Goal: Task Accomplishment & Management: Manage account settings

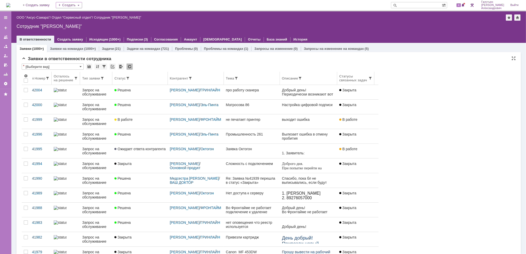
click at [132, 78] on div "Статус" at bounding box center [139, 78] width 51 height 4
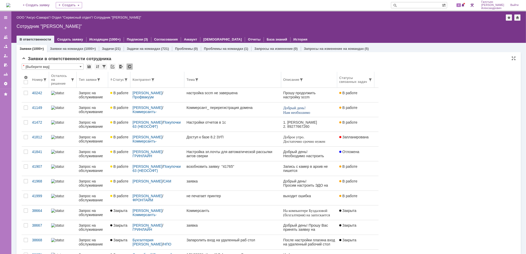
click at [130, 78] on body "Идет загрузка, пожалуйста, подождите. На домашнюю + Создать заявку Создать 4 Га…" at bounding box center [263, 127] width 526 height 254
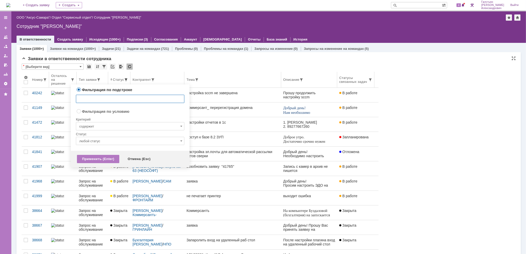
click at [128, 78] on span at bounding box center [126, 80] width 4 height 4
radio input "false"
radio input "true"
click at [113, 129] on input "содержит" at bounding box center [130, 126] width 108 height 8
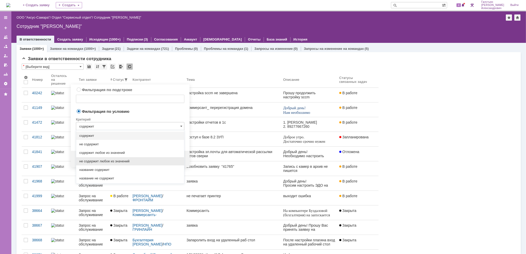
click at [116, 162] on span "не содержит любое из значений" at bounding box center [130, 161] width 102 height 4
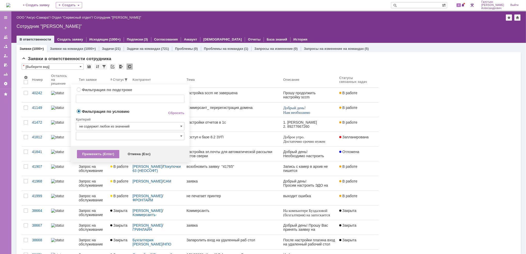
type input "не содержит любое из значений"
click at [117, 139] on input "text" at bounding box center [130, 136] width 108 height 8
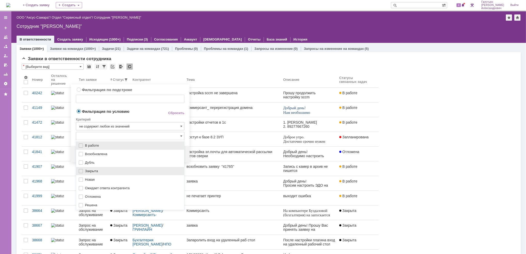
click at [110, 171] on span "Закрыта" at bounding box center [133, 171] width 96 height 4
click at [101, 205] on span "Решена" at bounding box center [133, 205] width 96 height 4
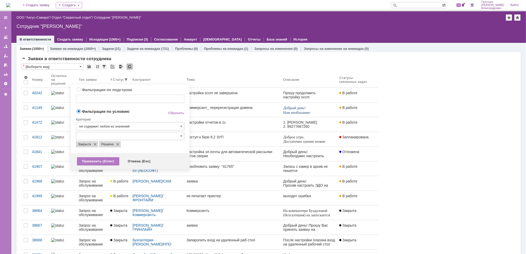
click at [143, 111] on span "Фильтрация по условию" at bounding box center [118, 111] width 84 height 5
click at [93, 158] on div "Применить (Enter)" at bounding box center [98, 161] width 42 height 8
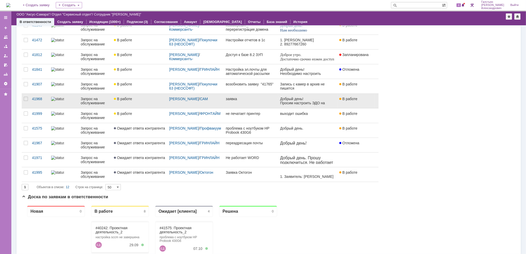
click at [156, 96] on link "В работе" at bounding box center [139, 101] width 55 height 14
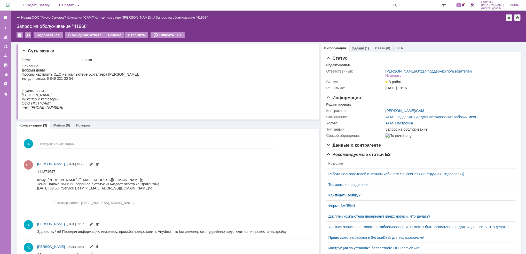
click at [358, 51] on div "Задачи (1)" at bounding box center [360, 47] width 23 height 7
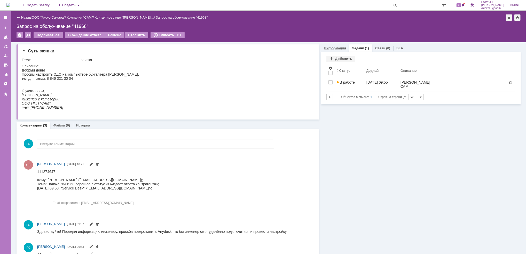
click at [330, 47] on link "Информация" at bounding box center [335, 48] width 22 height 4
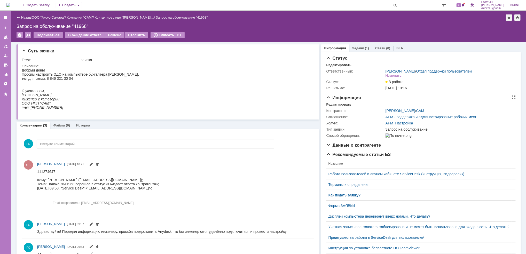
click at [337, 103] on div "Редактировать" at bounding box center [338, 104] width 25 height 4
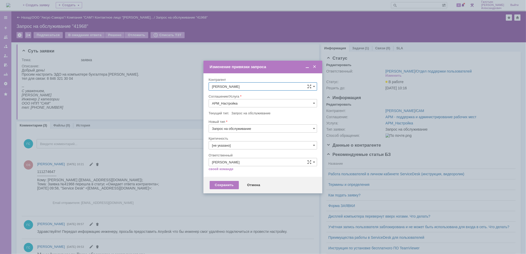
click at [245, 129] on input "Запрос на обслуживание" at bounding box center [262, 128] width 108 height 8
type input "Запрос на обслуживание"
click at [247, 172] on span "Проектная деятельность" at bounding box center [263, 170] width 102 height 4
type input "Проектная деятельность"
click at [219, 185] on div "Сохранить" at bounding box center [224, 185] width 29 height 8
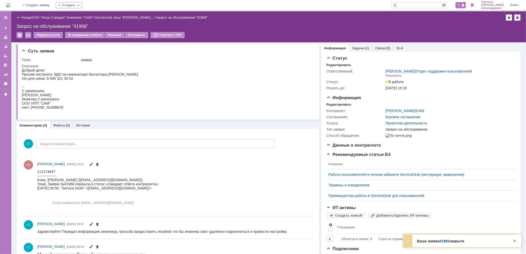
click at [463, 5] on div "5" at bounding box center [460, 5] width 11 height 6
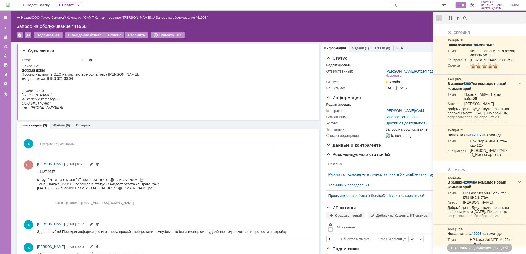
click at [438, 17] on div at bounding box center [439, 18] width 6 height 6
click at [443, 29] on div "Отметить уведомления прочитанными" at bounding box center [474, 31] width 69 height 4
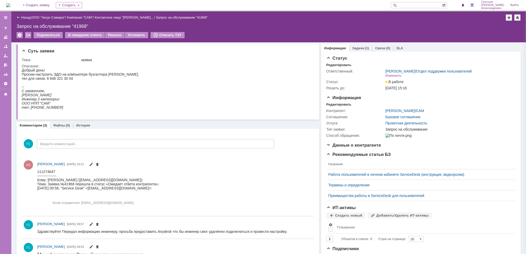
click at [8, 4] on img at bounding box center [8, 5] width 4 height 4
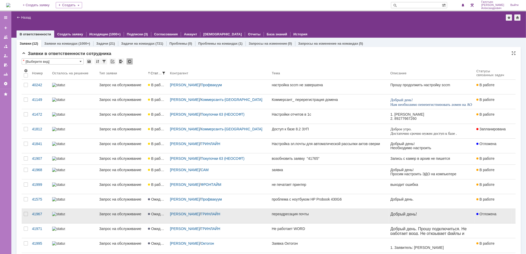
click at [300, 219] on link "переадресация почты" at bounding box center [329, 216] width 118 height 14
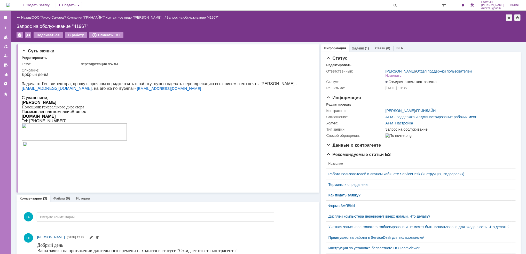
click at [356, 49] on link "Задачи" at bounding box center [358, 48] width 12 height 4
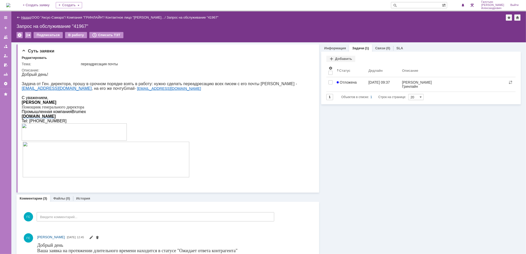
click at [25, 16] on link "Назад" at bounding box center [26, 17] width 10 height 4
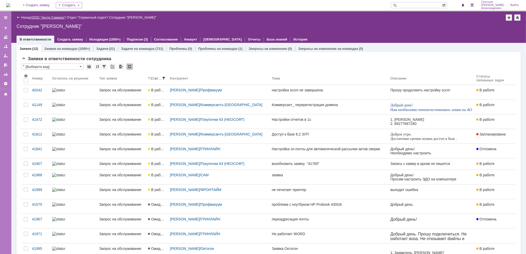
click at [49, 15] on link "ООО "Аксус-Самара"" at bounding box center [48, 17] width 33 height 4
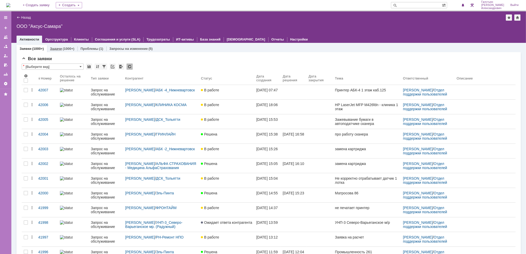
click at [51, 48] on link "Задачи" at bounding box center [56, 49] width 12 height 4
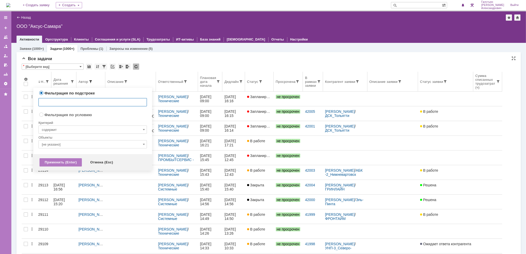
click at [91, 83] on span at bounding box center [91, 81] width 4 height 4
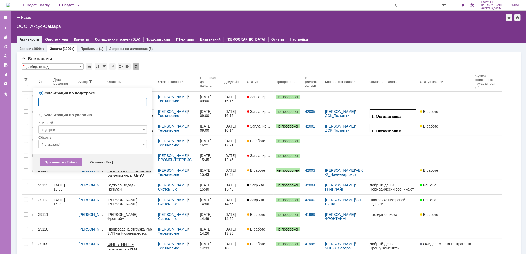
radio input "false"
radio input "true"
click at [81, 142] on input "[не указано]" at bounding box center [92, 144] width 108 height 8
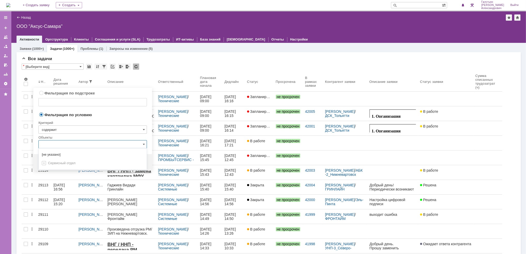
type input "ш"
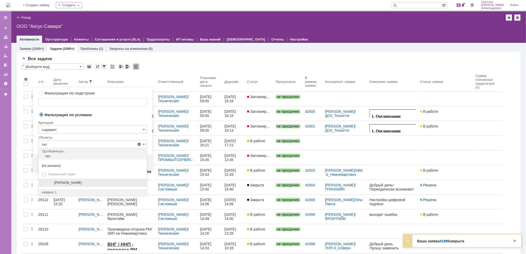
click at [67, 185] on div "[PERSON_NAME]" at bounding box center [93, 183] width 108 height 9
type input "[PERSON_NAME]"
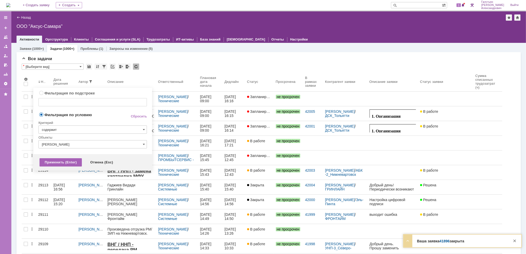
click at [60, 162] on div "Применить (Enter)" at bounding box center [60, 162] width 42 height 8
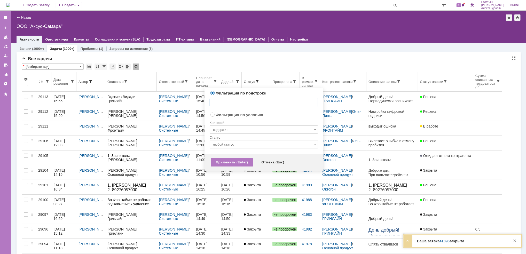
click at [259, 81] on span at bounding box center [257, 81] width 4 height 4
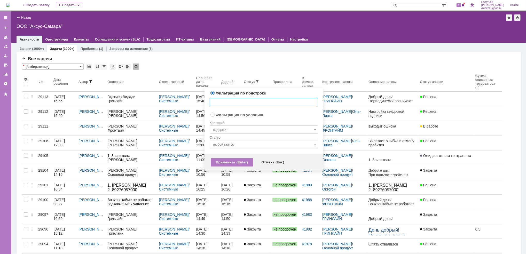
radio input "false"
radio input "true"
click at [249, 131] on input "содержит" at bounding box center [264, 129] width 108 height 8
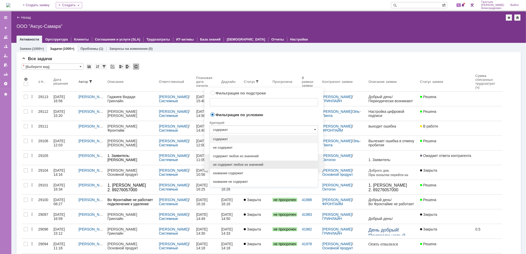
click at [258, 163] on span "не содержит любое из значений" at bounding box center [264, 165] width 102 height 4
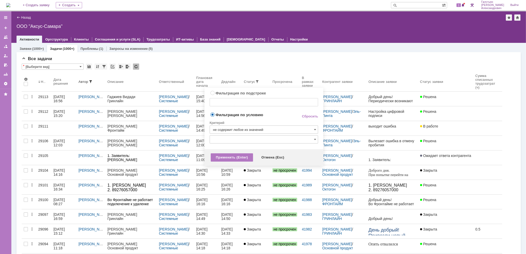
type input "не содержит любое из значений"
click at [255, 138] on input "text" at bounding box center [264, 139] width 108 height 8
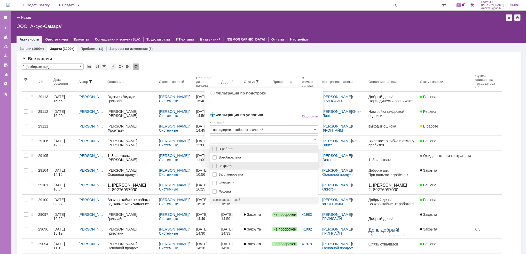
click at [244, 165] on span "Закрыта" at bounding box center [267, 166] width 96 height 4
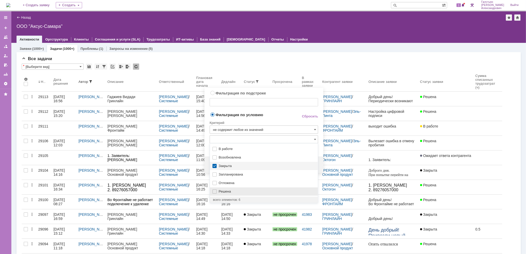
click at [224, 191] on span "Решена" at bounding box center [267, 191] width 96 height 4
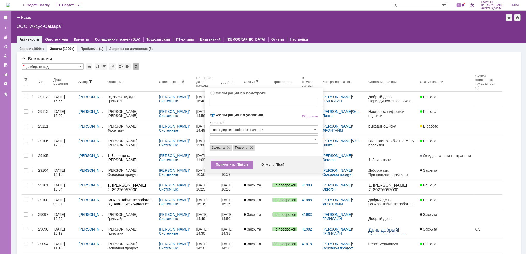
click at [276, 114] on span "Фильтрация по условию" at bounding box center [252, 114] width 84 height 5
click at [228, 167] on div "Применить (Enter)" at bounding box center [232, 164] width 42 height 8
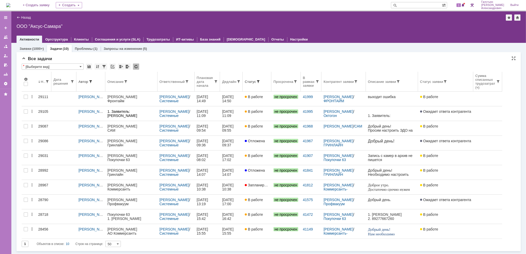
click at [233, 84] on th "Дедлайн" at bounding box center [231, 82] width 23 height 20
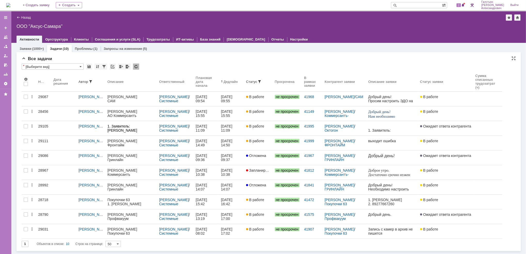
click at [467, 10] on div "На домашнюю + Создать заявку Создать 2 Галстьян Степан Александрович Выйти" at bounding box center [263, 5] width 526 height 11
click at [464, 6] on span at bounding box center [463, 5] width 4 height 4
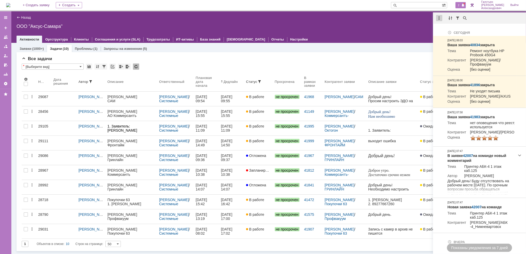
click at [439, 19] on div at bounding box center [439, 18] width 6 height 6
click at [442, 30] on div "Отметить уведомления прочитанными" at bounding box center [474, 31] width 69 height 4
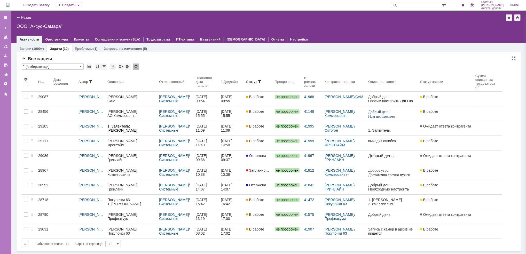
click at [10, 7] on img at bounding box center [8, 5] width 4 height 4
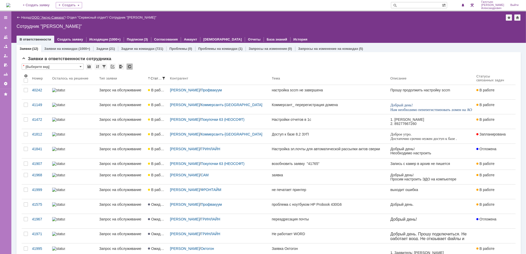
click at [60, 16] on link "ООО "Аксус-Самара"" at bounding box center [48, 17] width 33 height 4
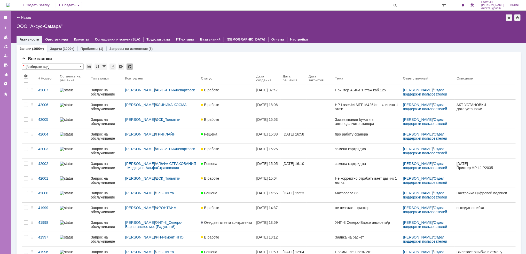
click at [61, 46] on div "Задачи (1000+)" at bounding box center [62, 48] width 30 height 7
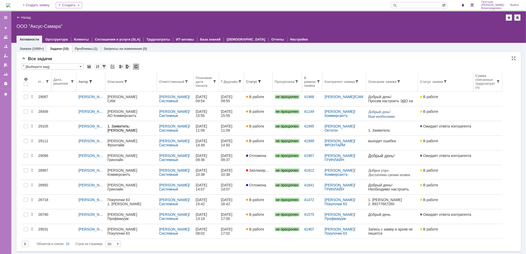
click at [179, 86] on th "Ответственный" at bounding box center [175, 82] width 37 height 20
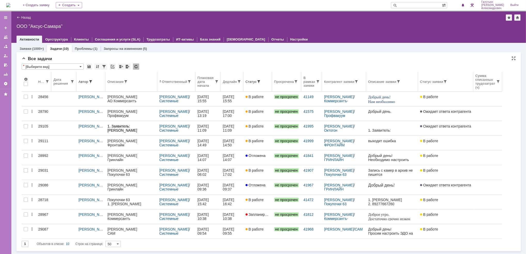
click at [235, 82] on div "Дедлайн" at bounding box center [230, 82] width 14 height 4
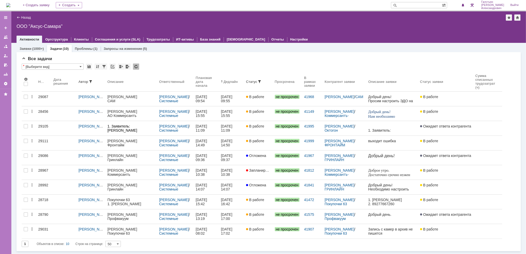
click at [9, 3] on img at bounding box center [8, 5] width 4 height 4
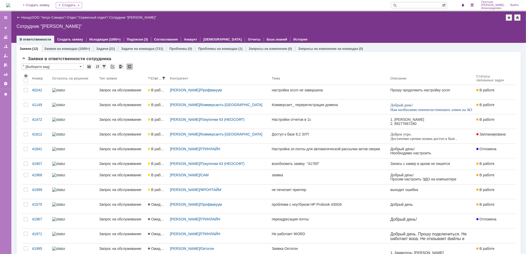
click at [10, 5] on img at bounding box center [8, 5] width 4 height 4
click at [10, 7] on img at bounding box center [8, 5] width 4 height 4
click at [37, 17] on link "ООО "Аксус-Самара"" at bounding box center [48, 17] width 33 height 4
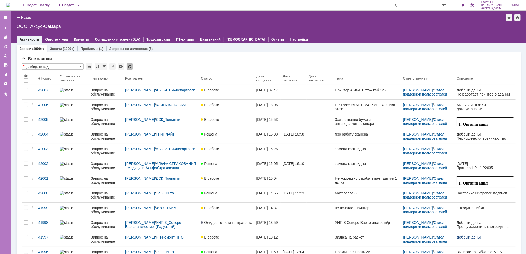
click at [26, 48] on link "Заявки" at bounding box center [26, 49] width 12 height 4
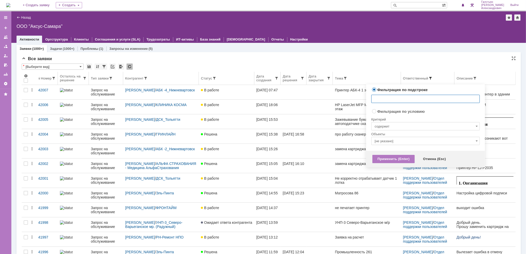
click at [428, 78] on span at bounding box center [430, 78] width 4 height 4
radio input "false"
radio input "true"
click at [405, 143] on input "[не указано]" at bounding box center [425, 141] width 108 height 8
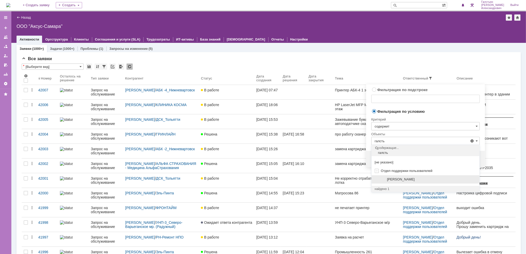
click at [392, 182] on div "[PERSON_NAME]" at bounding box center [425, 179] width 108 height 9
type input "[PERSON_NAME]"
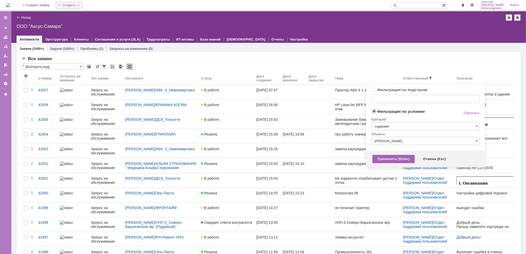
click at [393, 158] on div "Применить (Enter)" at bounding box center [393, 159] width 42 height 8
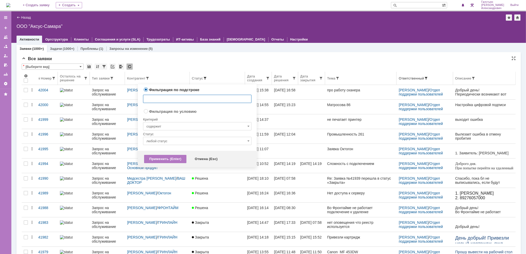
click at [203, 78] on span at bounding box center [205, 78] width 4 height 4
radio input "false"
radio input "true"
click at [184, 125] on input "содержит" at bounding box center [197, 126] width 108 height 8
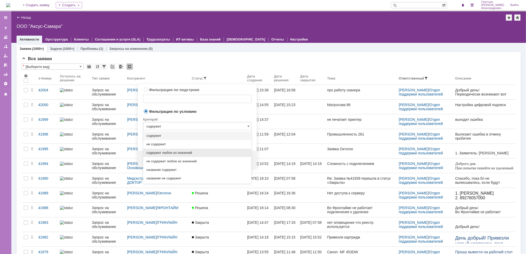
click at [173, 150] on div "содержит любое из значений" at bounding box center [197, 153] width 108 height 8
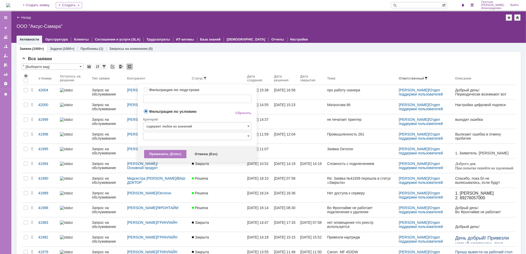
type input "содержит любое из значений"
click at [175, 137] on input "text" at bounding box center [197, 136] width 108 height 8
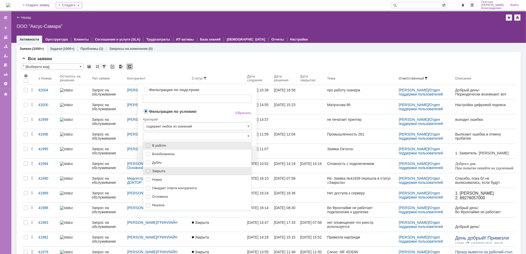
click at [170, 168] on div "Закрыта" at bounding box center [197, 171] width 108 height 8
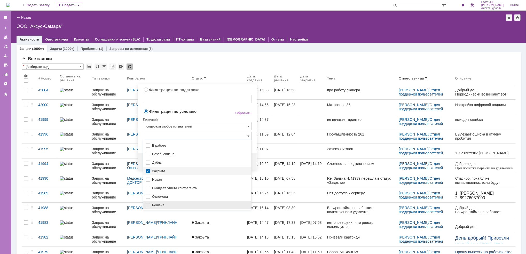
click at [160, 204] on span "Решена" at bounding box center [200, 205] width 96 height 4
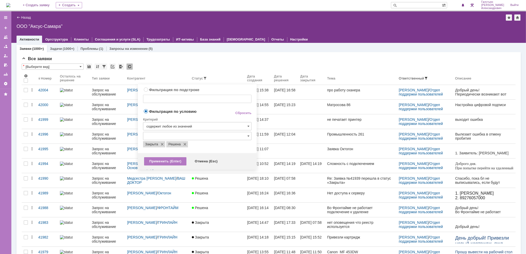
click at [206, 110] on span "Фильтрация по условию" at bounding box center [185, 111] width 84 height 5
click at [168, 163] on div "Применить (Enter)" at bounding box center [165, 161] width 42 height 8
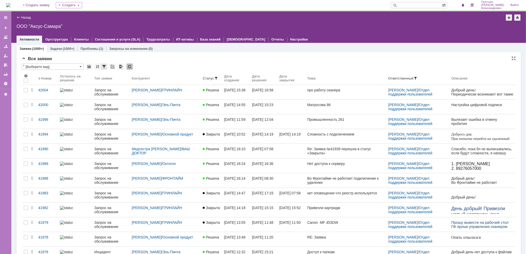
click at [103, 67] on div at bounding box center [104, 66] width 6 height 6
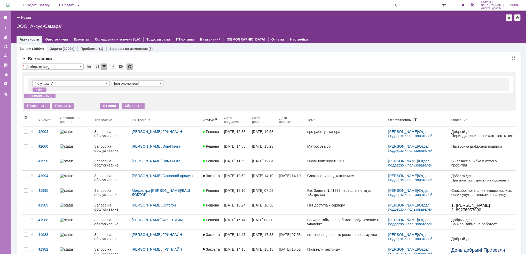
click at [72, 66] on input "[Выберите вид]" at bounding box center [53, 66] width 62 height 6
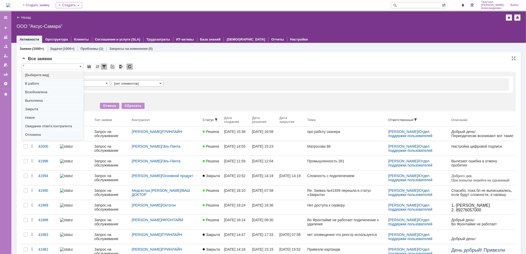
click at [245, 74] on div "[не указано] [нет элементов] + или + и" at bounding box center [268, 87] width 489 height 26
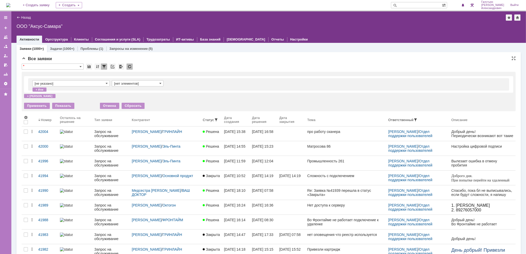
type input "[Выберите вид]"
click at [71, 85] on input "[не указано]" at bounding box center [70, 83] width 77 height 6
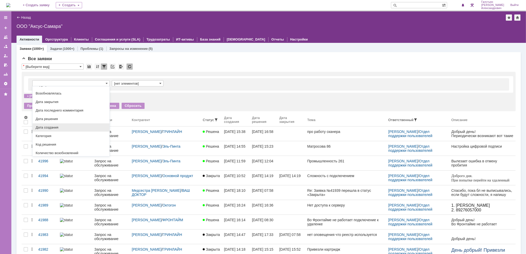
click at [63, 129] on span "Дата создания" at bounding box center [71, 127] width 71 height 4
type input "Дата создания"
type input "с ... по"
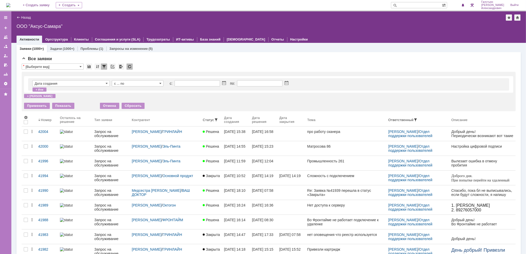
type input "Дата создания"
click at [221, 83] on div at bounding box center [223, 83] width 6 height 4
click at [224, 83] on span at bounding box center [224, 83] width 4 height 4
click at [185, 108] on div "1" at bounding box center [185, 109] width 5 height 4
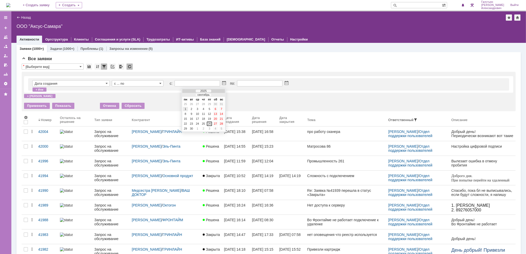
type input "01.09.2025 00:00"
click at [285, 83] on span at bounding box center [286, 83] width 4 height 4
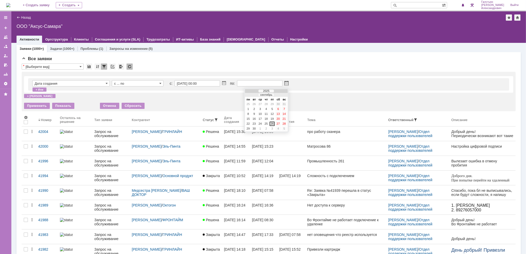
click at [270, 122] on div "26" at bounding box center [271, 124] width 5 height 4
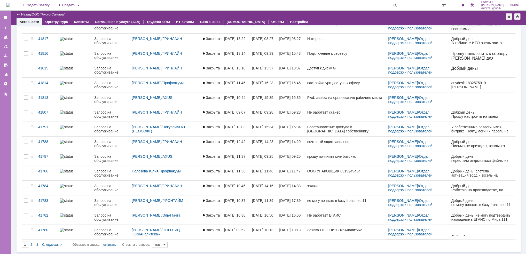
click at [112, 244] on div "посчитать" at bounding box center [109, 245] width 14 height 6
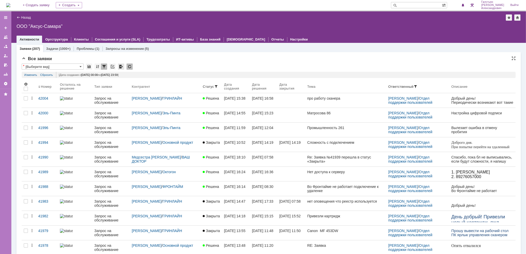
click at [119, 67] on div at bounding box center [121, 66] width 6 height 6
click at [386, 83] on th "Ответственный" at bounding box center [417, 86] width 63 height 13
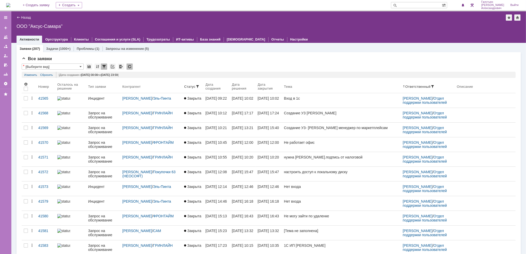
click at [10, 3] on img at bounding box center [8, 5] width 4 height 4
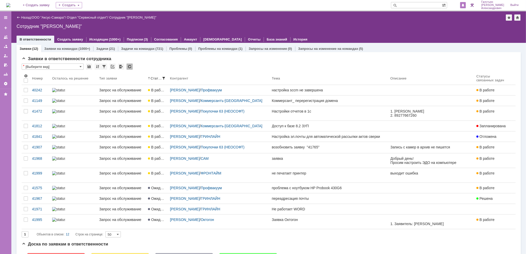
click at [464, 4] on span at bounding box center [463, 5] width 4 height 4
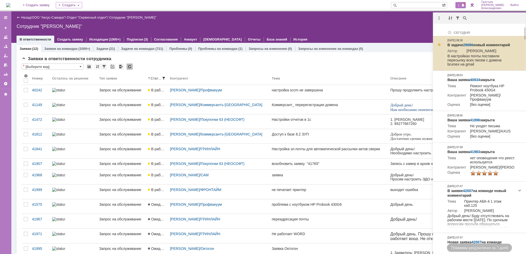
click at [471, 44] on link "29086" at bounding box center [468, 45] width 10 height 4
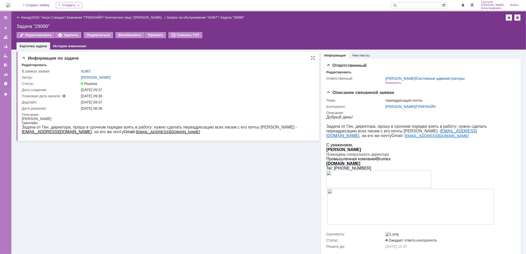
click at [86, 68] on td "41967" at bounding box center [196, 71] width 232 height 6
drag, startPoint x: 86, startPoint y: 68, endPoint x: 86, endPoint y: 71, distance: 3.1
click at [86, 71] on link "41967" at bounding box center [86, 71] width 10 height 4
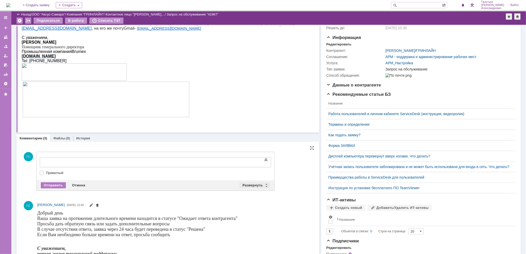
click at [256, 182] on div "Развернуть" at bounding box center [254, 185] width 31 height 6
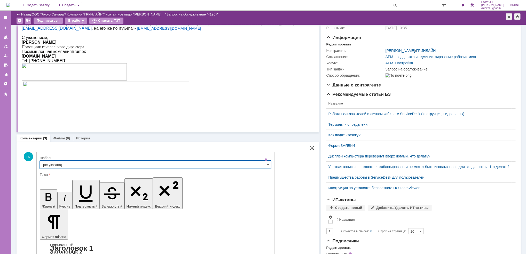
click at [86, 164] on input "[не указано]" at bounding box center [155, 164] width 231 height 8
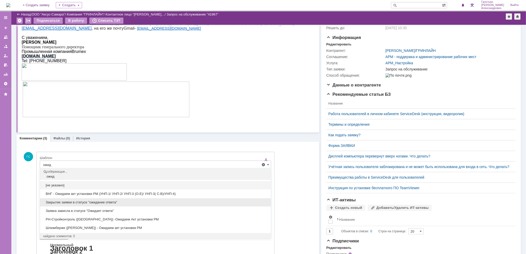
click at [87, 202] on span "Закрытие заявки в статусе "ожидание ответа"" at bounding box center [155, 202] width 224 height 4
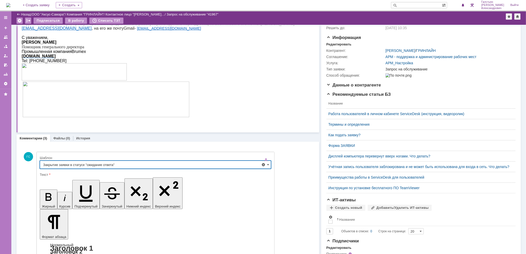
type input "Закрытие заявки в статусе "ожидание ответа""
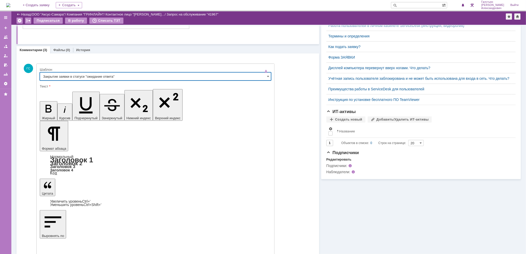
scroll to position [130, 0]
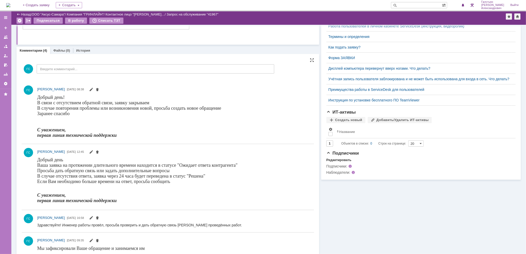
scroll to position [0, 0]
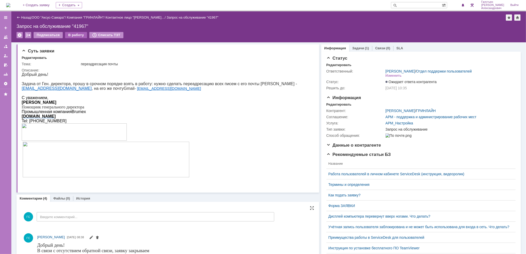
click at [71, 37] on div "В работу" at bounding box center [76, 35] width 22 height 6
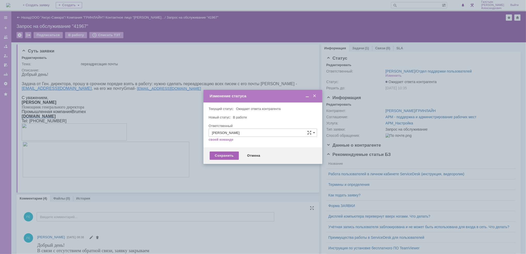
click at [224, 158] on div "Сохранить" at bounding box center [224, 155] width 29 height 8
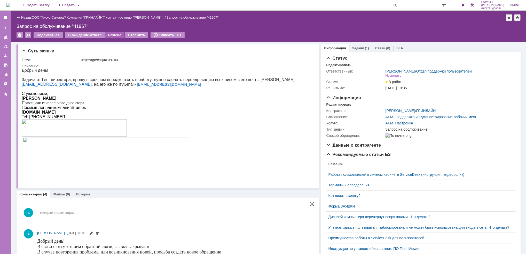
click at [120, 37] on div "Решено" at bounding box center [115, 35] width 20 height 6
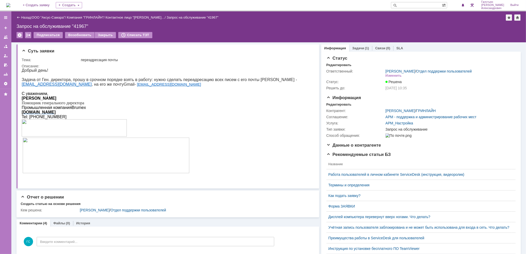
click at [10, 5] on img at bounding box center [8, 5] width 4 height 4
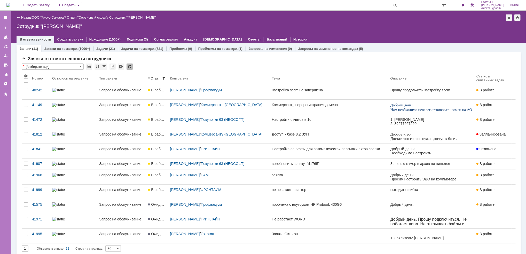
click at [51, 17] on link "ООО "Аксус-Самара"" at bounding box center [48, 17] width 33 height 4
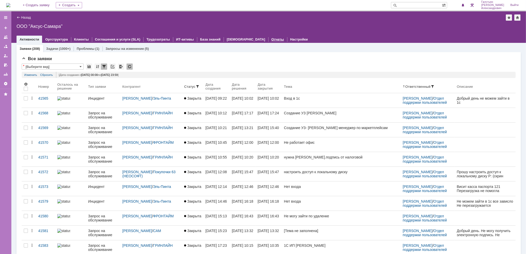
click at [271, 39] on link "Отчеты" at bounding box center [277, 39] width 13 height 4
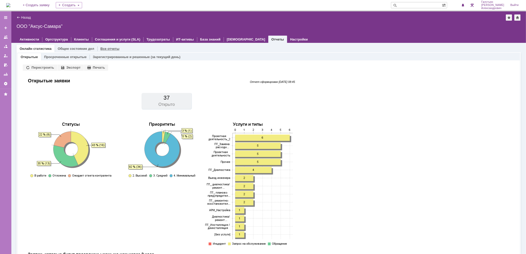
click at [107, 47] on link "Все отчеты" at bounding box center [109, 49] width 19 height 4
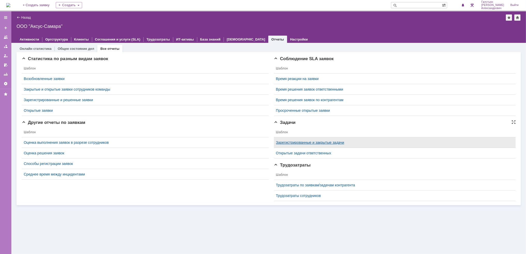
click at [302, 142] on link "Зарегистрированные и закрытые задачи" at bounding box center [310, 142] width 68 height 4
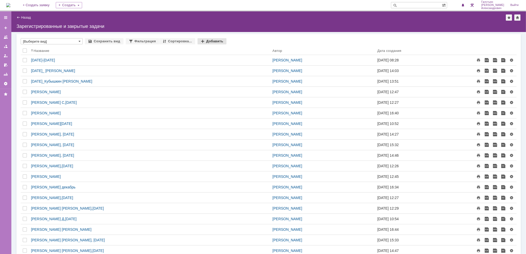
click at [207, 42] on div "Добавить" at bounding box center [211, 41] width 29 height 6
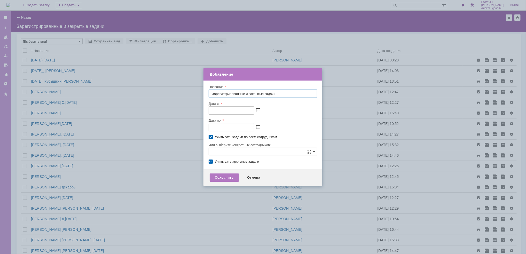
click at [256, 109] on span at bounding box center [258, 110] width 4 height 4
click at [219, 136] on div "1" at bounding box center [219, 136] width 5 height 4
type input "[DATE] 00:00"
click at [259, 126] on span at bounding box center [258, 127] width 4 height 4
click at [243, 165] on div "26" at bounding box center [243, 167] width 5 height 4
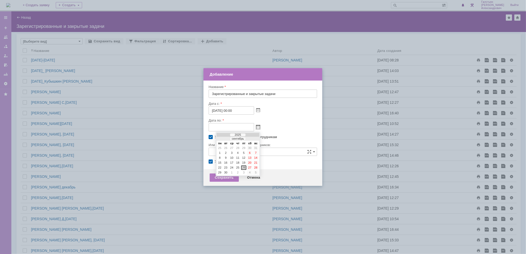
type input "[DATE] 23:59"
click at [215, 138] on label "Учитывать задачи по всем сотрудникам" at bounding box center [265, 137] width 101 height 4
checkbox input "false"
click at [230, 153] on input "text" at bounding box center [262, 152] width 108 height 8
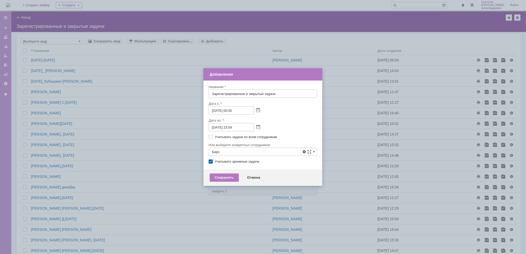
click at [222, 182] on div "[PERSON_NAME]" at bounding box center [265, 182] width 95 height 4
click at [229, 182] on div at bounding box center [227, 181] width 6 height 3
click at [228, 182] on input "[PERSON_NAME]" at bounding box center [226, 181] width 3 height 3
type input "[PERSON_NAME]"
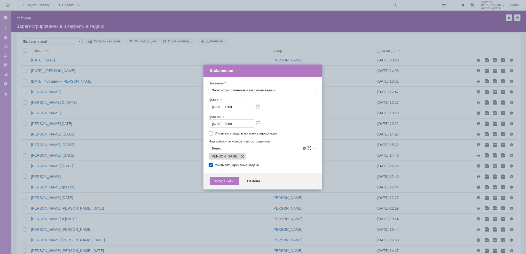
click at [230, 179] on span at bounding box center [230, 177] width 0 height 3
click at [228, 179] on input "[PERSON_NAME]" at bounding box center [226, 177] width 3 height 3
type input "Бирзниекс Виталий Вячаславович, Ведясов Сергей Владимирович"
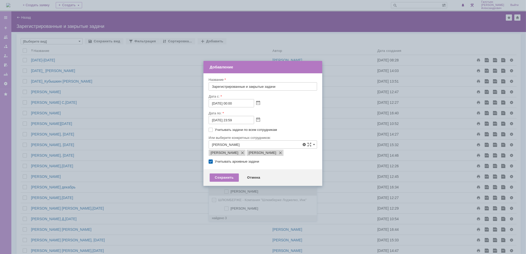
click at [228, 189] on div "[PERSON_NAME]" at bounding box center [263, 191] width 108 height 9
click at [229, 193] on span "[PERSON_NAME]" at bounding box center [268, 191] width 89 height 4
click at [228, 193] on input "[PERSON_NAME]" at bounding box center [226, 191] width 3 height 3
type input "Бирзниекс Виталий Вячаславович, Ведясов Сергей Владимирович, Гавриленко Дмитрий…"
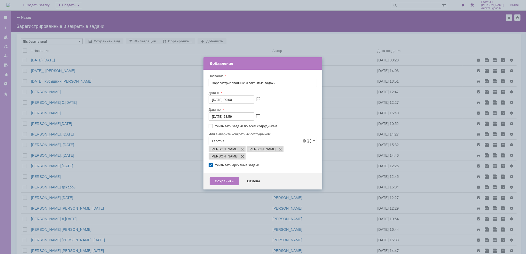
click at [230, 170] on span at bounding box center [230, 170] width 0 height 3
click at [225, 170] on input "[PERSON_NAME]" at bounding box center [226, 170] width 3 height 3
type input "Бирзниекс Виталий Вячаславович, Ведясов Сергей Владимирович, Гавриленко Дмитрий…"
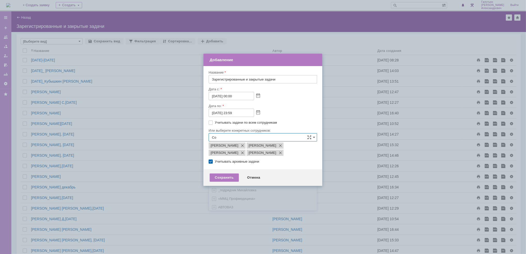
type input "С"
click at [230, 168] on span at bounding box center [230, 166] width 0 height 3
click at [226, 168] on input "[PERSON_NAME]" at bounding box center [226, 167] width 3 height 3
type input "Бирзниекс Виталий Вячаславович, Ведясов Сергей Владимирович, Гавриленко Дмитрий…"
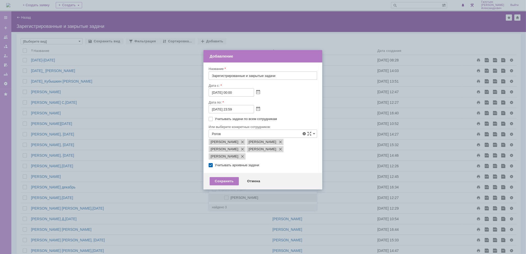
click at [230, 197] on span at bounding box center [230, 197] width 0 height 3
click at [225, 197] on input "[PERSON_NAME]" at bounding box center [226, 197] width 3 height 3
type input "Бирзниекс Виталий Вячаславович, Ведясов Сергей Владимирович, Гавриленко Дмитрий…"
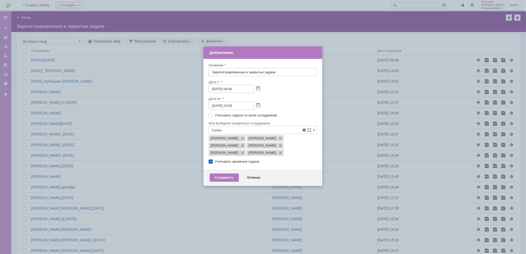
click at [230, 160] on span at bounding box center [230, 159] width 0 height 3
click at [226, 160] on input "[PERSON_NAME]" at bounding box center [226, 159] width 3 height 3
type input "Бирзниекс Виталий Вячаславович, Ведясов Сергей Владимирович, Гавриленко Дмитрий…"
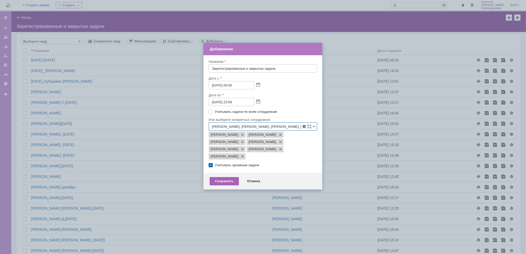
click at [222, 185] on div "Сохранить" at bounding box center [224, 181] width 29 height 8
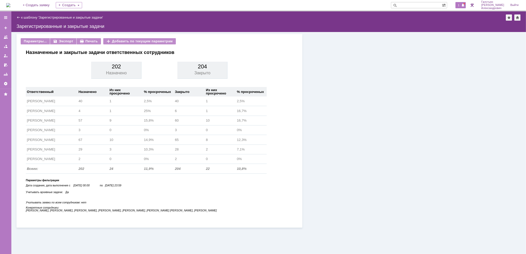
click at [461, 5] on span "1" at bounding box center [458, 5] width 5 height 4
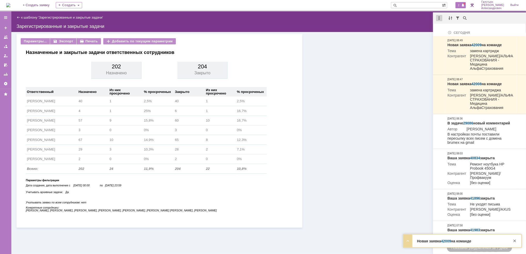
click at [438, 16] on div at bounding box center [439, 18] width 6 height 6
click at [453, 33] on div "Отметить уведомления прочитанными" at bounding box center [474, 31] width 75 height 8
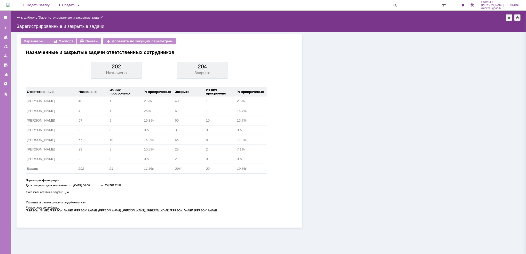
click at [10, 5] on img at bounding box center [8, 5] width 4 height 4
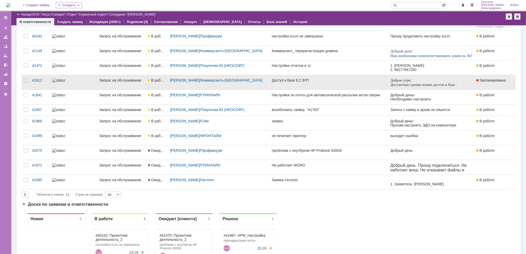
scroll to position [38, 0]
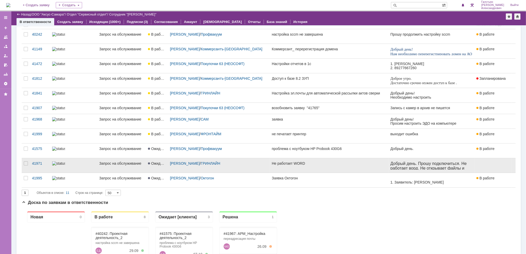
click at [319, 165] on div "Не работает WORD" at bounding box center [329, 163] width 114 height 4
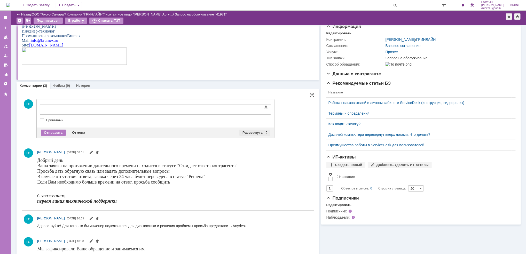
click at [250, 130] on div "Развернуть" at bounding box center [254, 133] width 31 height 6
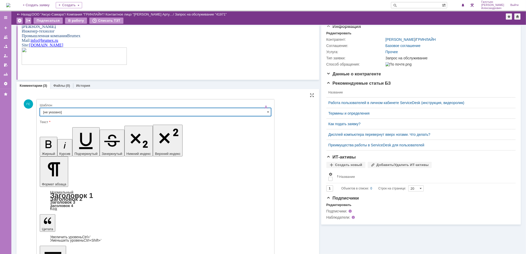
click at [166, 108] on input "[не указано]" at bounding box center [155, 112] width 231 height 8
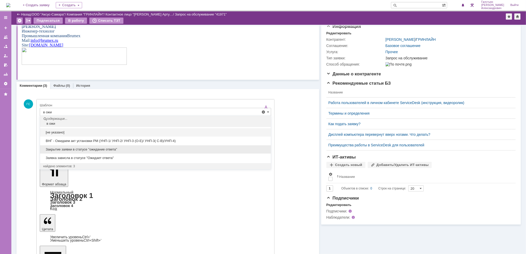
click at [119, 146] on div "Закрытие заявки в статусе "ожидание ответа"" at bounding box center [155, 149] width 231 height 8
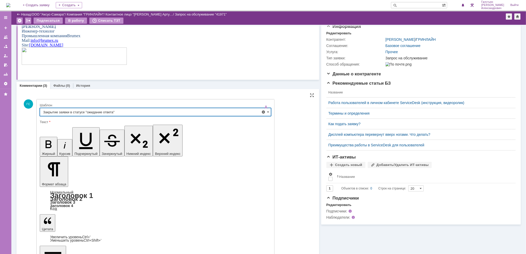
type input "Закрытие заявки в статусе "ожидание ответа""
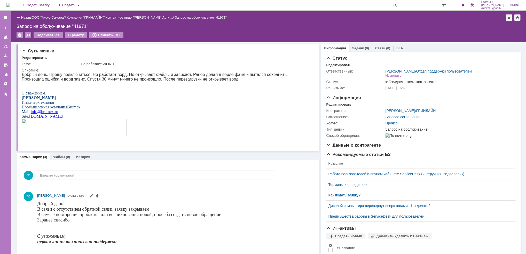
click at [71, 29] on div "Назад | ООО "Аксус-Самара" / Компания "ГРИНЛАЙН" / Контактное лицо "Нерсесян Ар…" at bounding box center [268, 26] width 514 height 31
click at [77, 34] on div "В работу" at bounding box center [76, 35] width 22 height 6
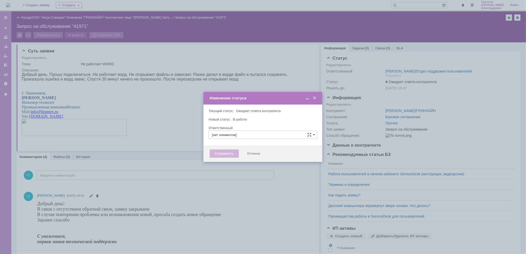
type input "[PERSON_NAME]"
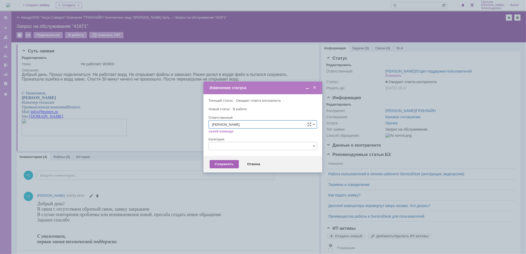
click at [216, 162] on div "Сохранить" at bounding box center [224, 164] width 29 height 8
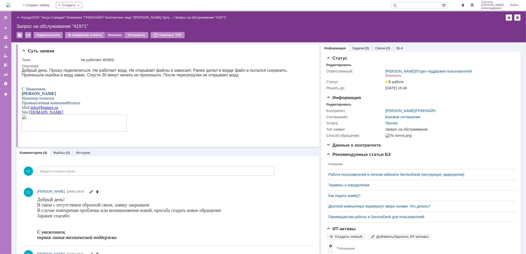
click at [110, 34] on div "Решено" at bounding box center [115, 35] width 20 height 6
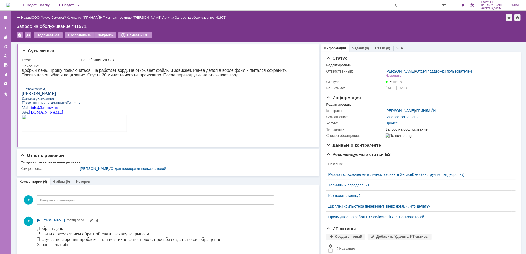
click at [10, 5] on img at bounding box center [8, 5] width 4 height 4
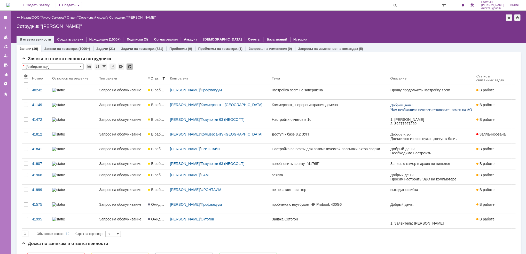
click at [53, 17] on link "ООО "Аксус-Самара"" at bounding box center [48, 17] width 33 height 4
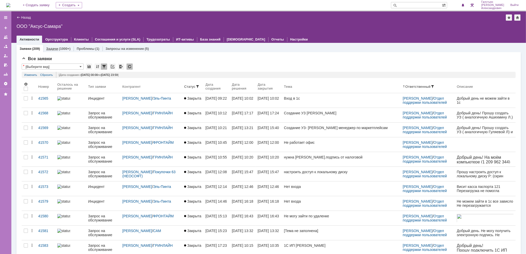
click at [60, 48] on div "(1000+)" at bounding box center [65, 49] width 12 height 4
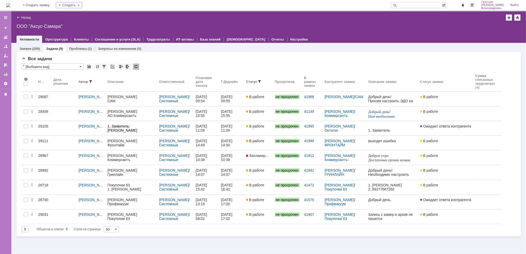
click at [10, 3] on img at bounding box center [8, 5] width 4 height 4
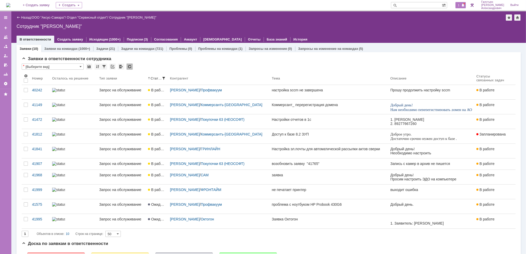
click at [461, 4] on span "1" at bounding box center [458, 5] width 5 height 4
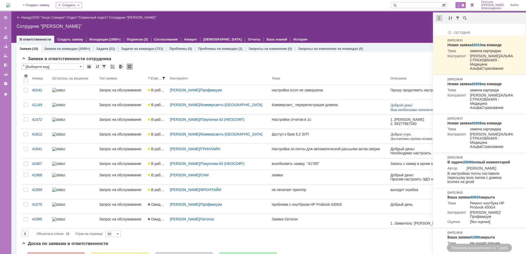
click at [437, 18] on div at bounding box center [439, 18] width 6 height 6
click at [445, 31] on div "Отметить уведомления прочитанными" at bounding box center [474, 31] width 69 height 4
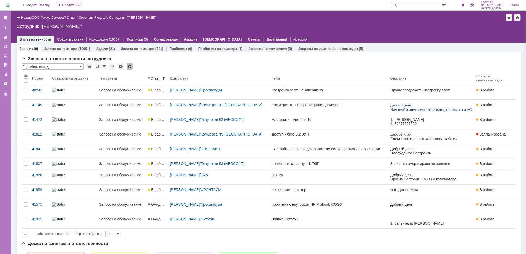
click at [408, 13] on div "Назад | ООО "Аксус-Самара" / Отдел "Сервисный отдел" / Сотрудник "Галстьян Степ…" at bounding box center [268, 26] width 514 height 31
click at [464, 6] on span at bounding box center [463, 5] width 4 height 4
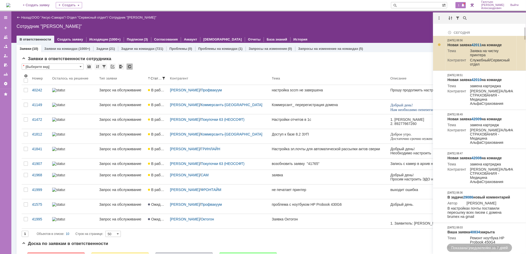
click at [478, 44] on link "42011" at bounding box center [476, 45] width 10 height 4
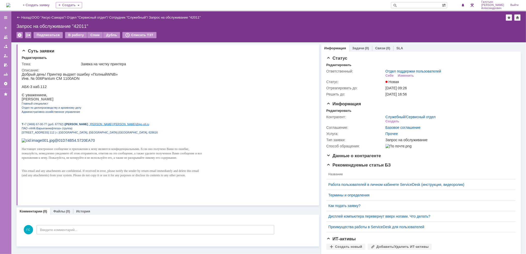
click at [10, 5] on img at bounding box center [8, 5] width 4 height 4
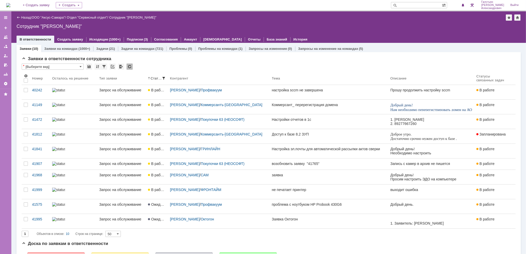
click at [10, 5] on img at bounding box center [8, 5] width 4 height 4
click at [464, 5] on span at bounding box center [463, 5] width 4 height 4
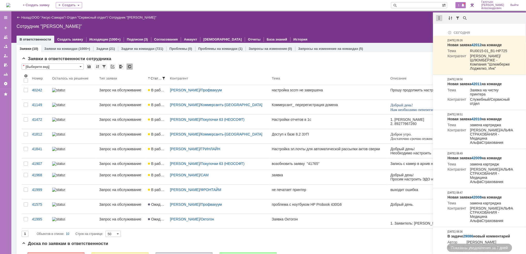
click at [440, 16] on div at bounding box center [439, 18] width 6 height 6
click at [447, 30] on div "Отметить уведомления прочитанными" at bounding box center [474, 31] width 69 height 4
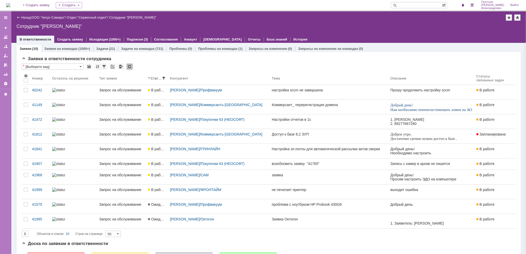
click at [401, 21] on div "Назад | ООО "Аксус-Самара" / Отдел "Сервисный отдел" / Сотрудник "Галстьян Степ…" at bounding box center [268, 26] width 514 height 31
click at [10, 3] on img at bounding box center [8, 5] width 4 height 4
click at [464, 2] on div "1" at bounding box center [460, 5] width 11 height 6
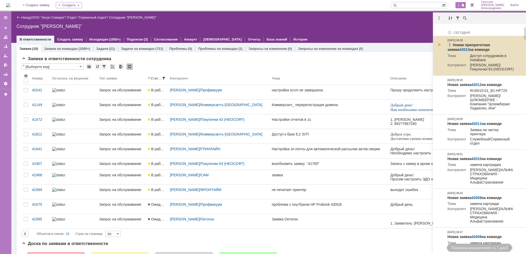
click at [469, 47] on link "42013" at bounding box center [464, 49] width 10 height 4
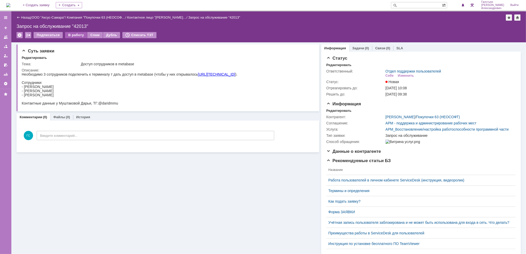
click at [75, 34] on div "В работу" at bounding box center [76, 35] width 22 height 6
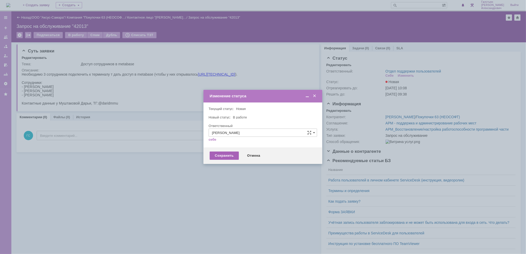
click at [222, 158] on div "Сохранить" at bounding box center [224, 155] width 29 height 8
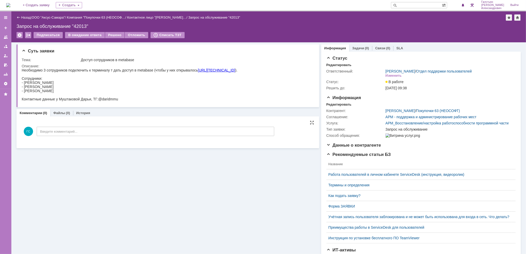
click at [139, 136] on div "ГС Введите комментарий..." at bounding box center [148, 132] width 252 height 24
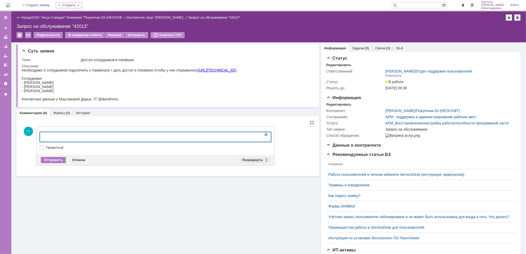
click at [248, 157] on div "Развернуть" at bounding box center [254, 160] width 31 height 6
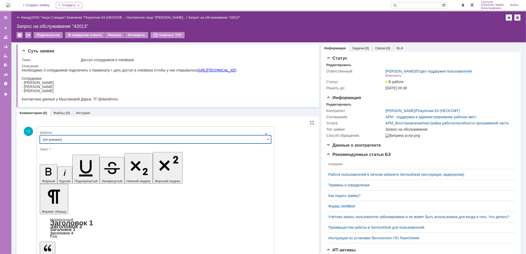
click at [87, 136] on input "[не указано]" at bounding box center [155, 139] width 231 height 8
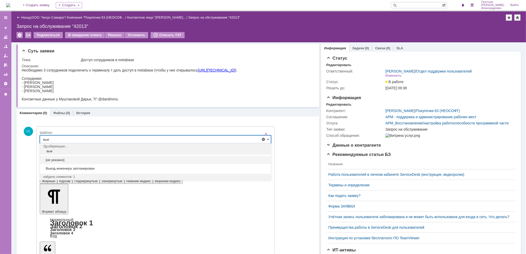
click at [79, 166] on div "Выезд инженера запланирован" at bounding box center [155, 168] width 231 height 8
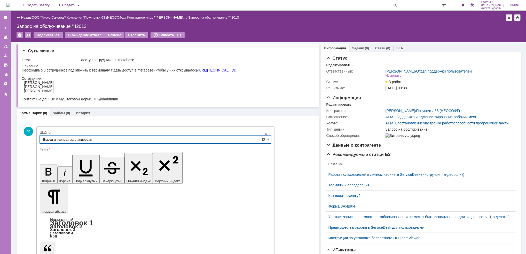
type input "Выезд инженера запланирован"
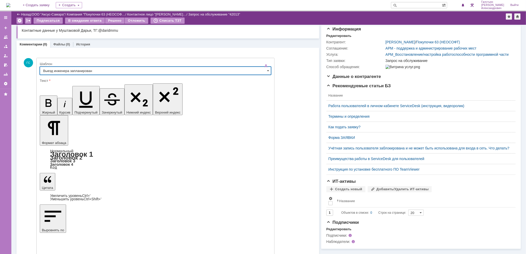
scroll to position [52, 0]
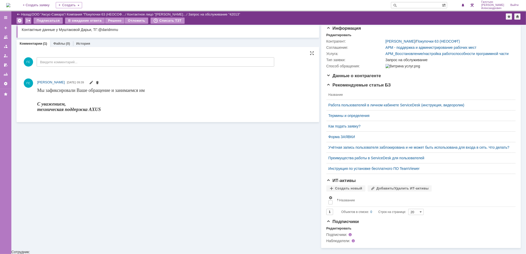
scroll to position [0, 0]
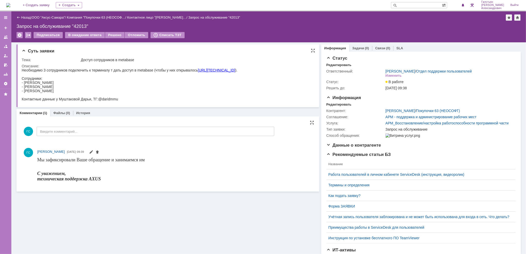
click at [21, 69] on div "Суть заявки Тема: Доступ сотрудников в metabase Описание:" at bounding box center [168, 75] width 302 height 63
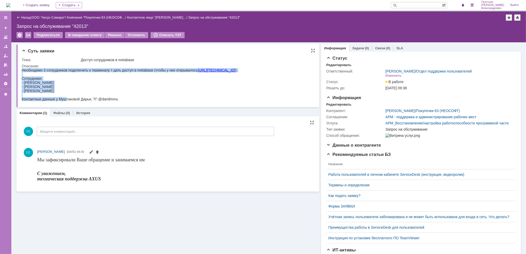
drag, startPoint x: 22, startPoint y: 71, endPoint x: 66, endPoint y: 98, distance: 52.0
click at [66, 98] on body "Необходимо 3 сотрудников подключить к терминалу т дать доступ в metabase (чтобы…" at bounding box center [128, 84] width 215 height 33
drag, startPoint x: 66, startPoint y: 98, endPoint x: 62, endPoint y: 92, distance: 7.0
click at [62, 92] on body "Необходимо 3 сотрудников подключить к терминалу т дать доступ в metabase (чтобы…" at bounding box center [128, 84] width 215 height 33
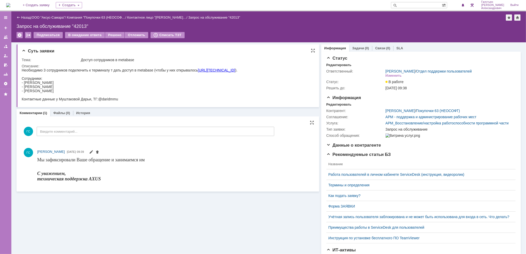
click at [139, 97] on div "Контактные данные у [PERSON_NAME], ТГ: @daridmmu" at bounding box center [128, 99] width 215 height 4
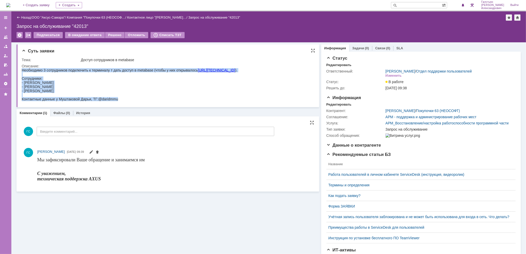
drag, startPoint x: 126, startPoint y: 97, endPoint x: 20, endPoint y: 67, distance: 109.9
click at [21, 68] on html "Необходимо 3 сотрудников подключить к терминалу т дать доступ в metabase (чтобы…" at bounding box center [164, 84] width 287 height 33
copy body "Необходимо 3 сотрудников подключить к терминалу т дать доступ в metabase (чтобы…"
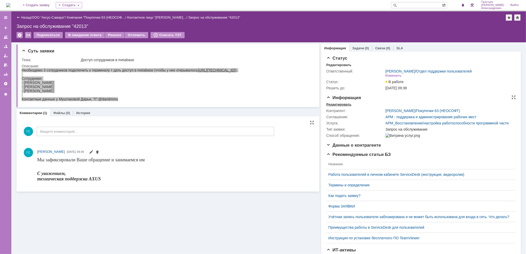
click at [332, 103] on div "Редактировать" at bounding box center [338, 104] width 25 height 4
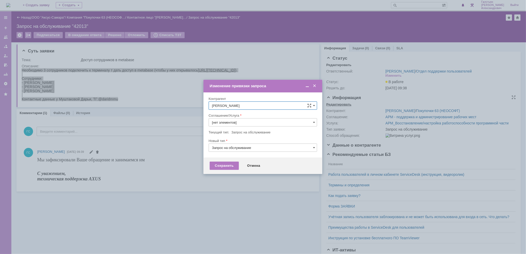
type input "АРМ_Восстановление/настройка работоспособности программной части"
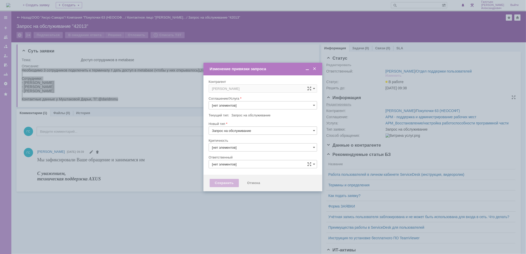
type input "АРМ_Восстановление/настройка работоспособности программной части"
type input "3. Низкая"
type input "[PERSON_NAME]"
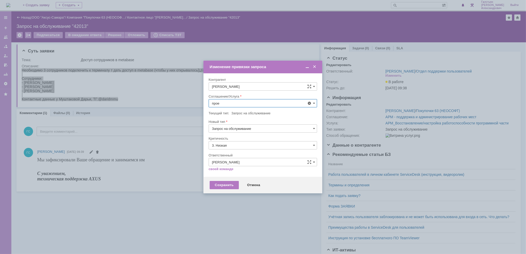
click at [246, 143] on span "Проектная деятельность" at bounding box center [263, 141] width 102 height 4
type input "Проектная деятельность"
click at [246, 143] on input "3. Низкая" at bounding box center [262, 145] width 108 height 8
click at [241, 155] on span "[не указано]" at bounding box center [263, 155] width 102 height 4
type input "[не указано]"
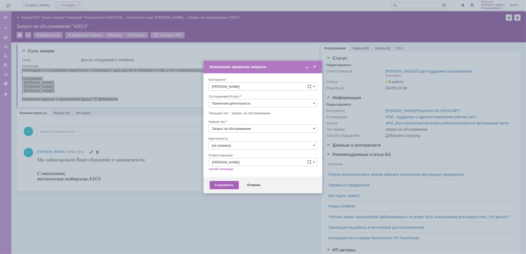
click at [229, 185] on div "Сохранить" at bounding box center [224, 185] width 29 height 8
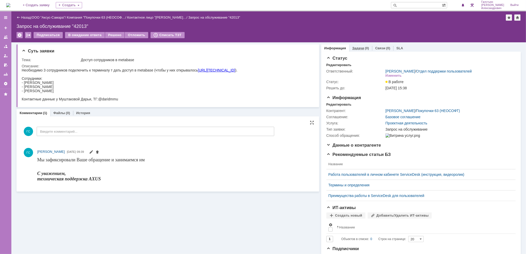
click at [365, 48] on div "(0)" at bounding box center [367, 48] width 4 height 4
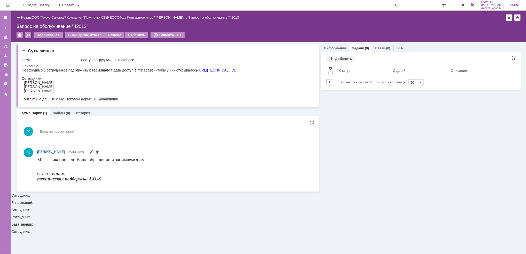
click at [338, 62] on td "Добавить" at bounding box center [340, 59] width 29 height 7
click at [332, 59] on div "Добавить" at bounding box center [340, 59] width 29 height 6
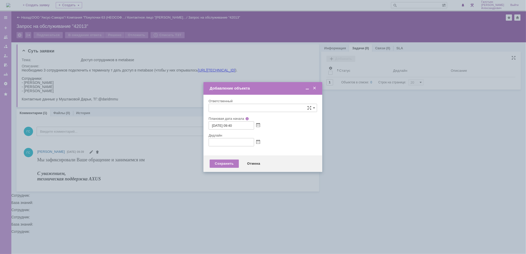
type input "[не указано]"
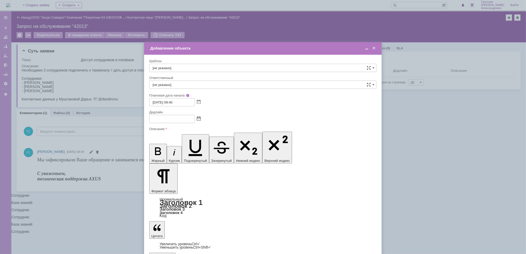
click at [199, 120] on span at bounding box center [199, 119] width 4 height 4
click at [184, 164] on div "3" at bounding box center [184, 164] width 5 height 4
type input "[DATE] 09:40"
click at [190, 86] on input "[не указано]" at bounding box center [262, 85] width 227 height 8
click at [187, 138] on span "[PERSON_NAME]" at bounding box center [262, 139] width 220 height 4
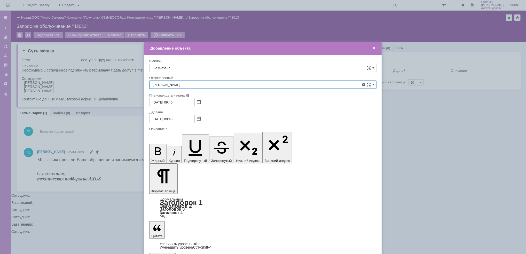
type input "[PERSON_NAME]"
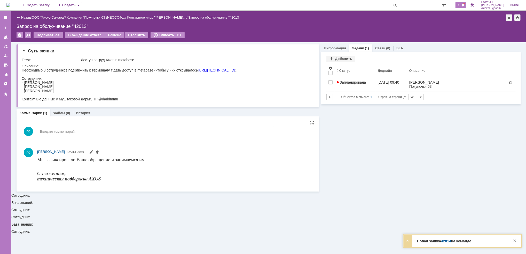
click at [463, 7] on span at bounding box center [463, 5] width 4 height 4
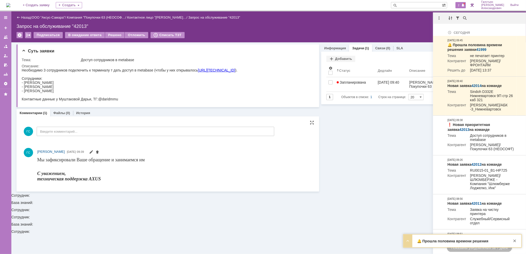
click at [10, 3] on img at bounding box center [8, 5] width 4 height 4
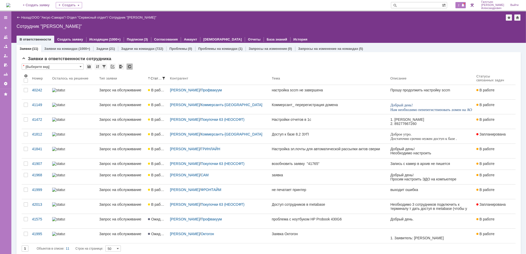
click at [466, 6] on div "2" at bounding box center [460, 5] width 11 height 6
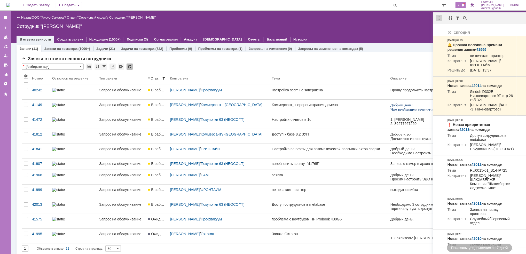
click at [440, 17] on div at bounding box center [439, 18] width 6 height 6
click at [454, 32] on div "Отметить уведомления прочитанными" at bounding box center [474, 31] width 69 height 4
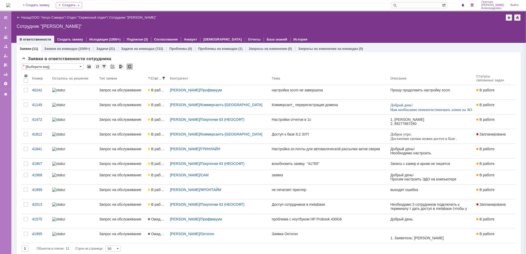
click at [399, 32] on div at bounding box center [269, 34] width 504 height 4
click at [10, 4] on img at bounding box center [8, 5] width 4 height 4
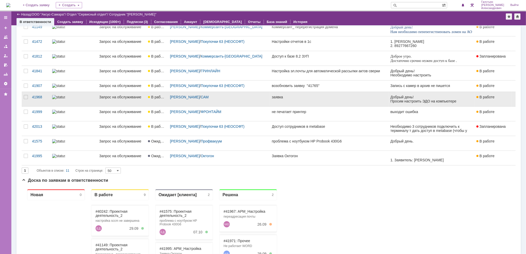
click at [308, 102] on link "заявка" at bounding box center [329, 99] width 118 height 14
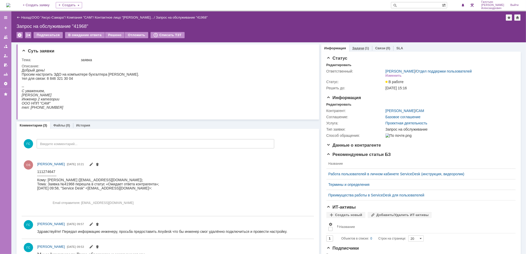
click at [355, 46] on link "Задачи" at bounding box center [358, 48] width 12 height 4
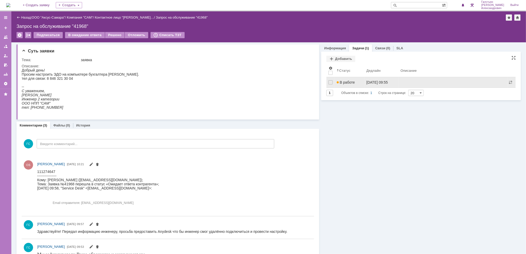
click at [350, 81] on span "В работе" at bounding box center [345, 82] width 18 height 4
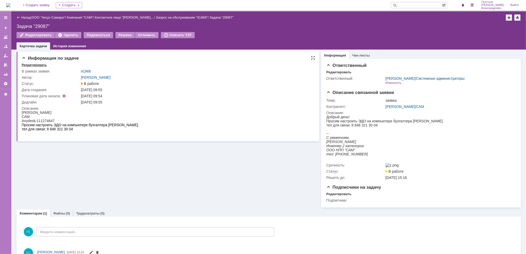
click at [37, 66] on div "Редактировать" at bounding box center [34, 65] width 25 height 4
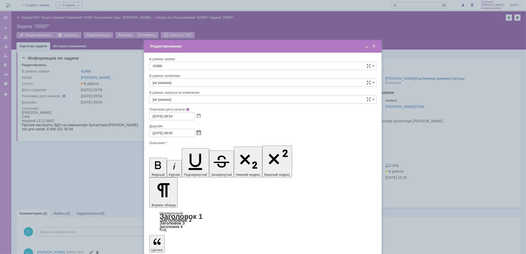
click at [197, 131] on span at bounding box center [199, 133] width 4 height 4
click at [235, 123] on div at bounding box center [262, 122] width 227 height 4
click at [173, 133] on input "26.09.2025 09:55" at bounding box center [171, 133] width 45 height 8
type input "[DATE] 16:55"
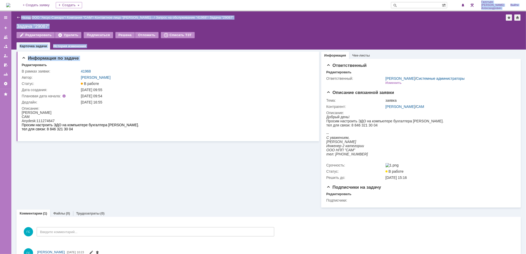
drag, startPoint x: 162, startPoint y: 203, endPoint x: 17, endPoint y: 9, distance: 242.5
click at [17, 9] on div "На домашнюю + Создать заявку Создать Галстьян Степан Александрович Выйти Меню С…" at bounding box center [263, 127] width 526 height 254
click at [10, 7] on img at bounding box center [8, 5] width 4 height 4
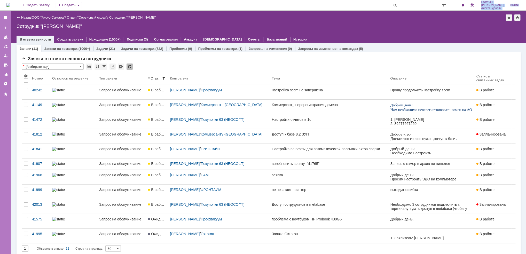
click at [10, 7] on img at bounding box center [8, 5] width 4 height 4
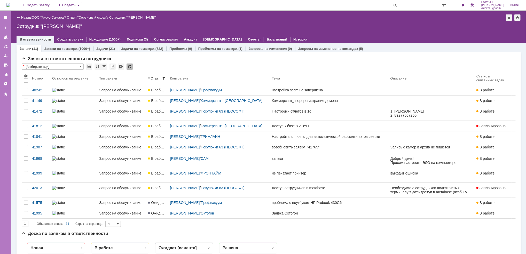
click at [356, 25] on div "Сотрудник "[PERSON_NAME]"" at bounding box center [269, 26] width 504 height 5
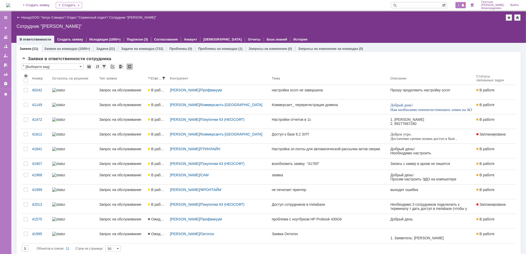
click at [460, 4] on span "1" at bounding box center [458, 5] width 5 height 4
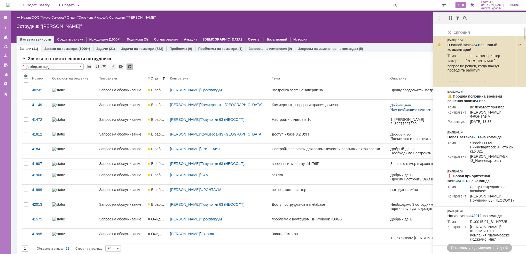
click at [480, 43] on link "41999" at bounding box center [480, 45] width 10 height 4
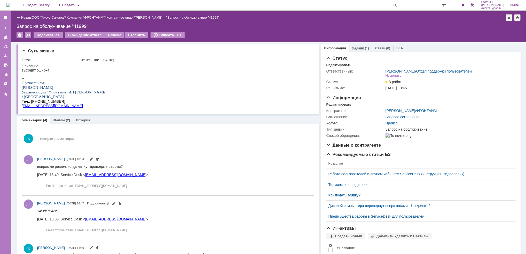
click at [358, 47] on link "Задачи" at bounding box center [358, 48] width 12 height 4
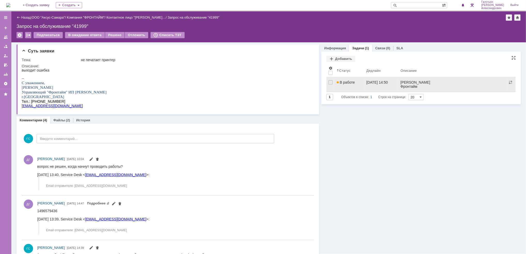
click at [356, 82] on div "В работе" at bounding box center [349, 82] width 26 height 4
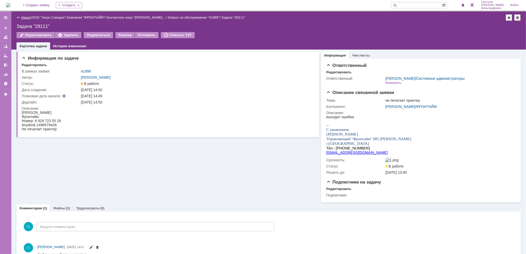
click at [23, 17] on link "Назад" at bounding box center [26, 17] width 10 height 4
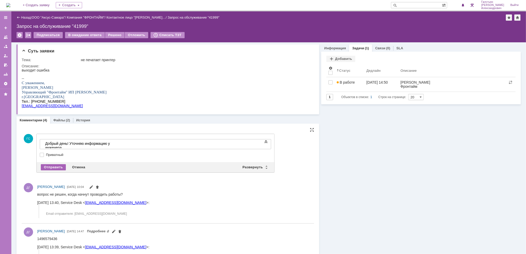
click at [55, 165] on div "Отправить" at bounding box center [53, 167] width 25 height 6
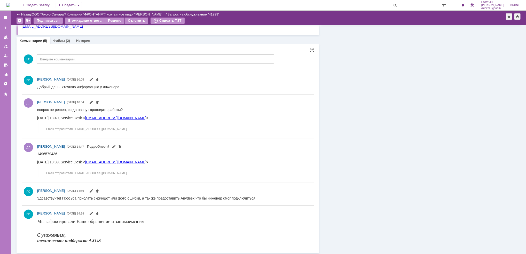
scroll to position [61, 0]
drag, startPoint x: 37, startPoint y: 110, endPoint x: 126, endPoint y: 132, distance: 92.1
click at [126, 132] on body "вопрос не решен, когда начнут проводить работы? [DATE] 13:40, Service Desk < [E…" at bounding box center [93, 121] width 112 height 26
copy body "вопрос не решен, когда начнут проводить работы? [DATE] 13:40, Service Desk < [E…"
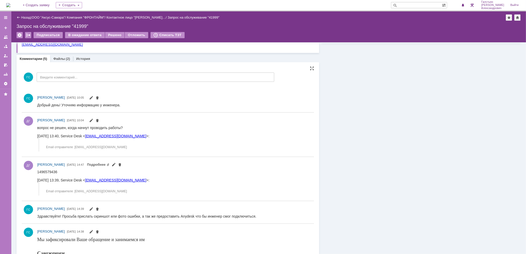
scroll to position [0, 0]
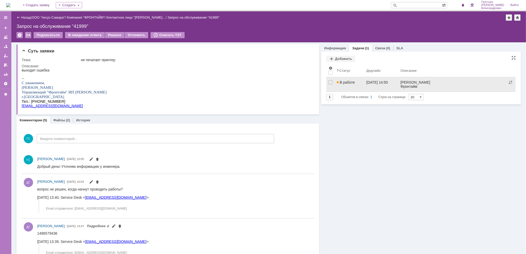
click at [346, 79] on link "В работе" at bounding box center [349, 84] width 30 height 14
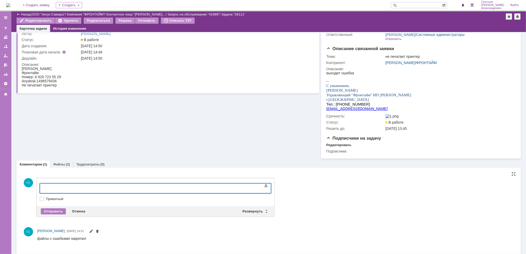
scroll to position [29, 0]
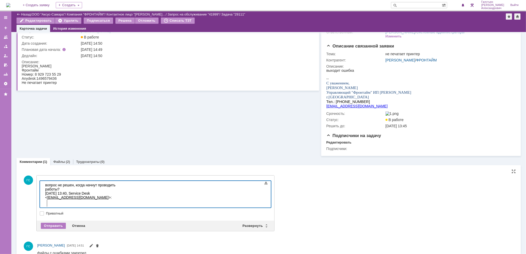
click at [66, 211] on div at bounding box center [155, 210] width 231 height 4
click at [53, 228] on div "Отправить" at bounding box center [53, 226] width 25 height 6
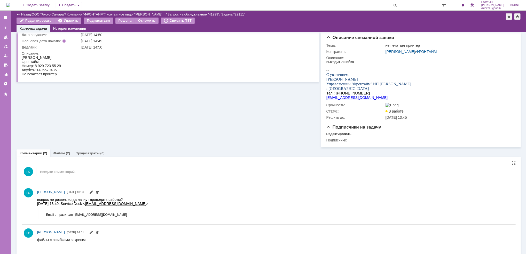
scroll to position [38, 0]
click at [10, 5] on img at bounding box center [8, 5] width 4 height 4
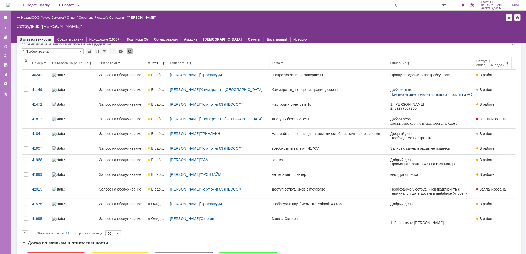
scroll to position [15, 0]
click at [10, 3] on img at bounding box center [8, 5] width 4 height 4
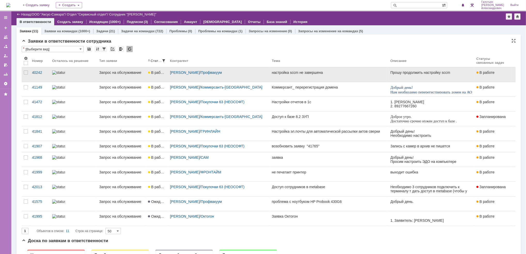
scroll to position [63, 0]
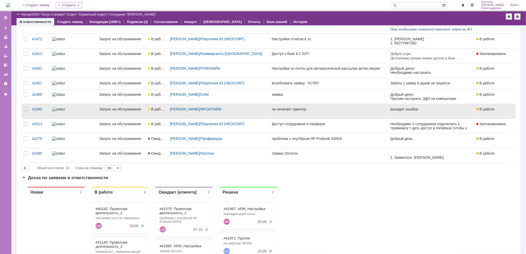
click at [310, 115] on link "не печатает принтер" at bounding box center [329, 111] width 118 height 14
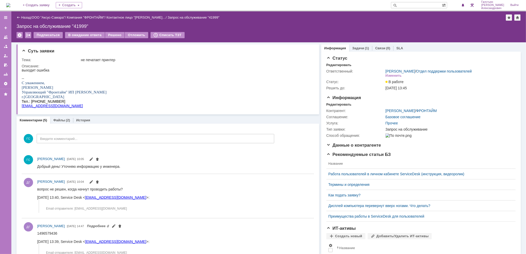
click at [310, 115] on div "Суть заявки Тема: не печатает принтер Описание: Комментарии (5) Файлы (2) Истор…" at bounding box center [168, 187] width 302 height 290
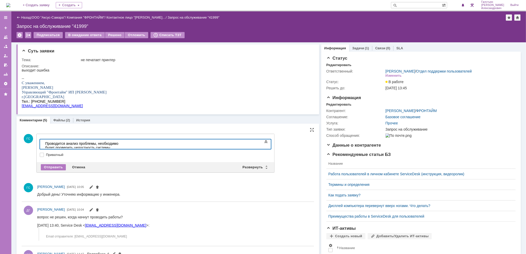
click at [118, 142] on div "Проводится анализ проблемы, необходимо будет проверить целостность системы, сис…" at bounding box center [81, 147] width 73 height 12
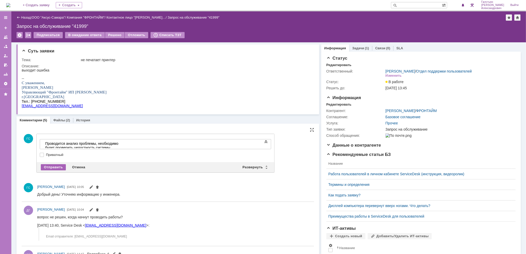
click at [61, 164] on div "Отправить" at bounding box center [53, 167] width 25 height 6
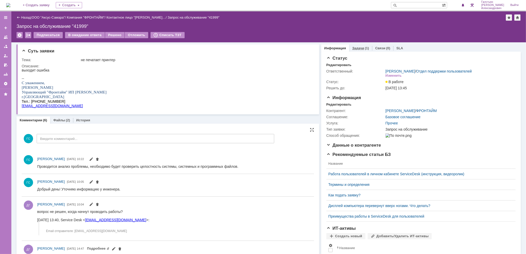
click at [353, 49] on link "Задачи" at bounding box center [358, 48] width 12 height 4
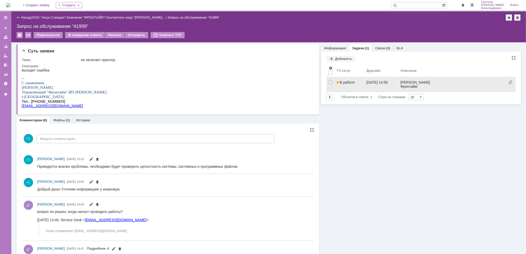
click at [356, 89] on link "В работе" at bounding box center [349, 84] width 30 height 14
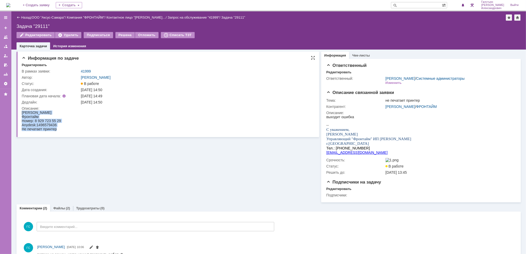
drag, startPoint x: 21, startPoint y: 111, endPoint x: 77, endPoint y: 125, distance: 56.9
click at [77, 125] on html "[PERSON_NAME]: 8 929 723 55 29 Anydesk: 1496579436 Не печатает принтер" at bounding box center [166, 120] width 290 height 21
copy body "[PERSON_NAME]: 8 929 723 55 29 Anydesk: 1496579436 Не печатает принтер"
click at [387, 84] on div "Изменить" at bounding box center [393, 83] width 16 height 4
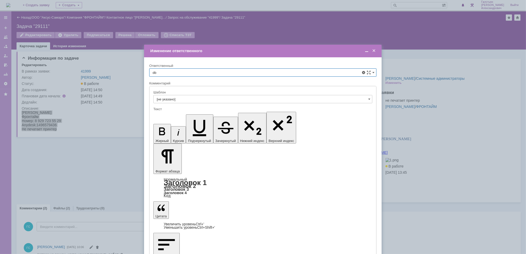
type input "d"
click at [235, 111] on span "[PERSON_NAME]" at bounding box center [262, 110] width 220 height 4
type input "[PERSON_NAME]"
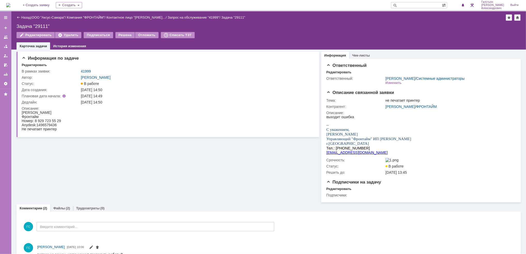
click at [10, 5] on img at bounding box center [8, 5] width 4 height 4
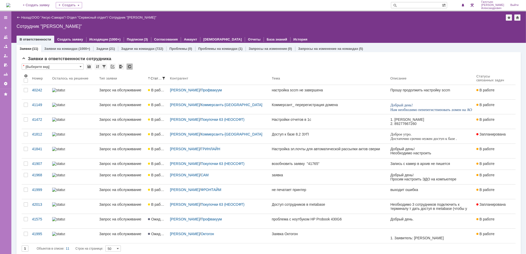
click at [10, 5] on img at bounding box center [8, 5] width 4 height 4
click at [10, 7] on img at bounding box center [8, 5] width 4 height 4
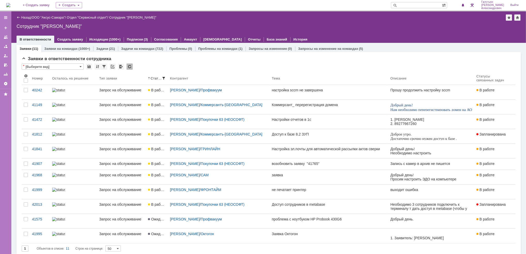
click at [10, 7] on img at bounding box center [8, 5] width 4 height 4
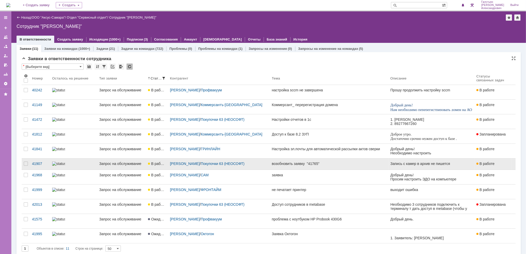
click at [135, 166] on link "Запрос на обслуживание" at bounding box center [121, 163] width 49 height 11
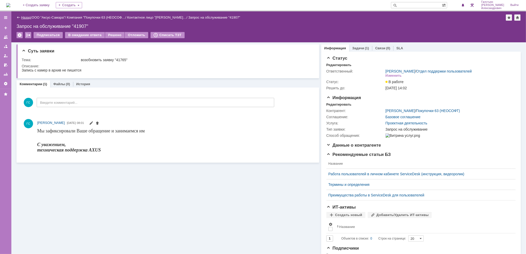
click at [22, 19] on link "Назад" at bounding box center [26, 17] width 10 height 4
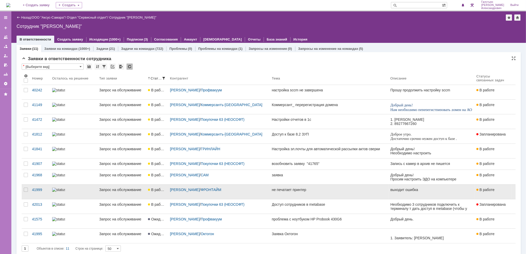
click at [78, 184] on link at bounding box center [73, 177] width 47 height 14
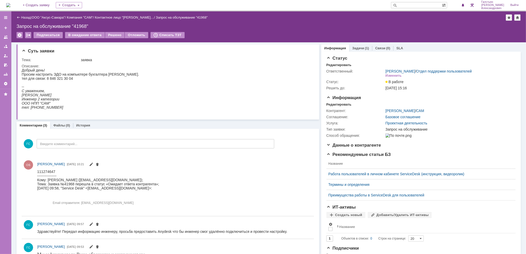
click at [10, 3] on img at bounding box center [8, 5] width 4 height 4
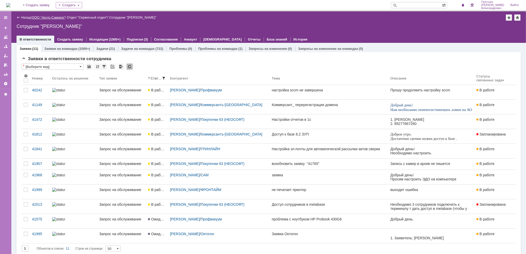
click at [54, 19] on link "ООО "Аксус-Самара"" at bounding box center [48, 17] width 33 height 4
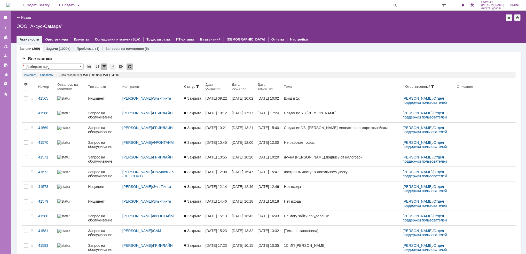
click at [53, 48] on link "Задачи" at bounding box center [52, 49] width 12 height 4
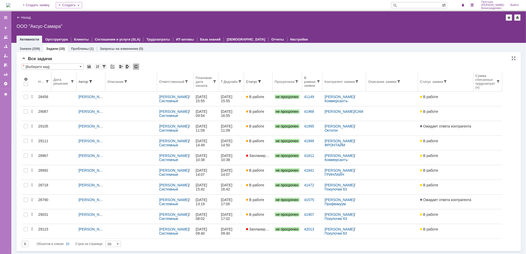
click at [257, 83] on div "Статус" at bounding box center [251, 82] width 11 height 4
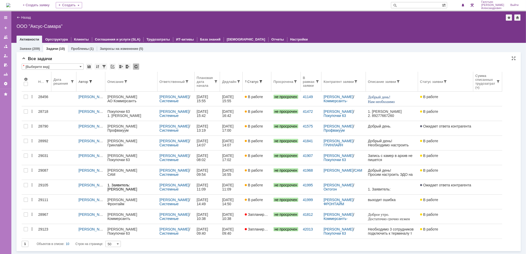
click at [235, 86] on th "Дедлайн" at bounding box center [231, 82] width 23 height 20
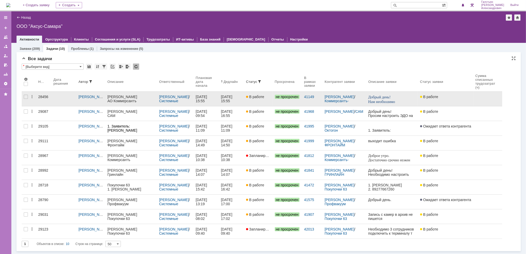
click at [242, 101] on div "26.09.2025 15:55" at bounding box center [231, 99] width 21 height 8
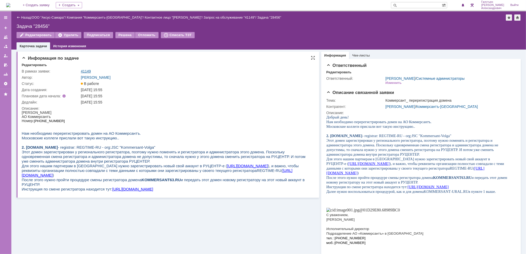
click at [89, 69] on link "41149" at bounding box center [86, 71] width 10 height 4
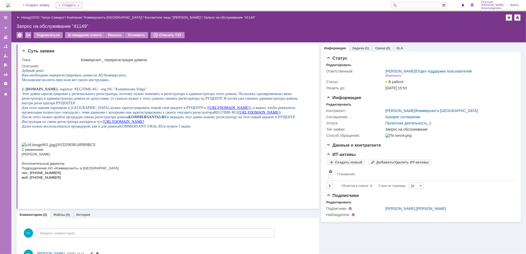
click at [22, 19] on div "Назад | ООО "Аксус-Самара" / Компания "Коммерсантъ-Волга" / Контактное лицо "Вл…" at bounding box center [269, 17] width 504 height 6
click at [22, 17] on link "Назад" at bounding box center [26, 17] width 10 height 4
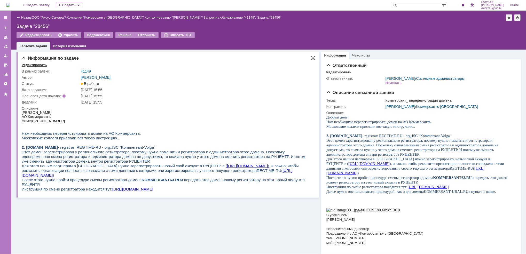
click at [31, 66] on div "Редактировать" at bounding box center [34, 65] width 25 height 4
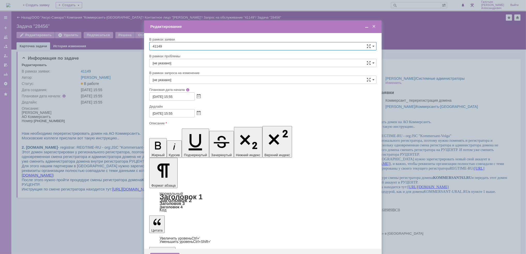
click at [200, 111] on div "26.09.2025 15:55" at bounding box center [262, 113] width 227 height 8
click at [197, 114] on span at bounding box center [199, 113] width 4 height 4
click at [192, 124] on div at bounding box center [193, 124] width 4 height 3
click at [172, 152] on div "29" at bounding box center [172, 153] width 5 height 4
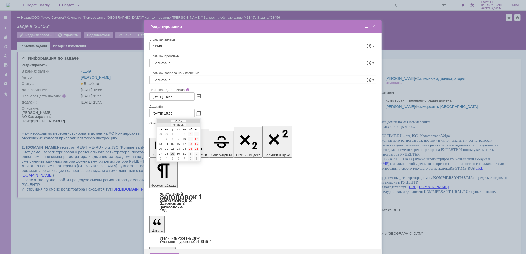
type input "29.10.2025 15:55"
click at [163, 253] on div "Сохранить" at bounding box center [164, 257] width 29 height 8
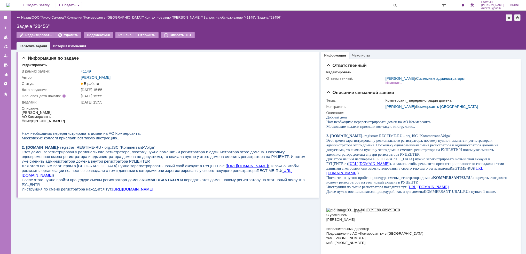
click at [10, 6] on img at bounding box center [8, 5] width 4 height 4
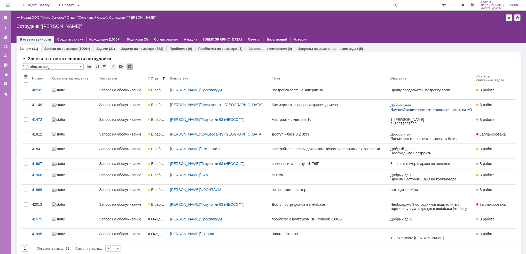
click at [52, 19] on link "ООО "Аксус-Самара"" at bounding box center [48, 17] width 33 height 4
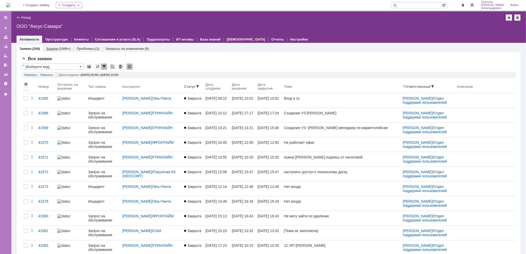
click at [51, 45] on div "Задачи (1000+)" at bounding box center [58, 48] width 30 height 7
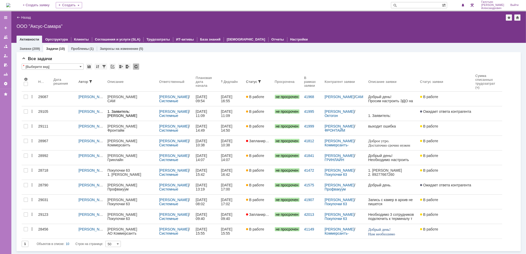
click at [10, 5] on img at bounding box center [8, 5] width 4 height 4
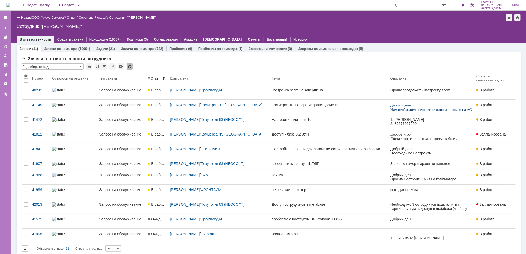
click at [10, 7] on img at bounding box center [8, 5] width 4 height 4
click at [457, 4] on div "1" at bounding box center [460, 5] width 11 height 6
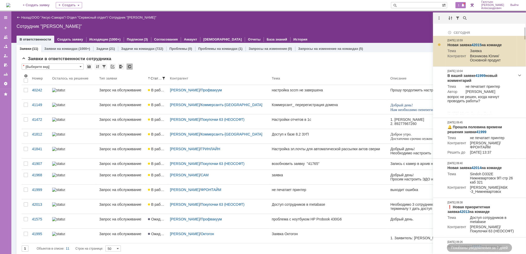
click at [480, 43] on link "42015" at bounding box center [476, 45] width 10 height 4
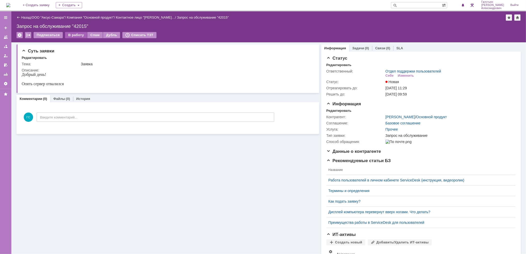
click at [77, 34] on div "В работу" at bounding box center [76, 35] width 22 height 6
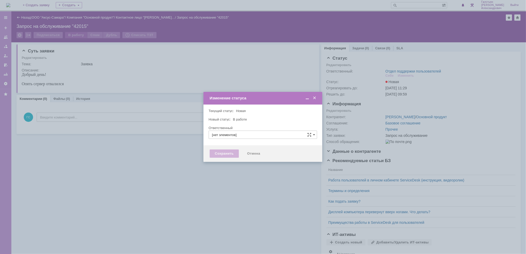
type input "Отдел поддержки пользователей"
type input "[PERSON_NAME]"
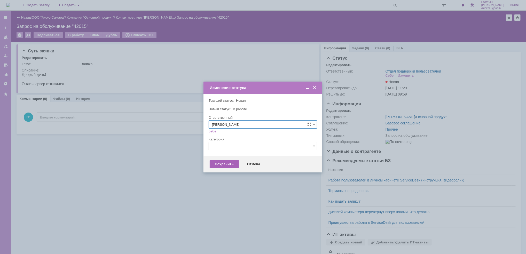
click at [223, 166] on div "Сохранить" at bounding box center [224, 164] width 29 height 8
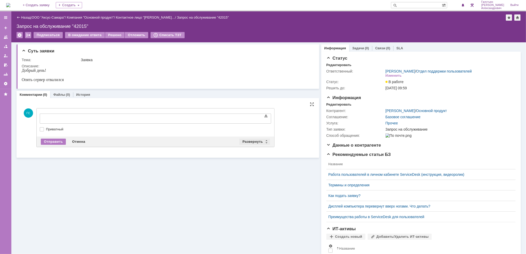
click at [253, 140] on div "Развернуть" at bounding box center [254, 142] width 31 height 6
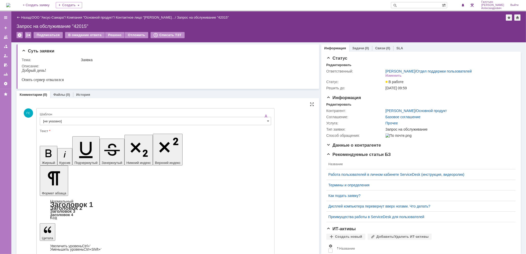
click at [115, 113] on div "Шаблон" at bounding box center [155, 114] width 230 height 3
click at [113, 119] on input "[не указано]" at bounding box center [155, 121] width 231 height 8
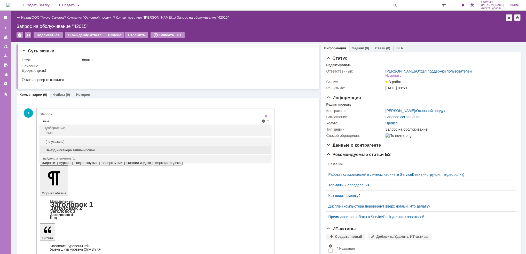
click at [88, 151] on span "Выезд инженера запланирован" at bounding box center [155, 150] width 224 height 4
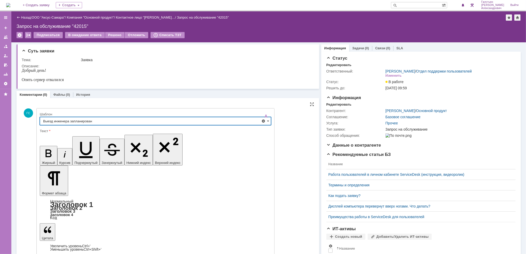
type input "Выезд инженера запланирован"
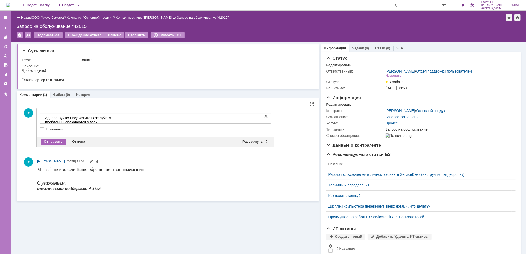
click at [47, 141] on div "Отправить" at bounding box center [53, 142] width 25 height 6
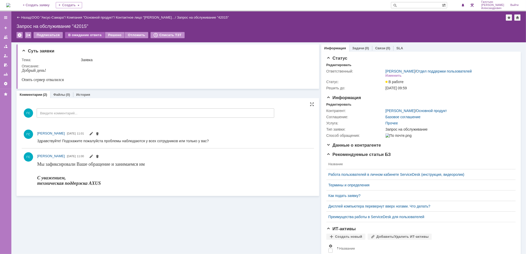
click at [84, 35] on div "В ожидание ответа" at bounding box center [84, 35] width 39 height 6
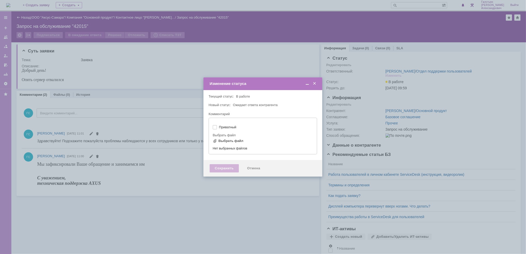
type input "[не указано]"
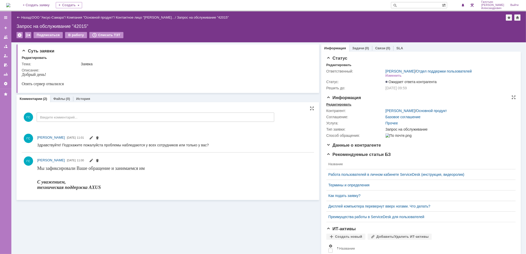
click at [340, 102] on div "Редактировать" at bounding box center [338, 104] width 25 height 4
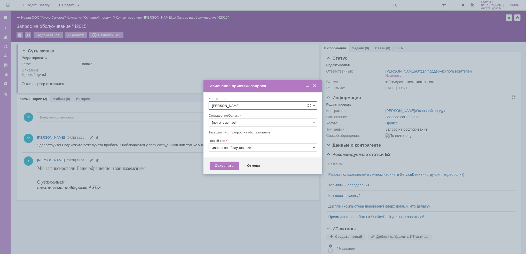
type input "Прочее"
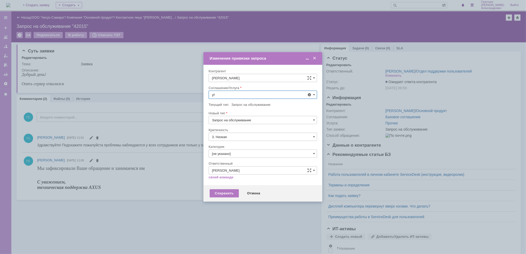
type input "y"
click at [234, 144] on span "АРМ_Настройка" at bounding box center [263, 145] width 102 height 4
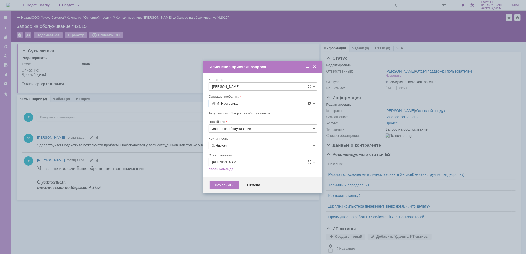
type input "АРМ_Настройка"
click at [234, 145] on input "3. Низкая" at bounding box center [262, 145] width 108 height 8
click at [234, 156] on span "[не указано]" at bounding box center [263, 155] width 102 height 4
type input "[не указано]"
click at [227, 182] on div "Сохранить" at bounding box center [224, 185] width 29 height 8
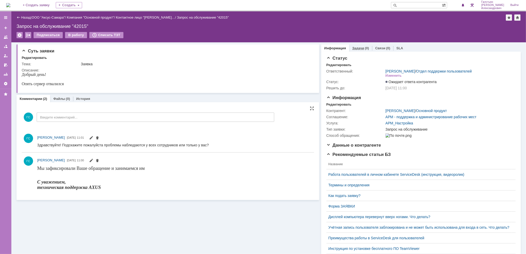
click at [354, 49] on link "Задачи" at bounding box center [358, 48] width 12 height 4
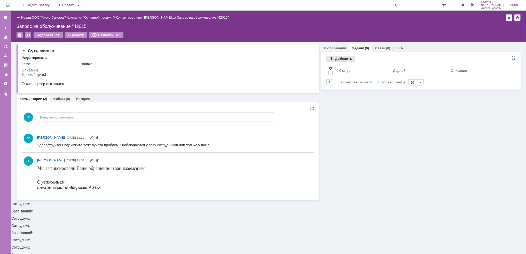
click at [339, 59] on div "Добавить" at bounding box center [340, 59] width 29 height 6
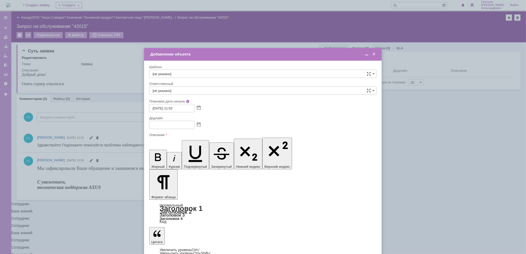
click at [197, 126] on span at bounding box center [199, 125] width 4 height 4
click at [166, 168] on div "30" at bounding box center [166, 170] width 5 height 4
type input "[DATE] 11:02"
click at [193, 87] on input "[не указано]" at bounding box center [262, 90] width 227 height 8
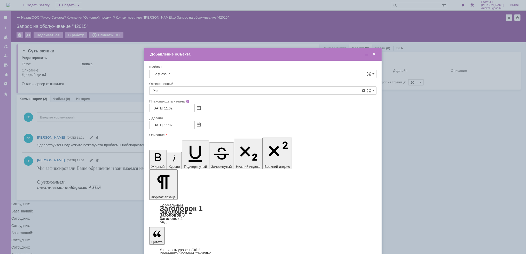
click at [208, 147] on span "[PERSON_NAME]" at bounding box center [262, 145] width 220 height 4
type input "[PERSON_NAME]"
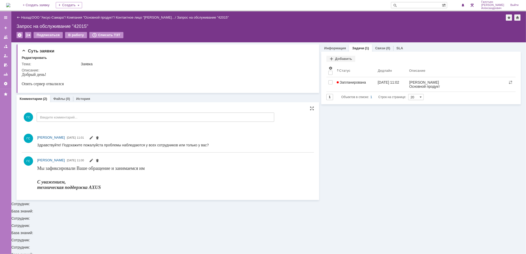
click at [10, 7] on img at bounding box center [8, 5] width 4 height 4
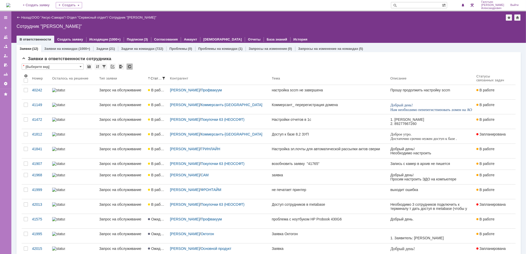
click at [9, 4] on img at bounding box center [8, 5] width 4 height 4
click at [464, 4] on span at bounding box center [463, 5] width 4 height 4
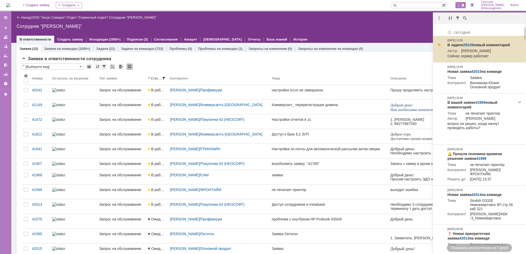
click at [468, 46] on link "29128" at bounding box center [468, 45] width 10 height 4
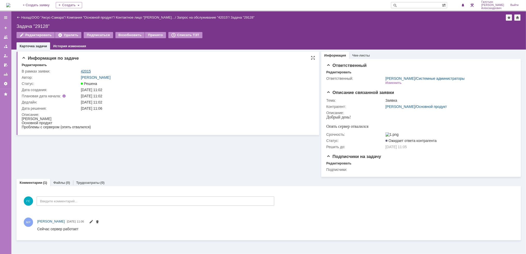
click at [85, 71] on link "42015" at bounding box center [86, 71] width 10 height 4
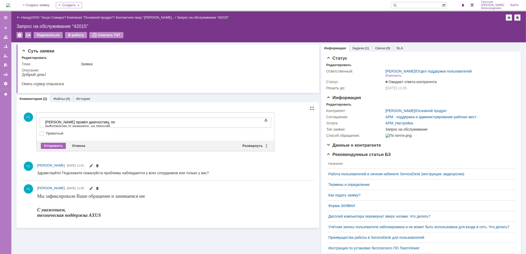
click at [46, 144] on div "Отправить" at bounding box center [53, 146] width 25 height 6
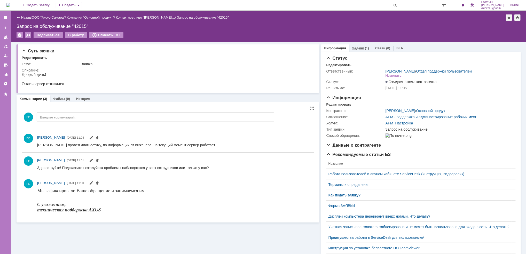
click at [355, 46] on link "Задачи" at bounding box center [358, 48] width 12 height 4
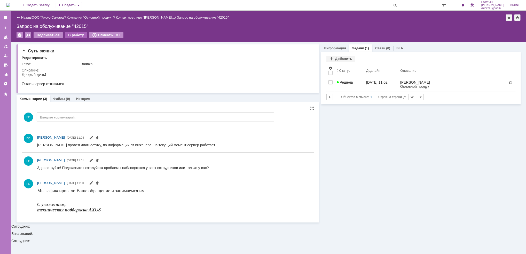
click at [75, 33] on div "В работу" at bounding box center [76, 35] width 22 height 6
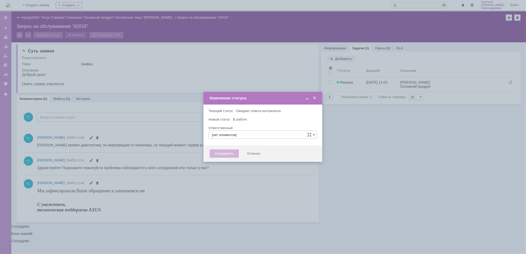
type input "[PERSON_NAME]"
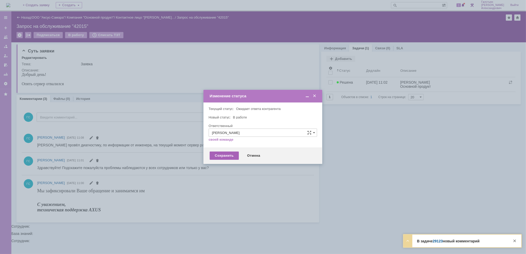
click at [227, 159] on div "Сохранить" at bounding box center [224, 155] width 29 height 8
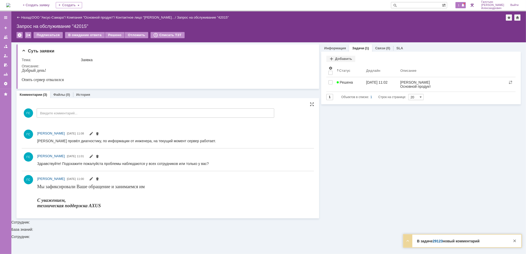
click at [464, 5] on span at bounding box center [463, 5] width 4 height 4
click at [116, 34] on div "Решено" at bounding box center [115, 35] width 20 height 6
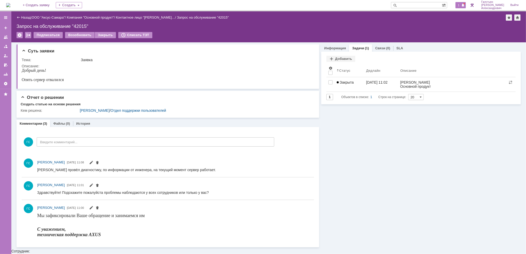
click at [463, 6] on div "1" at bounding box center [460, 5] width 11 height 6
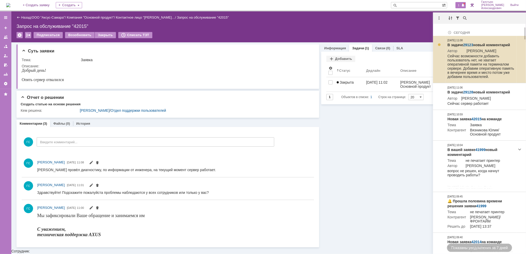
click at [468, 44] on link "29123" at bounding box center [468, 45] width 10 height 4
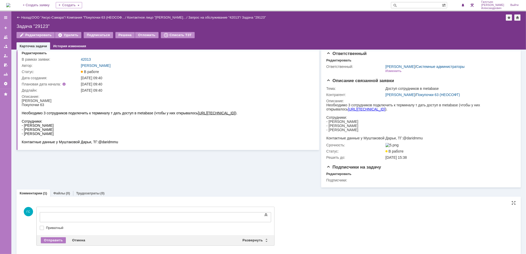
click at [10, 7] on img at bounding box center [8, 5] width 4 height 4
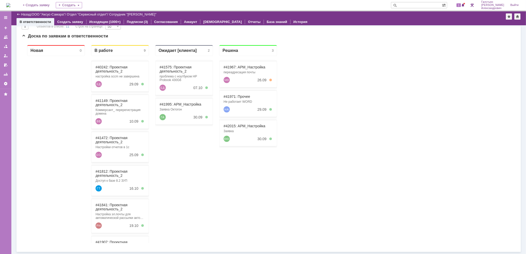
scroll to position [206, 0]
click at [464, 2] on div "1" at bounding box center [460, 5] width 11 height 6
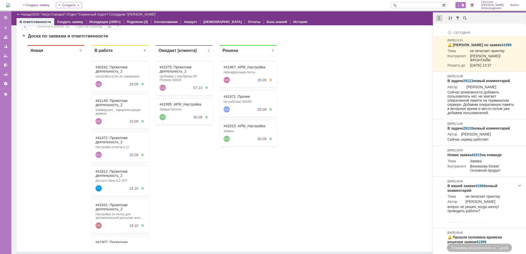
click at [439, 20] on div at bounding box center [439, 18] width 6 height 6
click at [447, 30] on div "Отметить уведомления прочитанными" at bounding box center [474, 31] width 69 height 4
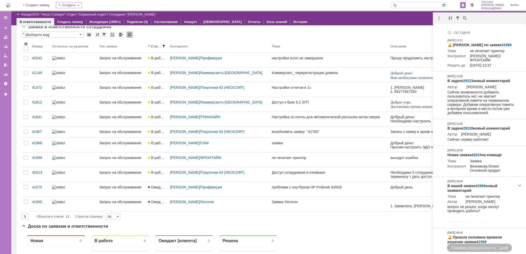
scroll to position [0, 0]
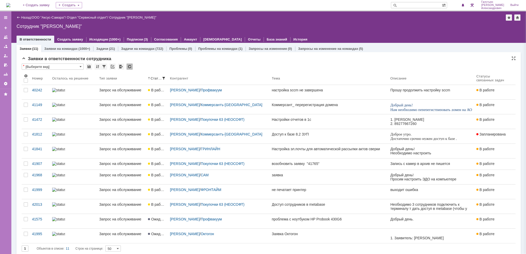
click at [10, 7] on img at bounding box center [8, 5] width 4 height 4
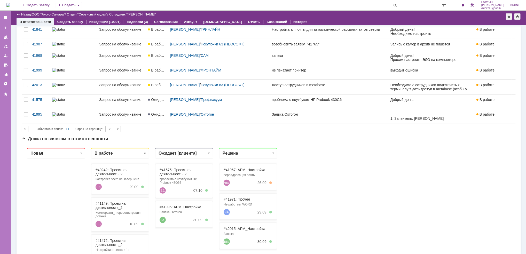
click at [10, 3] on img at bounding box center [8, 5] width 4 height 4
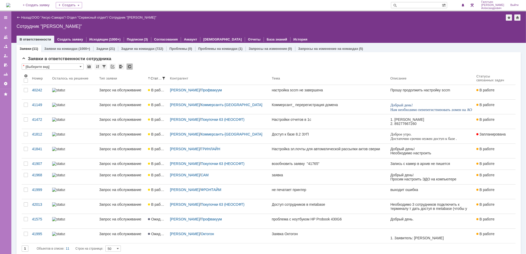
click at [10, 4] on img at bounding box center [8, 5] width 4 height 4
click at [465, 8] on div "1" at bounding box center [460, 5] width 11 height 6
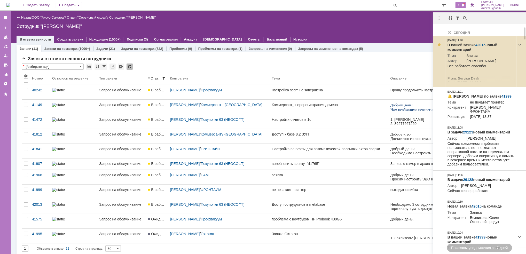
click at [482, 45] on link "42015" at bounding box center [480, 45] width 10 height 4
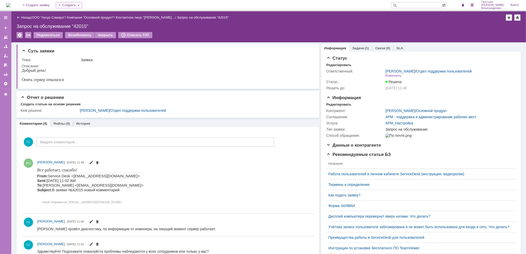
click at [10, 5] on img at bounding box center [8, 5] width 4 height 4
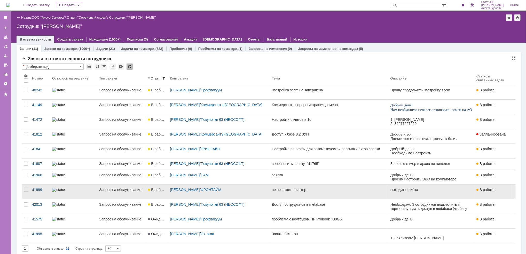
click at [286, 195] on link "не печатает принтер" at bounding box center [329, 191] width 118 height 14
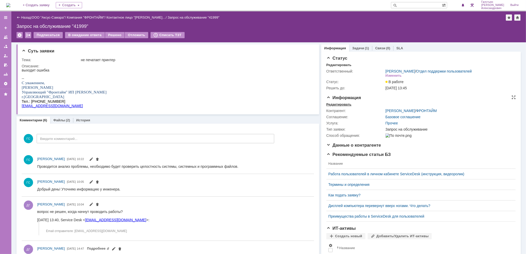
click at [337, 103] on div "Редактировать" at bounding box center [338, 104] width 25 height 4
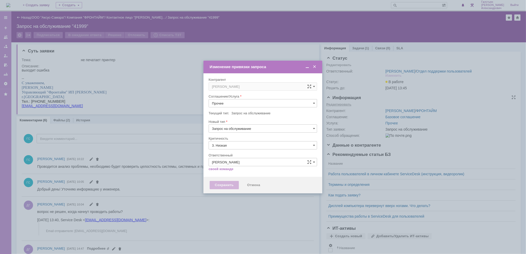
type input "[не указано]"
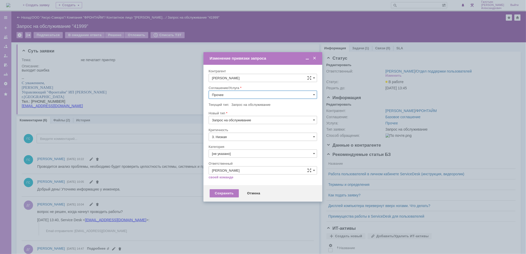
click at [281, 95] on input "Прочее" at bounding box center [262, 95] width 108 height 8
type input "н"
click at [263, 132] on span "Проектная деятельность" at bounding box center [263, 132] width 102 height 4
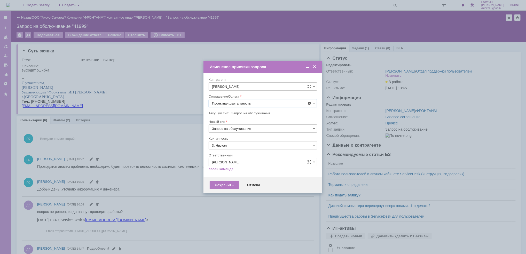
type input "Проектная деятельность"
click at [257, 148] on input "3. Низкая" at bounding box center [262, 145] width 108 height 8
click at [255, 154] on span "[не указано]" at bounding box center [263, 155] width 102 height 4
type input "[не указано]"
click at [224, 184] on div "Сохранить" at bounding box center [224, 185] width 29 height 8
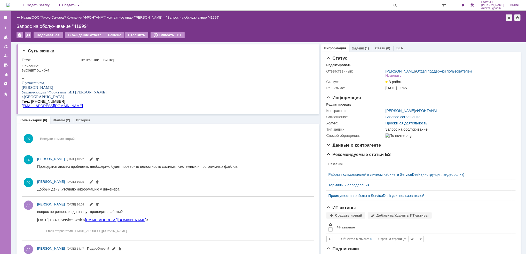
click at [357, 49] on link "Задачи" at bounding box center [358, 48] width 12 height 4
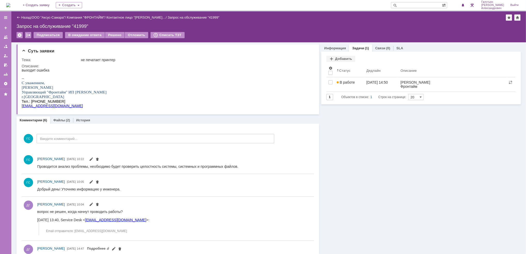
click at [10, 3] on img at bounding box center [8, 5] width 4 height 4
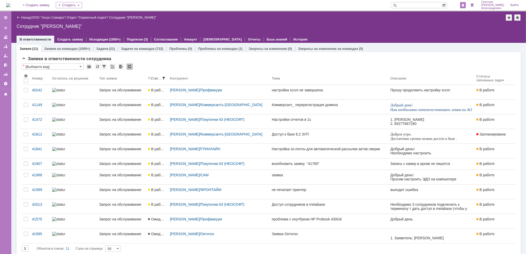
click at [462, 7] on div at bounding box center [463, 5] width 6 height 6
click at [411, 18] on div "Назад | ООО "Аксус-Самара" / Отдел "Сервисный отдел" / Сотрудник "Галстьян Степ…" at bounding box center [269, 17] width 504 height 6
click at [10, 3] on img at bounding box center [8, 5] width 4 height 4
click at [10, 7] on img at bounding box center [8, 5] width 4 height 4
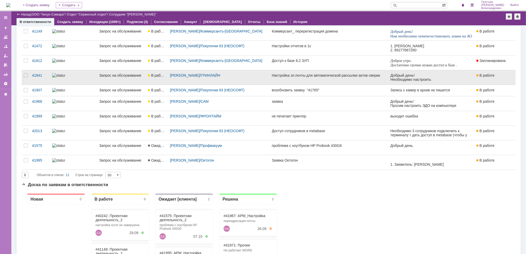
scroll to position [56, 0]
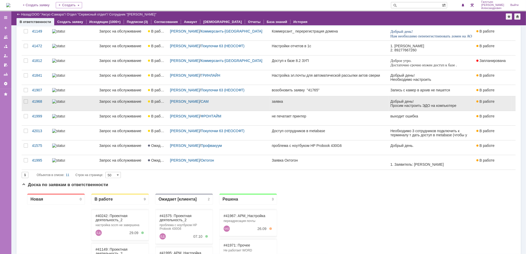
click at [234, 102] on div "Оксана Бахолдина / САМ" at bounding box center [219, 101] width 98 height 4
click at [283, 105] on link "заявка" at bounding box center [329, 103] width 118 height 14
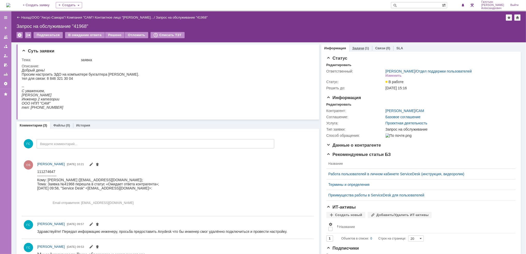
click at [353, 47] on link "Задачи" at bounding box center [358, 48] width 12 height 4
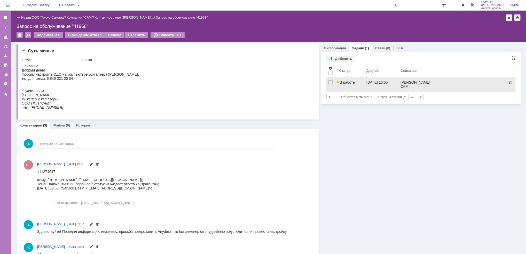
click at [346, 85] on link "В работе" at bounding box center [349, 84] width 30 height 14
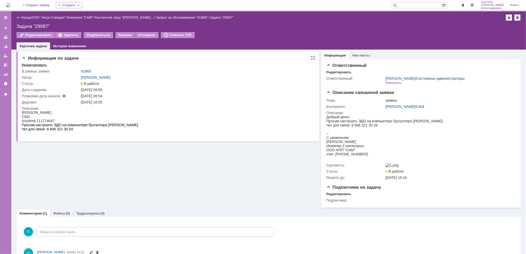
click at [31, 63] on div "Редактировать" at bounding box center [34, 65] width 25 height 4
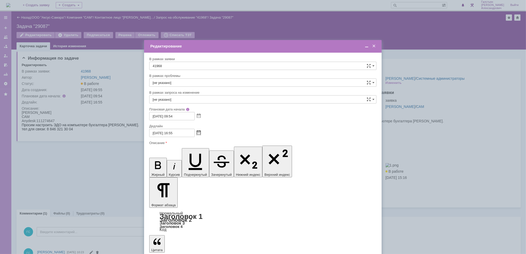
click at [197, 131] on span at bounding box center [199, 133] width 4 height 4
click at [166, 177] on div "30" at bounding box center [166, 178] width 5 height 4
type input "30.09.2025 16:55"
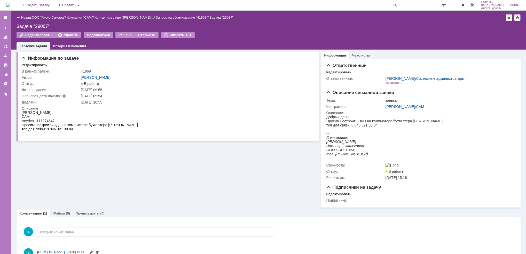
click at [10, 3] on img at bounding box center [8, 5] width 4 height 4
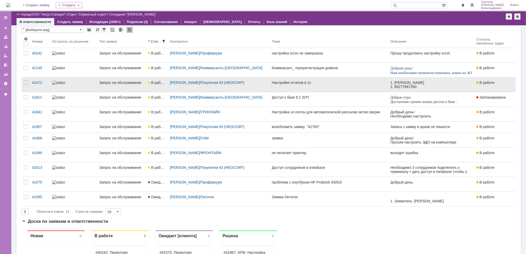
scroll to position [19, 0]
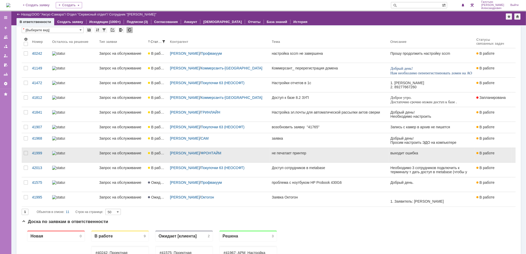
click at [242, 157] on div "Дмитрий Грибанов / ФРОНТАЙМ" at bounding box center [219, 155] width 102 height 14
click at [344, 153] on div "не печатает принтер" at bounding box center [329, 153] width 114 height 4
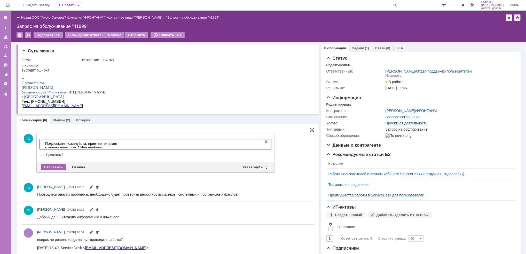
click at [56, 166] on div "Отправить" at bounding box center [53, 167] width 25 height 6
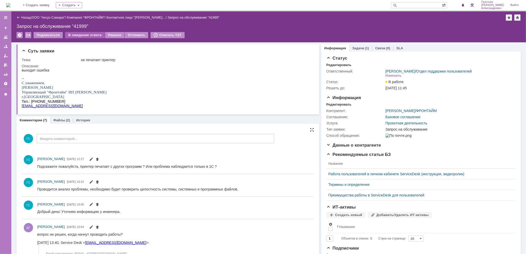
click at [86, 35] on div "В ожидание ответа" at bounding box center [84, 35] width 39 height 6
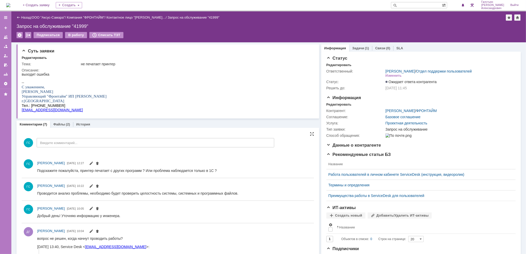
click at [10, 4] on img at bounding box center [8, 5] width 4 height 4
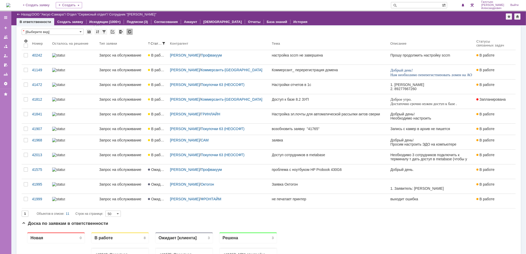
click at [10, 7] on img at bounding box center [8, 5] width 4 height 4
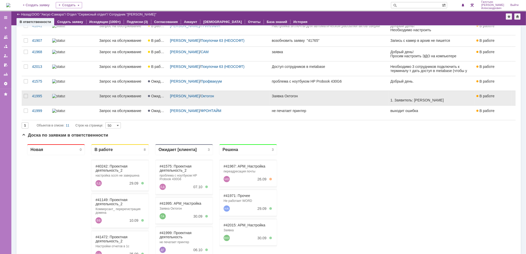
scroll to position [106, 0]
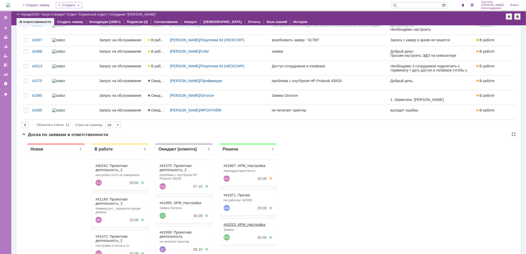
click at [257, 223] on link "#42015: АРМ_Настройка" at bounding box center [244, 224] width 42 height 4
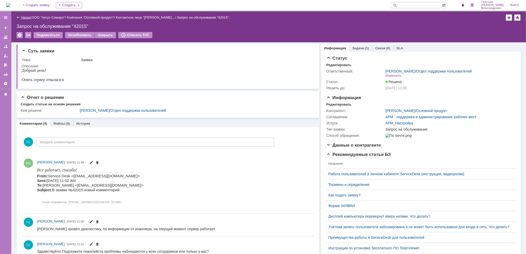
click at [26, 17] on link "Назад" at bounding box center [26, 17] width 10 height 4
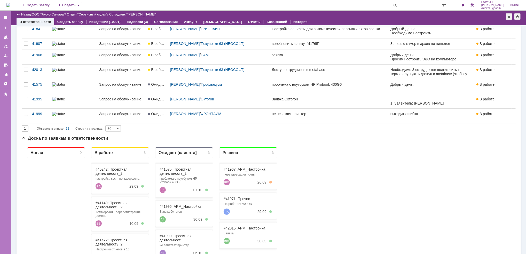
scroll to position [106, 0]
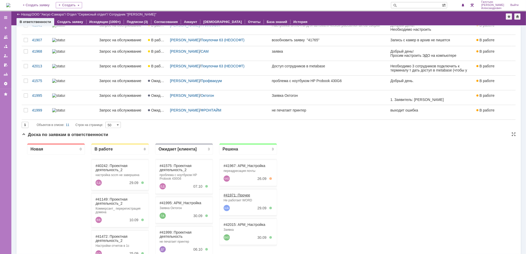
click at [245, 193] on link "#41971: Прочее" at bounding box center [236, 195] width 27 height 4
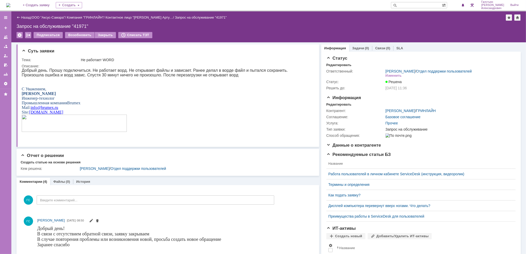
click at [10, 6] on img at bounding box center [8, 5] width 4 height 4
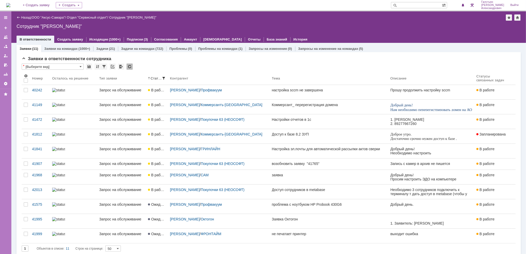
click at [10, 6] on img at bounding box center [8, 5] width 4 height 4
click at [461, 3] on span "1" at bounding box center [458, 5] width 5 height 4
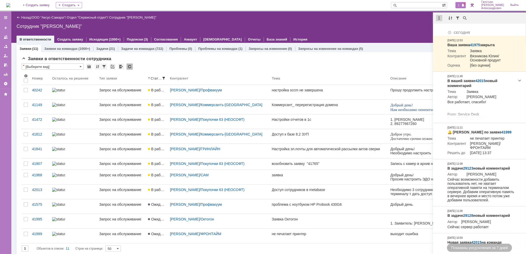
click at [437, 18] on div at bounding box center [439, 18] width 6 height 6
click at [445, 29] on div "Отметить уведомления прочитанными" at bounding box center [474, 31] width 69 height 4
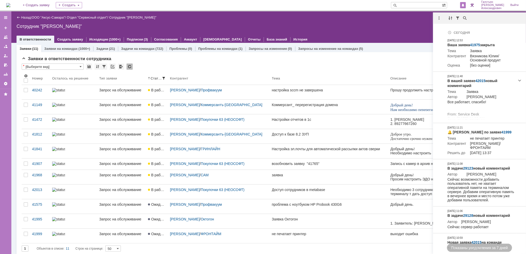
click at [381, 21] on div "Назад | ООО "Аксус-Самара" / Отдел "Сервисный отдел" / Сотрудник "Галстьян Степ…" at bounding box center [268, 26] width 514 height 31
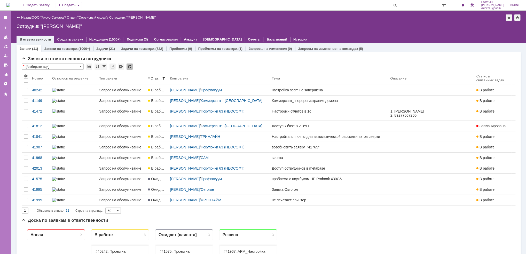
click at [10, 3] on img at bounding box center [8, 5] width 4 height 4
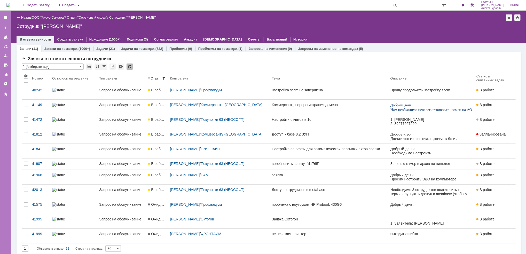
click at [10, 4] on img at bounding box center [8, 5] width 4 height 4
click at [10, 6] on img at bounding box center [8, 5] width 4 height 4
click at [10, 7] on img at bounding box center [8, 5] width 4 height 4
click at [10, 5] on img at bounding box center [8, 5] width 4 height 4
click at [10, 4] on img at bounding box center [8, 5] width 4 height 4
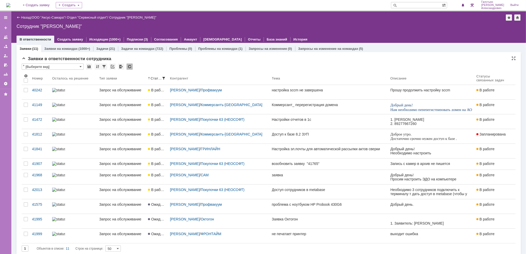
click at [10, 4] on img at bounding box center [8, 5] width 4 height 4
click at [10, 7] on img at bounding box center [8, 5] width 4 height 4
click at [42, 16] on link "ООО "Аксус-Самара"" at bounding box center [48, 17] width 33 height 4
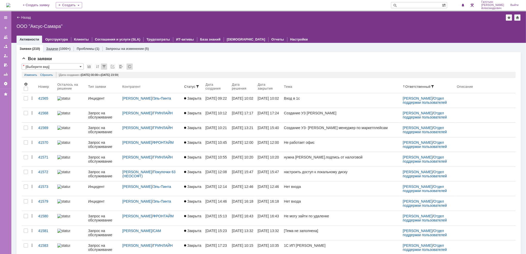
click at [59, 49] on div "(1000+)" at bounding box center [65, 49] width 12 height 4
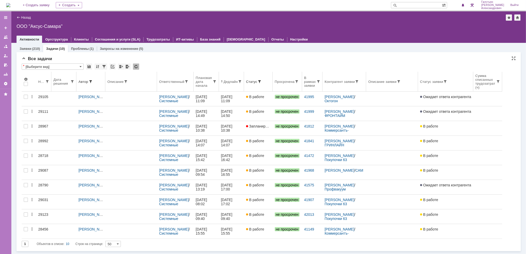
click at [233, 84] on th "Дедлайн" at bounding box center [231, 82] width 25 height 20
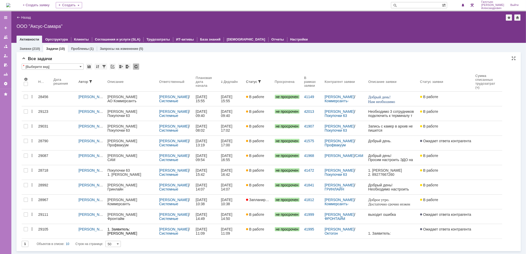
click at [233, 84] on th "Дедлайн" at bounding box center [231, 82] width 25 height 20
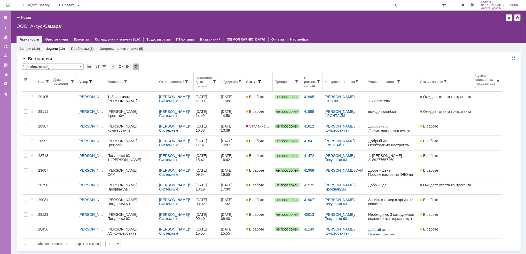
click at [235, 85] on th "Дедлайн" at bounding box center [231, 82] width 25 height 20
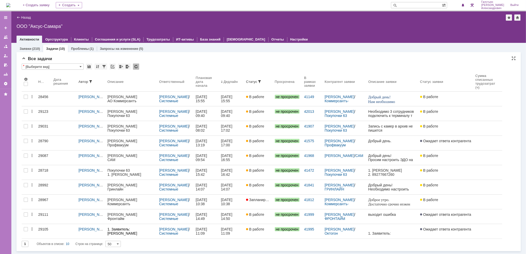
click at [9, 4] on img at bounding box center [8, 5] width 4 height 4
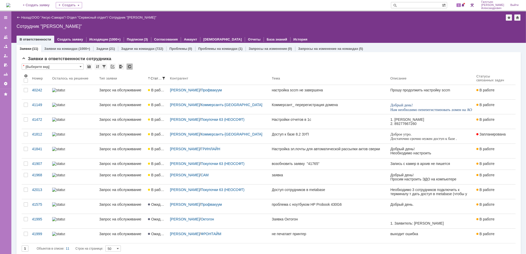
click at [9, 4] on img at bounding box center [8, 5] width 4 height 4
click at [464, 4] on span at bounding box center [463, 5] width 4 height 4
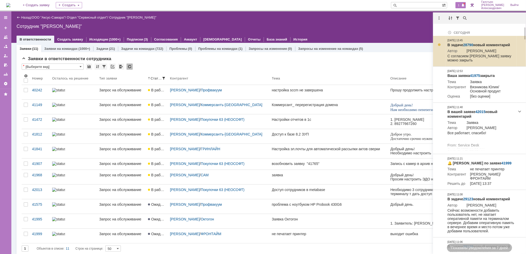
click at [468, 46] on link "28790" at bounding box center [468, 45] width 10 height 4
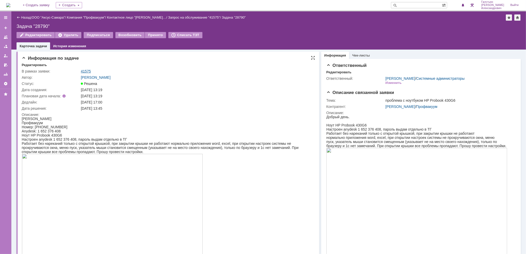
click at [84, 70] on link "41575" at bounding box center [86, 71] width 10 height 4
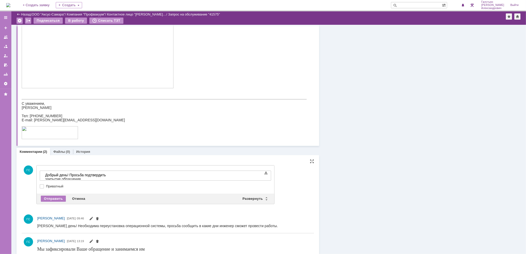
click at [52, 201] on div "Отправить Отмена Развернуть Свернуть" at bounding box center [155, 199] width 237 height 10
click at [54, 197] on div "Отправить" at bounding box center [53, 199] width 25 height 6
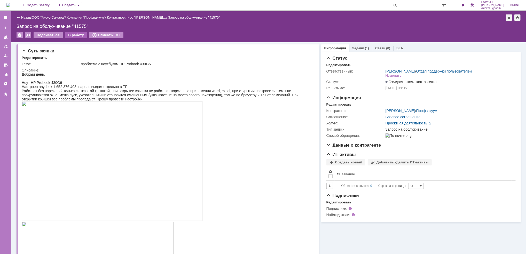
click at [72, 37] on div "В работу" at bounding box center [76, 35] width 22 height 6
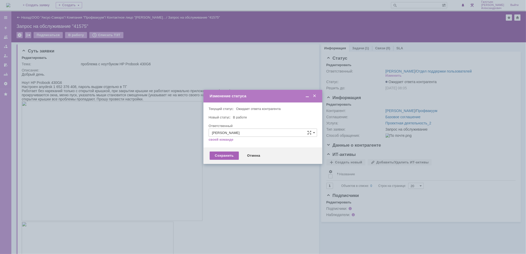
click at [225, 151] on div "Сохранить" at bounding box center [224, 155] width 29 height 8
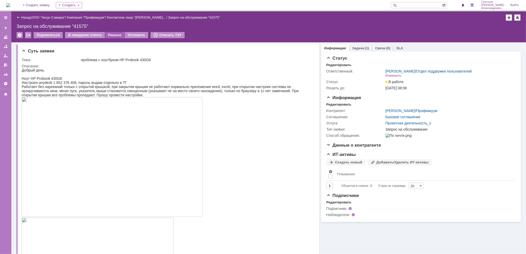
click at [113, 32] on div "Решено" at bounding box center [115, 35] width 20 height 6
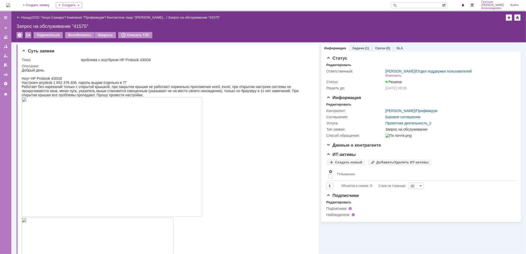
click at [10, 3] on img at bounding box center [8, 5] width 4 height 4
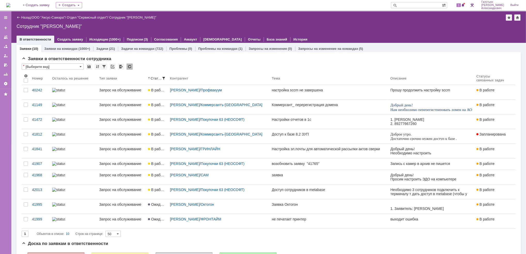
click at [8, 6] on img at bounding box center [8, 5] width 4 height 4
drag, startPoint x: 9, startPoint y: 6, endPoint x: 460, endPoint y: 3, distance: 451.0
click at [460, 3] on div "1" at bounding box center [460, 5] width 11 height 6
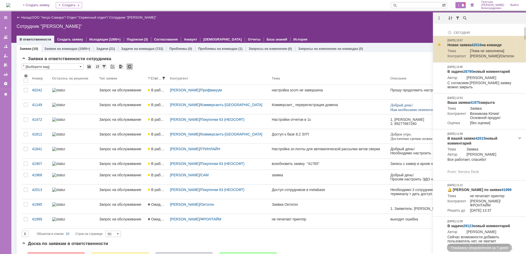
click at [477, 43] on link "42016" at bounding box center [476, 45] width 10 height 4
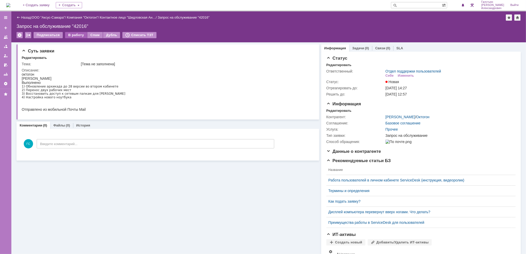
click at [73, 34] on div "В работу" at bounding box center [76, 35] width 22 height 6
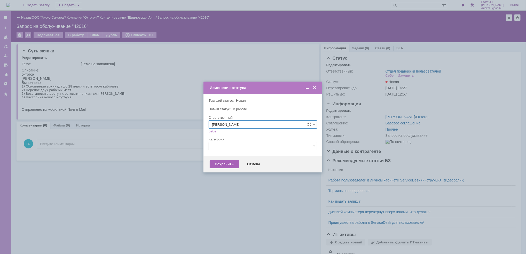
click at [221, 165] on div "Сохранить" at bounding box center [224, 164] width 29 height 8
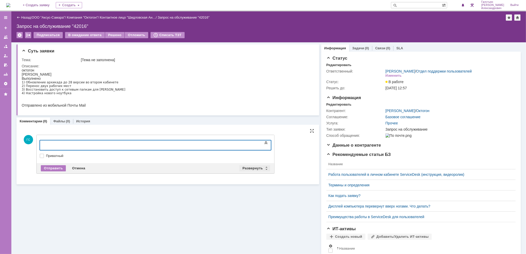
click at [248, 169] on div "Развернуть" at bounding box center [254, 168] width 31 height 6
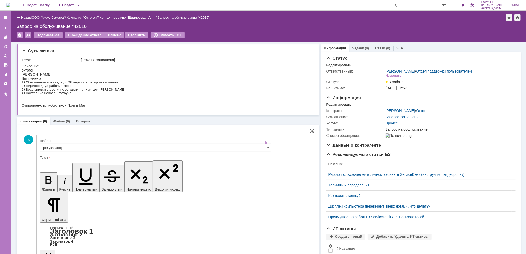
click at [142, 147] on input "[не указано]" at bounding box center [155, 147] width 231 height 8
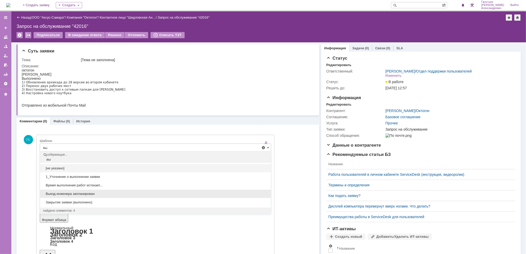
click at [96, 195] on span "Выезд инженера запланирован" at bounding box center [155, 194] width 224 height 4
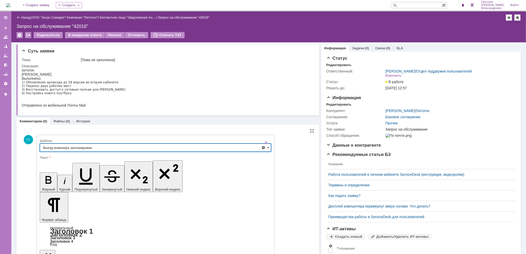
type input "Выезд инженера запланирован"
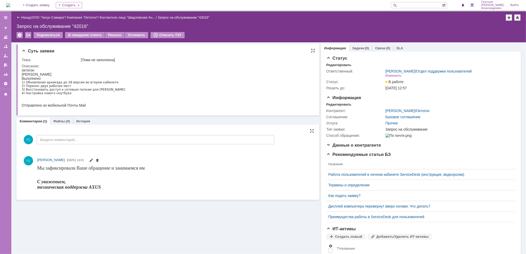
click at [21, 69] on div "Суть заявки Тема: [Тема не заполнена] Описание:" at bounding box center [168, 79] width 302 height 71
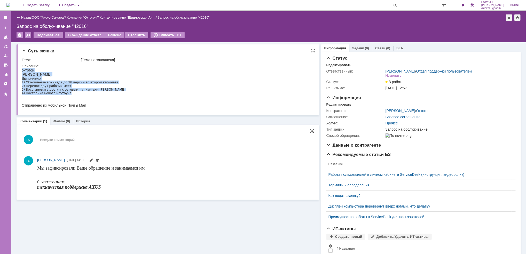
drag, startPoint x: 22, startPoint y: 69, endPoint x: 73, endPoint y: 95, distance: 57.2
click at [73, 95] on div "октогон Анастасия Выполнено 1) Обновление архикада до 28 версии во втором кабин…" at bounding box center [72, 87] width 103 height 39
copy div "октогон Анастасия Выполнено 1) Обновление архикада до 28 версии во втором кабин…"
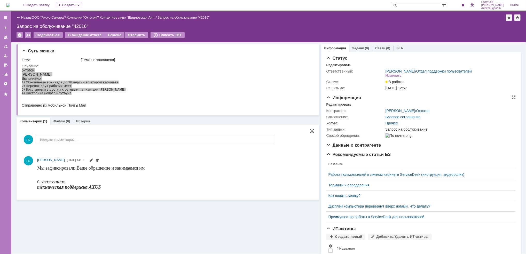
click at [341, 102] on div "Редактировать" at bounding box center [338, 104] width 25 height 4
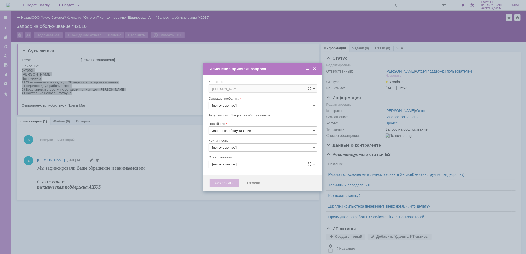
type input "3. Низкая"
type input "[PERSON_NAME]"
type input "Прочее"
type input "[не указано]"
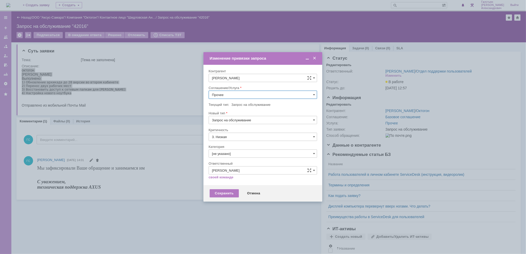
click at [227, 136] on input "3. Низкая" at bounding box center [262, 137] width 108 height 8
type input "н"
click at [257, 95] on input "Прочее" at bounding box center [262, 95] width 108 height 8
type input "3. Низкая"
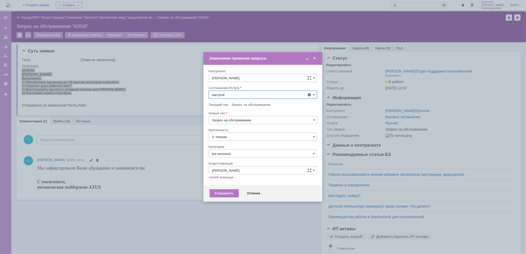
scroll to position [0, 0]
click at [242, 148] on div "АРМ_Настройка" at bounding box center [263, 145] width 108 height 8
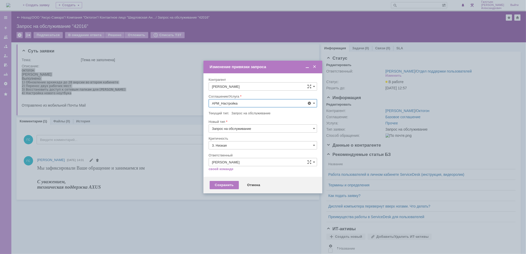
type input "АРМ_Настройка"
click at [242, 148] on input "3. Низкая" at bounding box center [262, 145] width 108 height 8
click at [235, 152] on div "[не указано]" at bounding box center [263, 155] width 108 height 8
type input "[не указано]"
click at [228, 186] on div "Сохранить" at bounding box center [224, 185] width 29 height 8
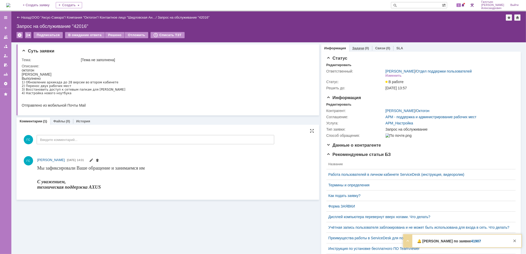
click at [353, 51] on div "Задачи (0)" at bounding box center [360, 47] width 23 height 7
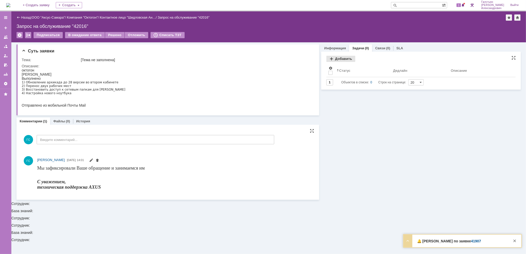
click at [336, 58] on div "Добавить" at bounding box center [340, 59] width 29 height 6
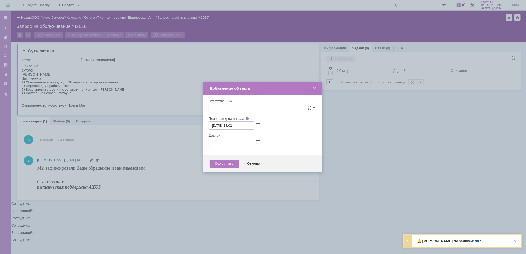
type input "[не указано]"
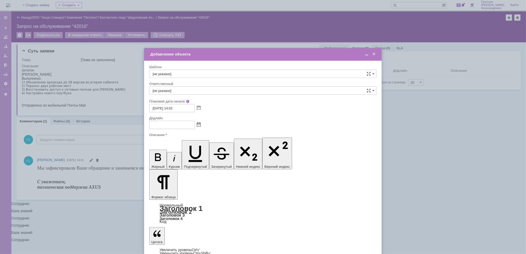
click at [199, 123] on span at bounding box center [199, 125] width 4 height 4
click at [233, 123] on div at bounding box center [262, 125] width 227 height 8
click at [198, 125] on span at bounding box center [199, 125] width 4 height 4
click at [167, 168] on div "30" at bounding box center [166, 170] width 5 height 4
type input "30.09.2025 14:03"
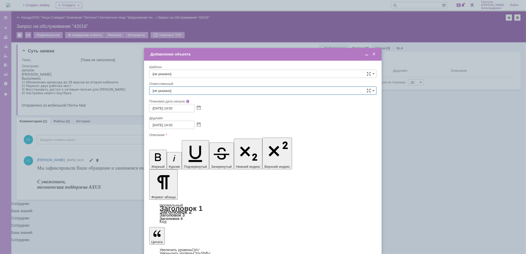
click at [188, 88] on input "[не указано]" at bounding box center [262, 90] width 227 height 8
click at [190, 143] on div "[PERSON_NAME]" at bounding box center [262, 145] width 227 height 8
type input "[PERSON_NAME]"
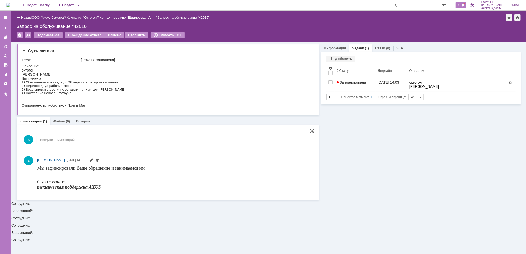
click at [464, 4] on span at bounding box center [463, 5] width 4 height 4
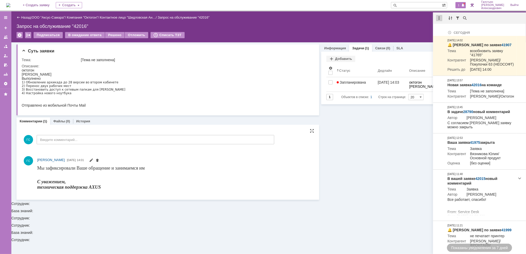
click at [439, 19] on div at bounding box center [439, 18] width 6 height 6
click at [447, 32] on div "Отметить уведомления прочитанными" at bounding box center [474, 31] width 69 height 4
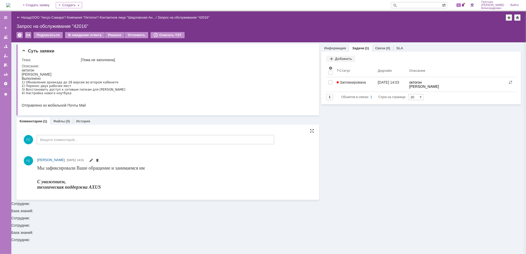
click at [359, 49] on link "Задачи" at bounding box center [358, 48] width 12 height 4
click at [359, 48] on link "Задачи" at bounding box center [358, 48] width 12 height 4
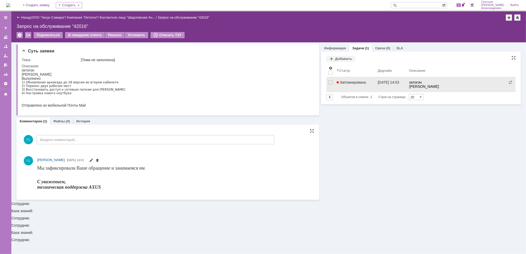
click at [363, 86] on link "Запланирована" at bounding box center [354, 84] width 41 height 14
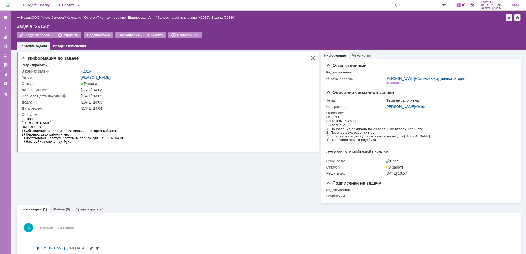
click at [87, 70] on link "42016" at bounding box center [86, 71] width 10 height 4
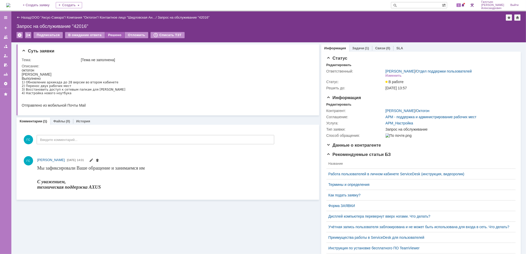
click at [109, 33] on div "Решено" at bounding box center [115, 35] width 20 height 6
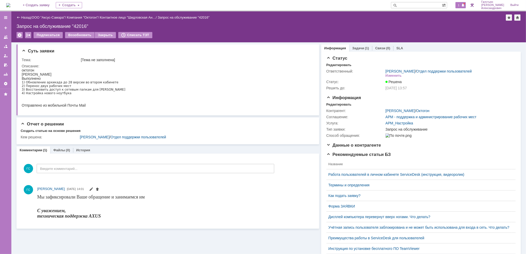
click at [463, 3] on span at bounding box center [463, 5] width 4 height 4
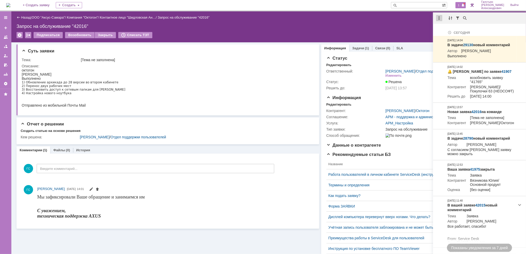
click at [438, 18] on div at bounding box center [439, 18] width 6 height 6
click at [440, 29] on div "Отметить уведомления прочитанными" at bounding box center [474, 31] width 75 height 8
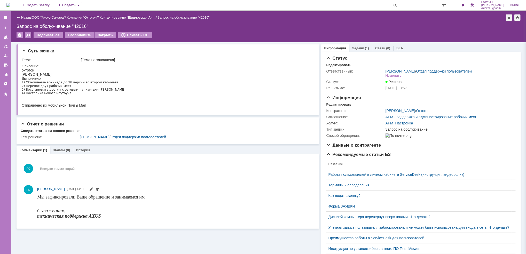
click at [9, 3] on img at bounding box center [8, 5] width 4 height 4
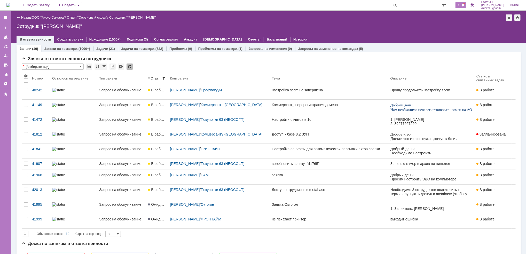
click at [459, 6] on span "1" at bounding box center [458, 5] width 5 height 4
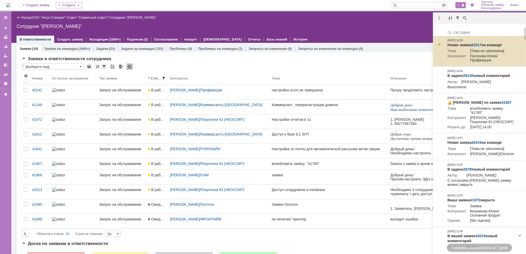
click at [477, 43] on link "42017" at bounding box center [476, 45] width 10 height 4
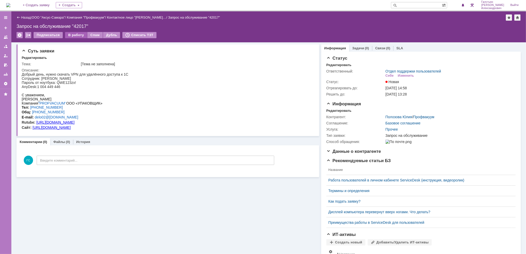
click at [69, 34] on div "В работу" at bounding box center [76, 35] width 22 height 6
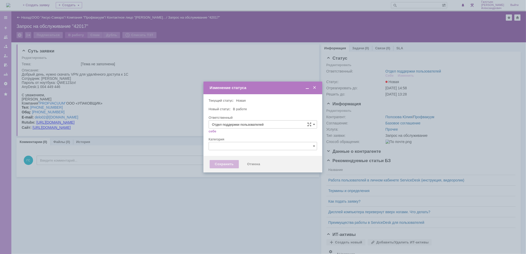
type input "[PERSON_NAME]"
click at [225, 160] on div "Сохранить" at bounding box center [224, 164] width 29 height 8
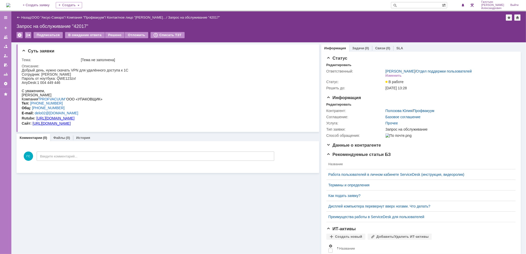
click at [225, 160] on div "ГС Введите комментарий..." at bounding box center [148, 157] width 252 height 24
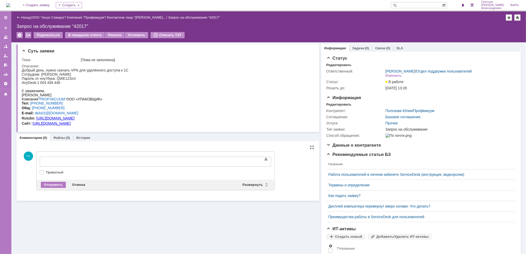
click at [151, 155] on div "Текст" at bounding box center [155, 156] width 231 height 2
click at [256, 183] on div "Развернуть" at bounding box center [254, 185] width 31 height 6
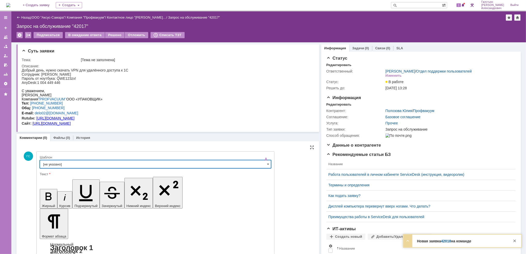
click at [167, 164] on input "[не указано]" at bounding box center [155, 164] width 231 height 8
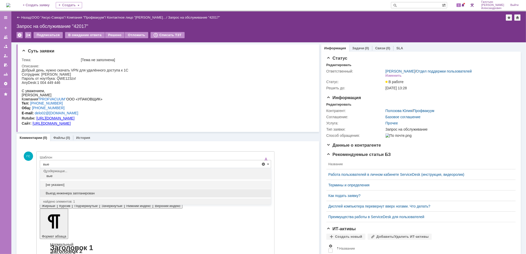
click at [88, 190] on div "Выезд инженера запланирован" at bounding box center [155, 193] width 231 height 8
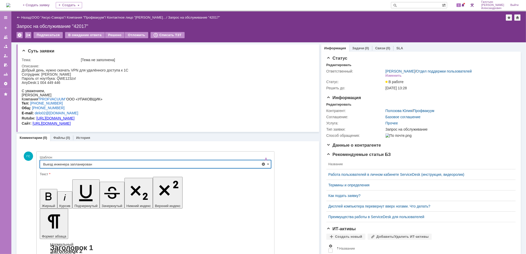
type input "Выезд инженера запланирован"
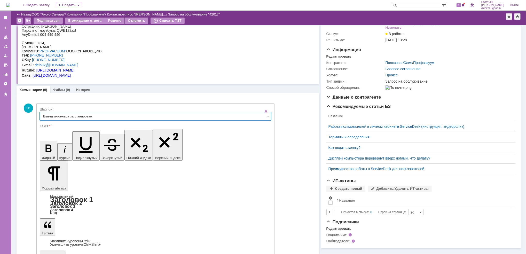
scroll to position [30, 0]
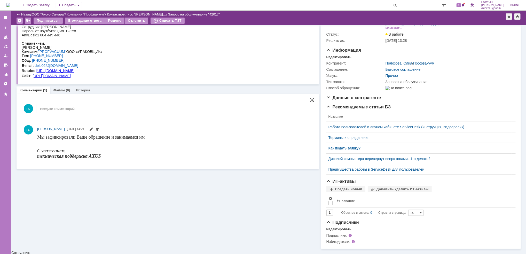
scroll to position [0, 0]
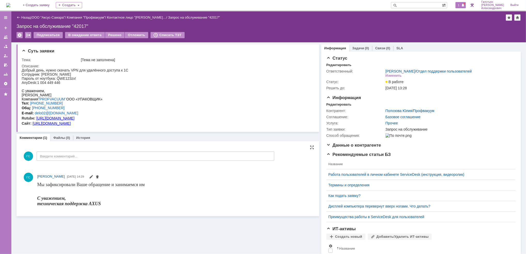
click at [461, 6] on span "1" at bounding box center [458, 5] width 5 height 4
drag, startPoint x: 43, startPoint y: 143, endPoint x: 40, endPoint y: 79, distance: 63.5
drag, startPoint x: 63, startPoint y: 83, endPoint x: 22, endPoint y: 74, distance: 42.0
click at [22, 74] on div "Добрый день, нужно скачать VPN для удалённого доступа к 1С Сотрудник: [PERSON_N…" at bounding box center [74, 76] width 107 height 17
copy div "Сотрудник: [PERSON_NAME] от ноутбука: QWE123zx! AnyDesk:1 004 449 446"
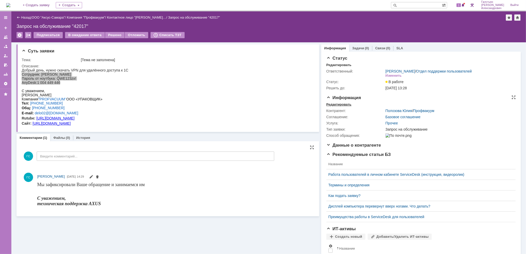
click at [335, 105] on div "Редактировать" at bounding box center [338, 104] width 25 height 4
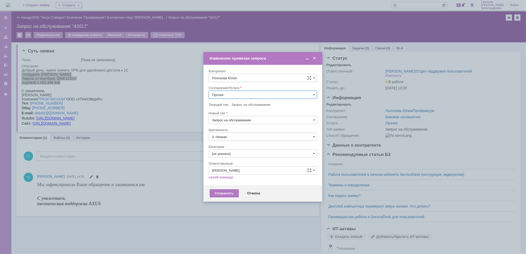
click at [260, 95] on input "Прочее" at bounding box center [262, 95] width 108 height 8
click at [238, 157] on span "АРМ_Настройка" at bounding box center [263, 157] width 102 height 4
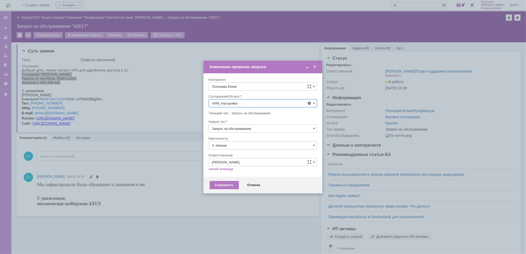
type input "АРМ_Настройка"
click at [257, 145] on input "3. Низкая" at bounding box center [262, 145] width 108 height 8
click at [253, 153] on span "[не указано]" at bounding box center [263, 155] width 102 height 4
type input "[не указано]"
click at [226, 182] on div "Сохранить" at bounding box center [224, 185] width 29 height 8
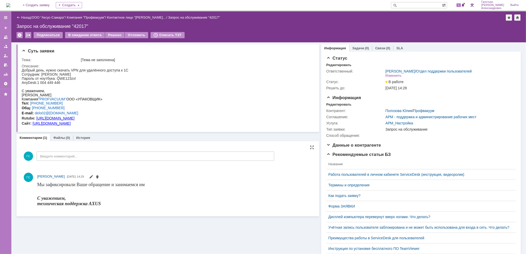
scroll to position [0, 0]
click at [357, 46] on link "Задачи" at bounding box center [358, 48] width 12 height 4
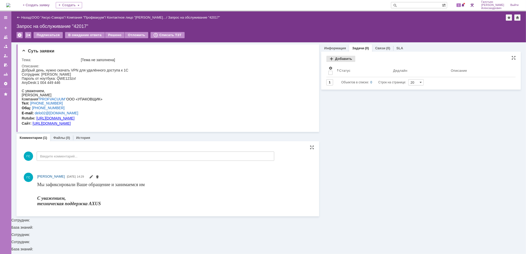
click at [339, 60] on div "Добавить" at bounding box center [340, 59] width 29 height 6
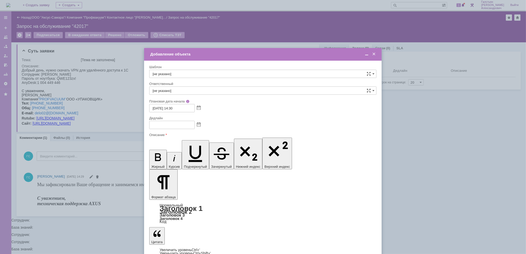
click at [201, 122] on div at bounding box center [262, 125] width 227 height 8
click at [200, 123] on span at bounding box center [199, 125] width 4 height 4
click at [167, 168] on div "30" at bounding box center [166, 170] width 5 height 4
type input "[DATE] 14:31"
click at [187, 91] on input "[не указано]" at bounding box center [262, 90] width 227 height 8
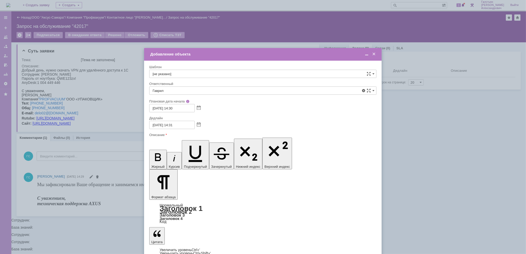
click at [174, 145] on span "[PERSON_NAME]" at bounding box center [262, 145] width 220 height 4
type input "[PERSON_NAME]"
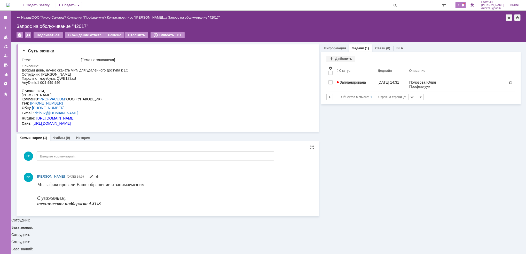
click at [463, 7] on span at bounding box center [463, 5] width 4 height 4
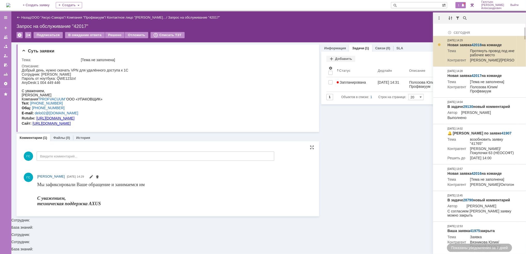
click at [476, 43] on link "42018" at bounding box center [476, 45] width 10 height 4
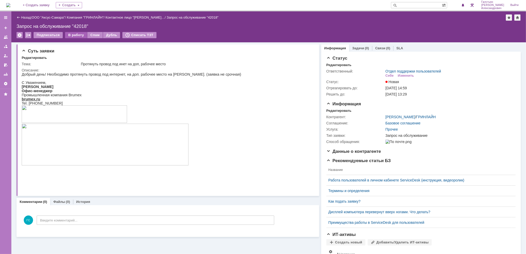
click at [73, 34] on div "В работу" at bounding box center [76, 35] width 22 height 6
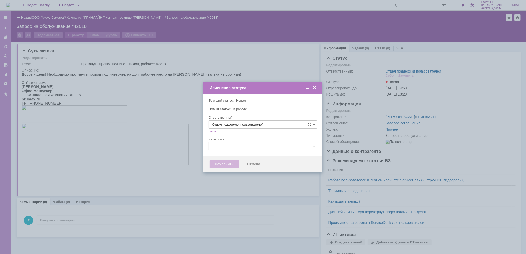
type input "[PERSON_NAME]"
click at [226, 158] on div "Сохранить Отмена" at bounding box center [262, 164] width 119 height 17
click at [225, 163] on div "Сохранить" at bounding box center [224, 164] width 29 height 8
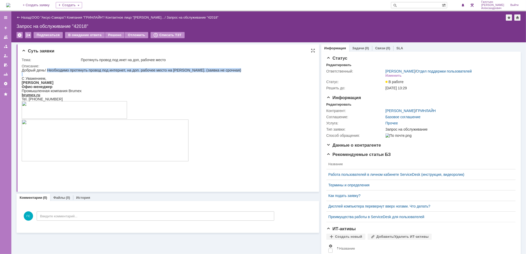
drag, startPoint x: 45, startPoint y: 70, endPoint x: 103, endPoint y: 73, distance: 58.2
click at [103, 73] on div "Добрый день! Необходимо протянуть провод под интернет, на доп. рабочее место на…" at bounding box center [130, 123] width 219 height 110
copy div "Необходимо протянуть провод под интернет, на доп. рабочее место на [PERSON_NAME…"
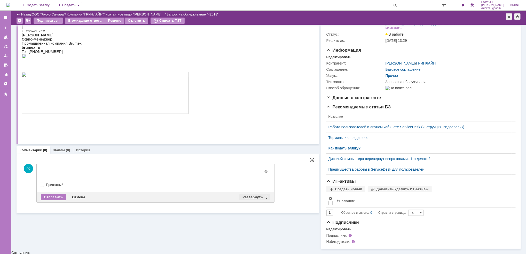
click at [251, 195] on div "Развернуть" at bounding box center [254, 197] width 31 height 6
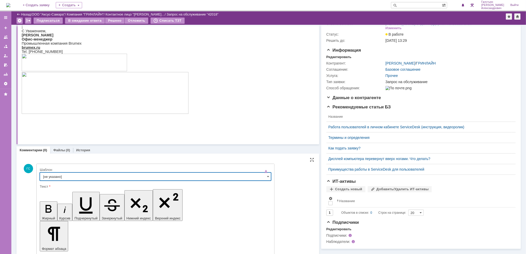
click at [109, 173] on input "[не указано]" at bounding box center [155, 176] width 231 height 8
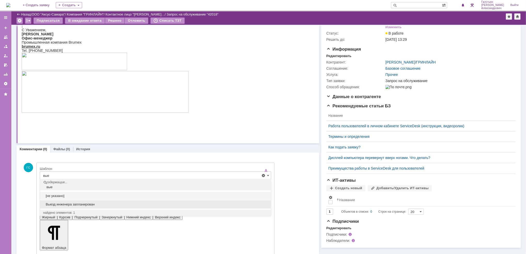
click at [104, 205] on span "Выезд инженера запланирован" at bounding box center [155, 204] width 224 height 4
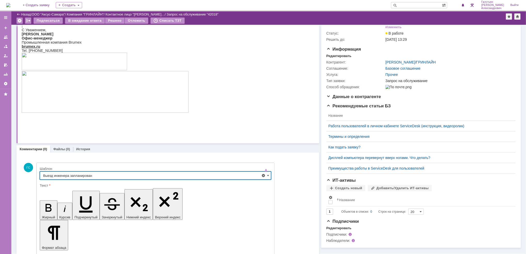
scroll to position [68, 0]
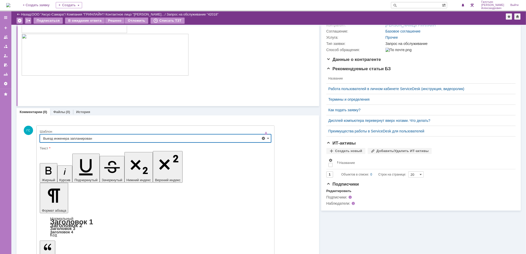
type input "Выезд инженера запланирован"
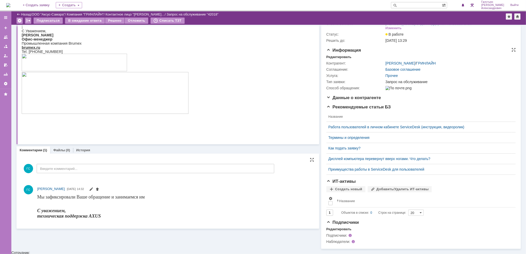
scroll to position [0, 0]
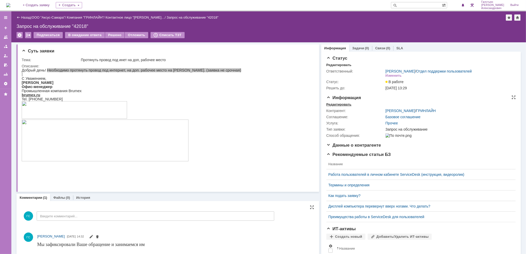
click at [337, 103] on div "Редактировать" at bounding box center [338, 104] width 25 height 4
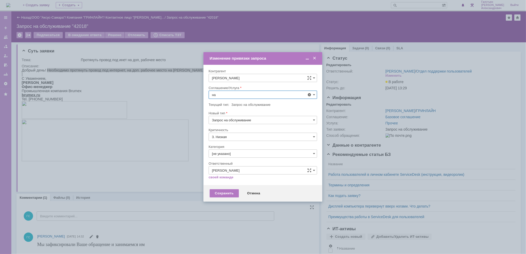
type input "н"
click at [234, 134] on span "Проектная деятельность" at bounding box center [263, 132] width 102 height 4
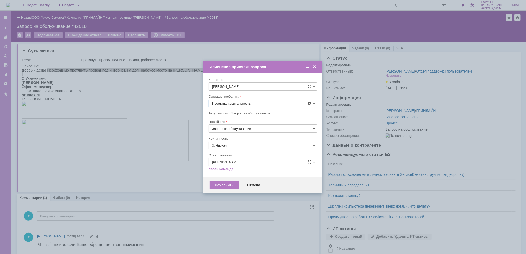
type input "Проектная деятельность"
click at [232, 146] on input "3. Низкая" at bounding box center [262, 145] width 108 height 8
click at [232, 152] on div "[не указано]" at bounding box center [263, 155] width 108 height 8
type input "[не указано]"
click at [224, 182] on div "Сохранить" at bounding box center [224, 185] width 29 height 8
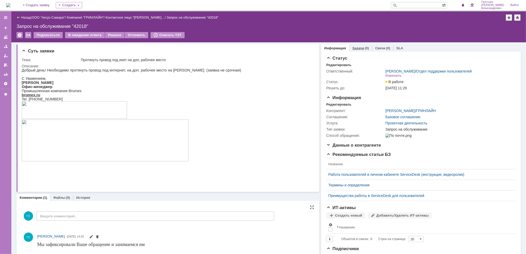
click at [356, 46] on link "Задачи" at bounding box center [358, 48] width 12 height 4
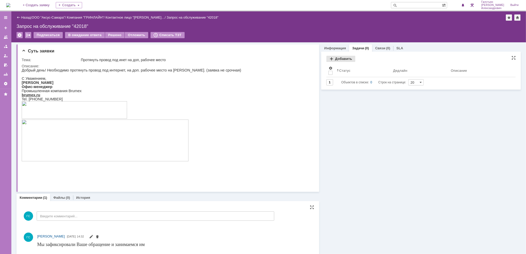
click at [335, 60] on div "Добавить" at bounding box center [340, 59] width 29 height 6
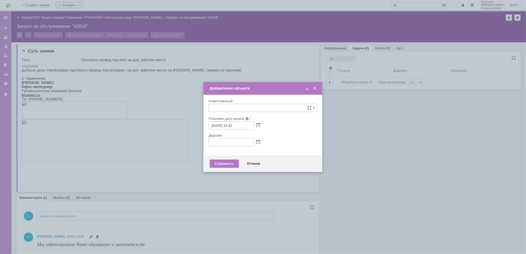
type input "[не указано]"
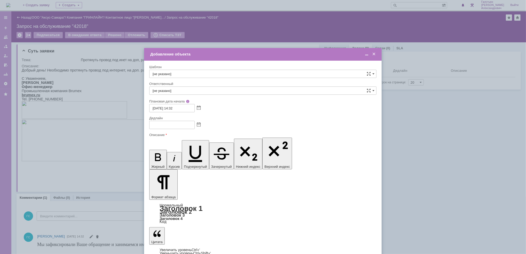
click at [197, 126] on span at bounding box center [199, 125] width 4 height 4
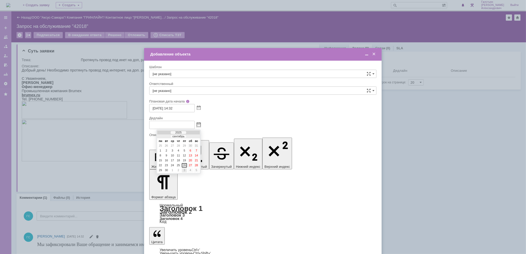
click at [184, 168] on div "3" at bounding box center [184, 170] width 5 height 4
type input "[DATE] 14:33"
click at [197, 89] on input "[не указано]" at bounding box center [262, 90] width 227 height 8
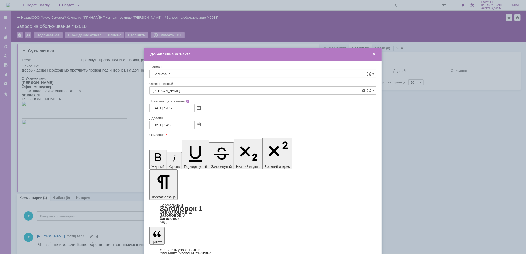
click at [192, 147] on span "[PERSON_NAME]" at bounding box center [262, 145] width 220 height 4
type input "[PERSON_NAME]"
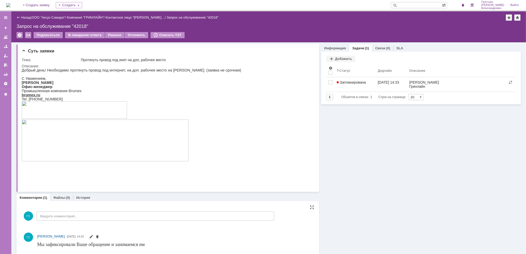
click at [10, 5] on img at bounding box center [8, 5] width 4 height 4
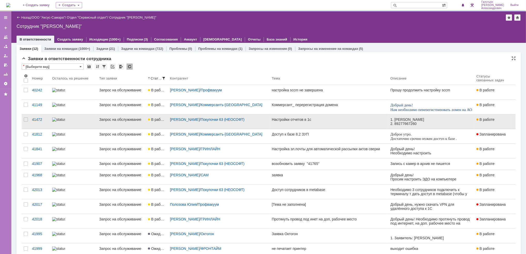
scroll to position [58, 0]
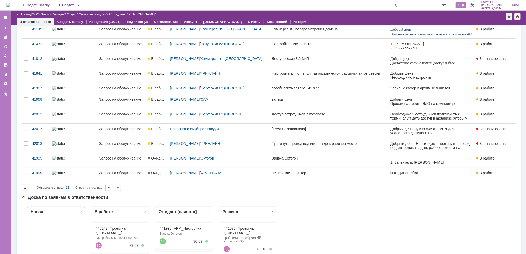
click at [461, 5] on span "1" at bounding box center [458, 5] width 5 height 4
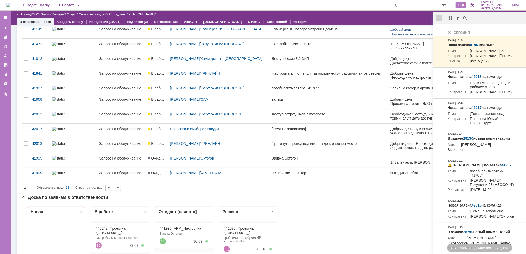
click at [439, 17] on div at bounding box center [439, 18] width 6 height 6
click at [443, 30] on div "Отметить уведомления прочитанными" at bounding box center [474, 31] width 69 height 4
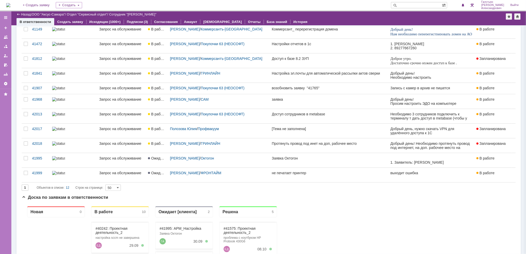
click at [10, 3] on img at bounding box center [8, 5] width 4 height 4
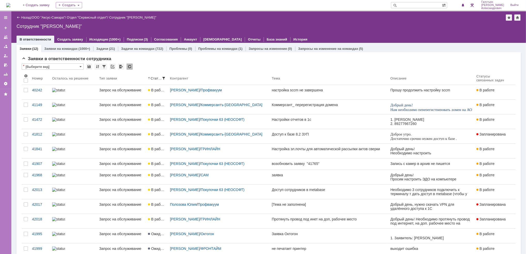
click at [10, 4] on img at bounding box center [8, 5] width 4 height 4
click at [6, 3] on link "На домашнюю" at bounding box center [8, 5] width 4 height 4
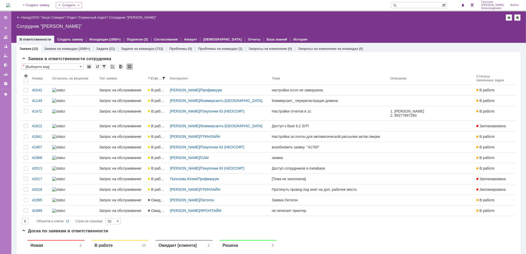
click at [6, 3] on link "На домашнюю" at bounding box center [8, 5] width 4 height 4
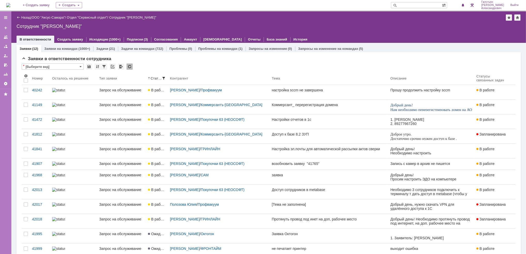
click at [6, 3] on link "На домашнюю" at bounding box center [8, 5] width 4 height 4
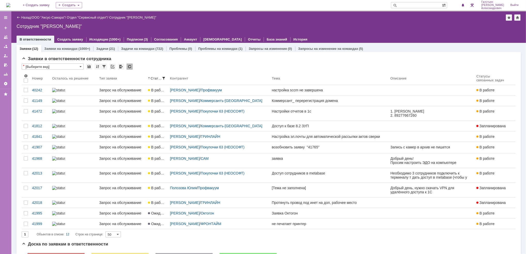
click at [6, 3] on link "На домашнюю" at bounding box center [8, 5] width 4 height 4
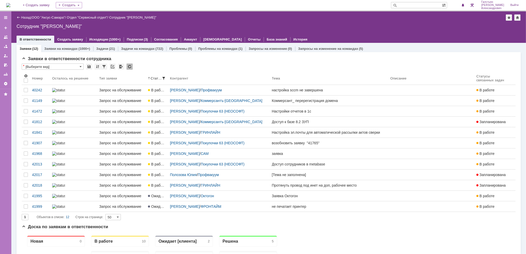
click at [6, 3] on link "На домашнюю" at bounding box center [8, 5] width 4 height 4
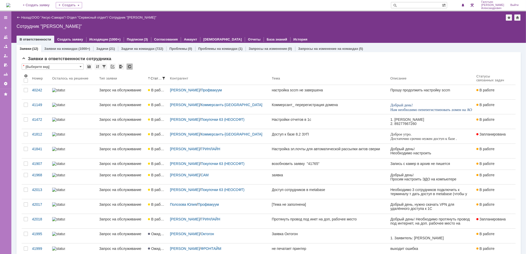
click at [420, 4] on input "text" at bounding box center [416, 5] width 51 height 6
type input "41905"
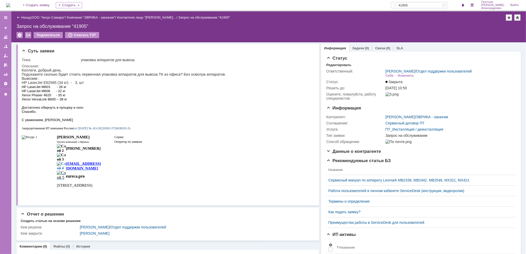
click at [10, 7] on img at bounding box center [8, 5] width 4 height 4
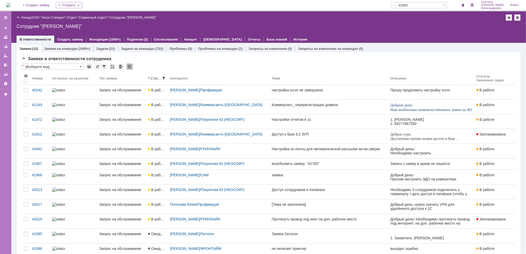
click at [10, 7] on img at bounding box center [8, 5] width 4 height 4
click at [9, 3] on img at bounding box center [8, 5] width 4 height 4
click at [51, 0] on link "+ Создать заявку" at bounding box center [36, 5] width 33 height 10
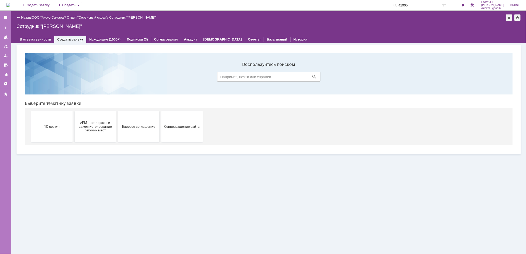
click at [10, 7] on img at bounding box center [8, 5] width 4 height 4
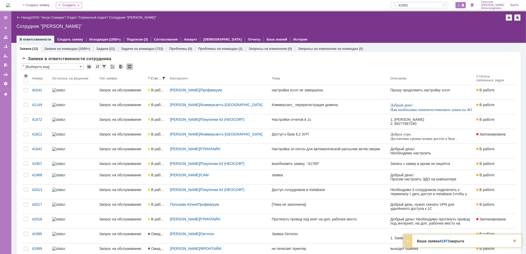
click at [461, 4] on span "2" at bounding box center [458, 5] width 5 height 4
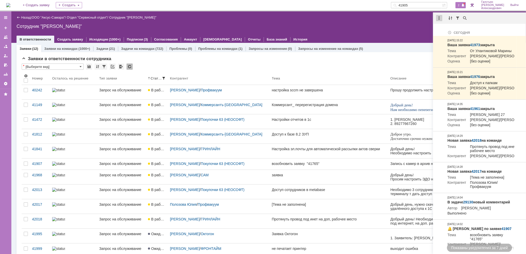
click at [439, 17] on div at bounding box center [439, 18] width 6 height 6
click at [447, 31] on div "Отметить уведомления прочитанными" at bounding box center [474, 31] width 69 height 4
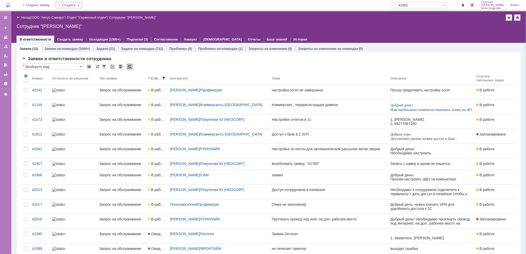
click at [413, 38] on div "В ответственности Создать заявку Исходящие (1000+) Подписки (3) Согласования Ак…" at bounding box center [269, 39] width 504 height 7
click at [464, 5] on span at bounding box center [463, 5] width 4 height 4
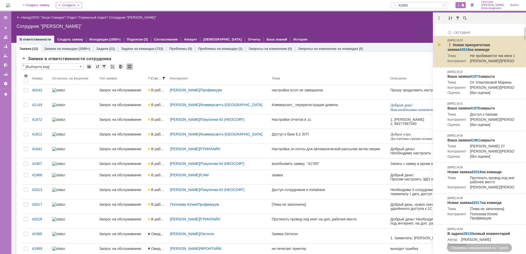
click at [469, 47] on link "42019" at bounding box center [464, 49] width 10 height 4
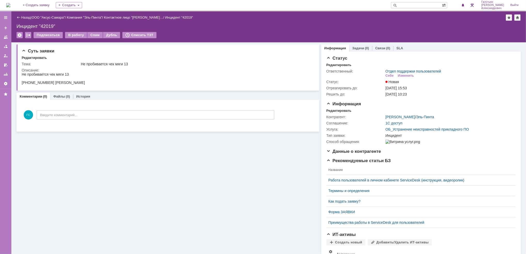
click at [77, 38] on td "В работу" at bounding box center [76, 35] width 22 height 7
click at [71, 31] on div "Назад | ООО "Аксус-Самара" / Компания "Эль-Пинта" / Контактное лицо "[PERSON_NA…" at bounding box center [268, 26] width 514 height 31
click at [72, 36] on div "В работу" at bounding box center [76, 35] width 22 height 6
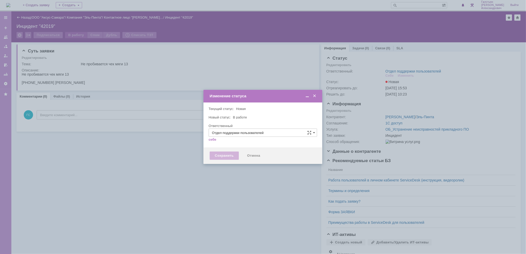
type input "[PERSON_NAME]"
click at [219, 152] on div "Сохранить" at bounding box center [224, 155] width 29 height 8
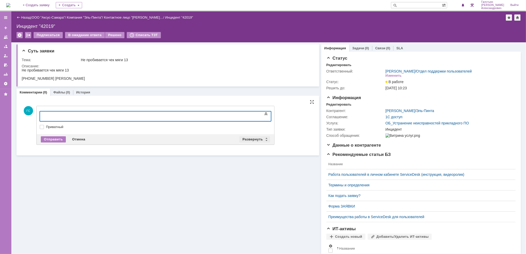
click at [255, 139] on div "Развернуть" at bounding box center [254, 139] width 31 height 6
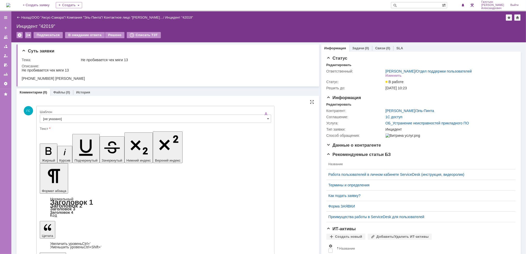
click at [110, 118] on input "[не указано]" at bounding box center [155, 119] width 231 height 8
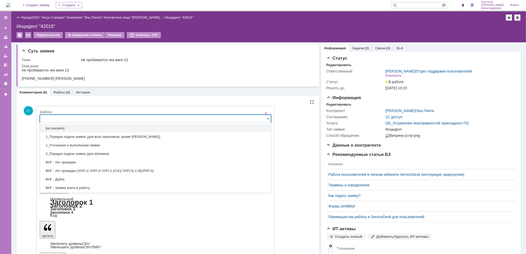
click at [110, 118] on input "text" at bounding box center [155, 119] width 231 height 8
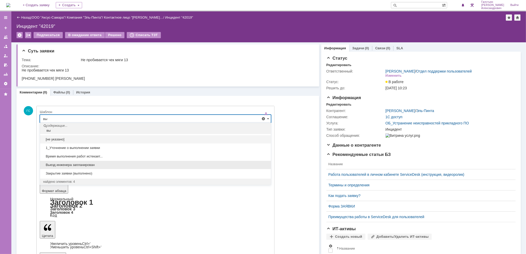
click at [111, 164] on span "Выезд инженера запланирован" at bounding box center [155, 165] width 224 height 4
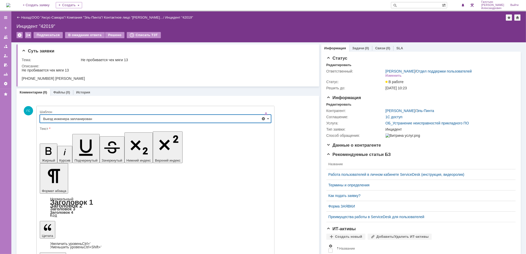
type input "Выезд инженера запланирован"
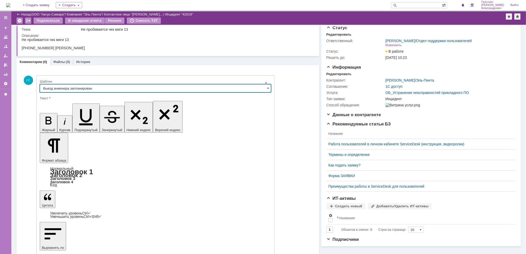
scroll to position [10, 0]
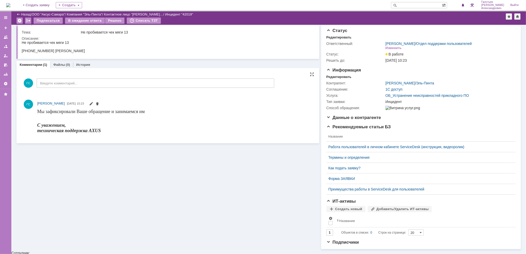
scroll to position [0, 0]
click at [334, 75] on div "Редактировать" at bounding box center [338, 77] width 25 height 4
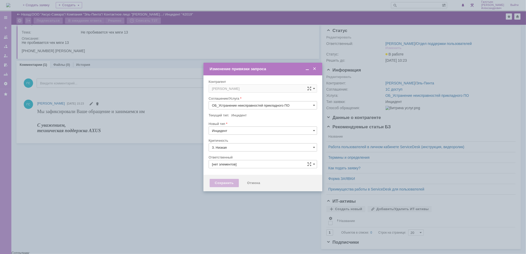
type input "[PERSON_NAME]"
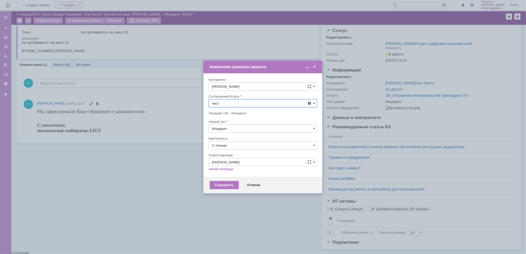
scroll to position [34, 0]
click at [252, 166] on span "АРМ_Настройка" at bounding box center [263, 166] width 102 height 4
type input "АРМ_Настройка"
click at [259, 143] on input "3. Низкая" at bounding box center [262, 145] width 108 height 8
click at [263, 156] on span "[не указано]" at bounding box center [263, 155] width 102 height 4
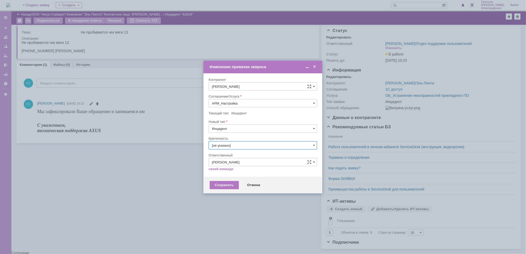
type input "[не указано]"
click at [222, 183] on div "Сохранить" at bounding box center [224, 185] width 29 height 8
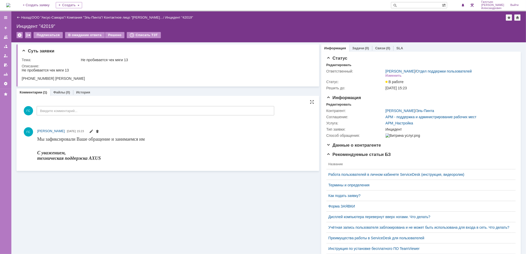
scroll to position [0, 0]
click at [20, 69] on div "Суть заявки Тема: Не пробивается чек мяги 13 Описание:" at bounding box center [168, 65] width 302 height 42
drag, startPoint x: 22, startPoint y: 71, endPoint x: 70, endPoint y: 79, distance: 48.8
click at [70, 79] on html "Не пробивается чек мяги 13 [PHONE_NUMBER] [PERSON_NAME]" at bounding box center [166, 74] width 290 height 12
copy body "Не пробивается чек мяги 13 [PHONE_NUMBER] [PERSON_NAME]"
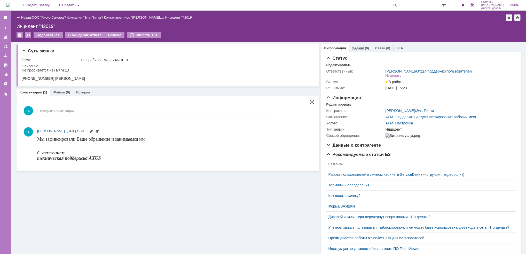
click at [358, 48] on link "Задачи" at bounding box center [358, 48] width 12 height 4
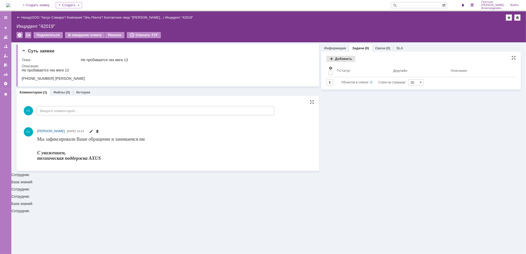
click at [333, 59] on div "Добавить" at bounding box center [340, 59] width 29 height 6
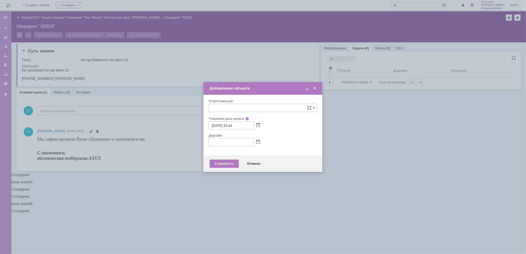
type input "[не указано]"
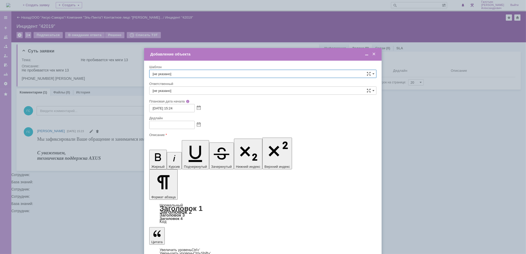
click at [198, 125] on span at bounding box center [199, 125] width 4 height 4
click at [172, 169] on div "1" at bounding box center [172, 170] width 5 height 4
click at [200, 125] on span at bounding box center [199, 125] width 4 height 4
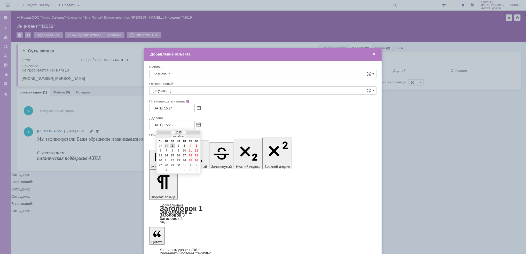
click at [166, 143] on div "30" at bounding box center [166, 145] width 5 height 4
type input "[DATE] 15:25"
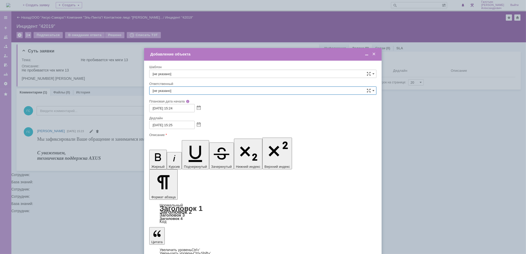
click at [188, 92] on input "[не указано]" at bounding box center [262, 90] width 227 height 8
click at [194, 125] on div "[PERSON_NAME]" at bounding box center [262, 128] width 227 height 8
type input "[PERSON_NAME]"
drag, startPoint x: 154, startPoint y: 1519, endPoint x: 354, endPoint y: 1702, distance: 270.8
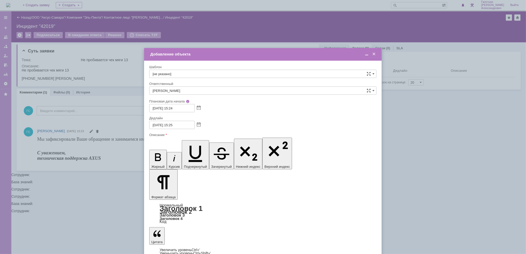
copy body "[PERSON_NAME] Не пробивается чек мяги 13 [PHONE_NUMBER] [PERSON_NAME]"
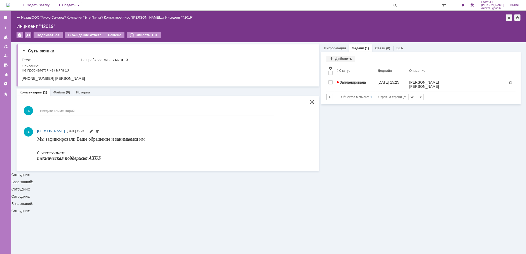
click at [7, 4] on img at bounding box center [8, 5] width 4 height 4
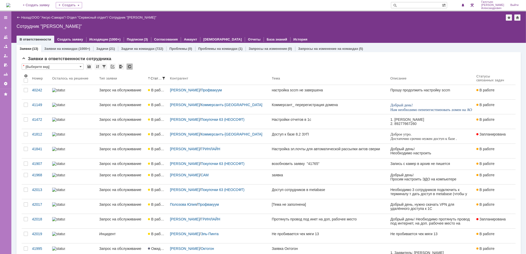
click at [10, 4] on img at bounding box center [8, 5] width 4 height 4
click at [10, 6] on img at bounding box center [8, 5] width 4 height 4
click at [461, 7] on div "1" at bounding box center [460, 5] width 11 height 6
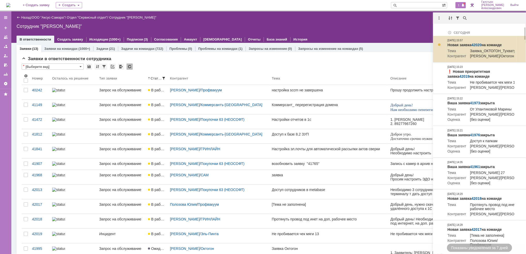
click at [478, 45] on link "42020" at bounding box center [476, 45] width 10 height 4
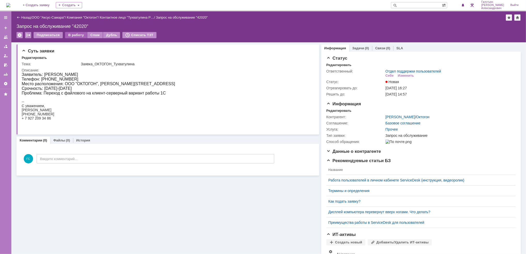
click at [77, 36] on div "В работу" at bounding box center [76, 35] width 22 height 6
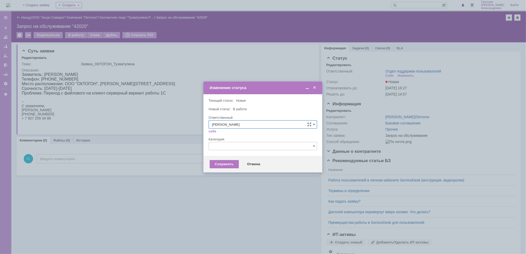
click at [224, 159] on div "Сохранить Отмена" at bounding box center [262, 164] width 119 height 17
click at [225, 164] on div "Сохранить" at bounding box center [224, 164] width 29 height 8
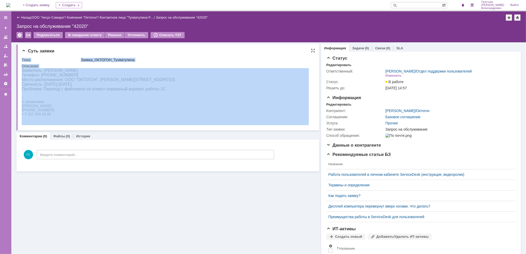
drag, startPoint x: 43, startPoint y: 139, endPoint x: 52, endPoint y: 91, distance: 48.7
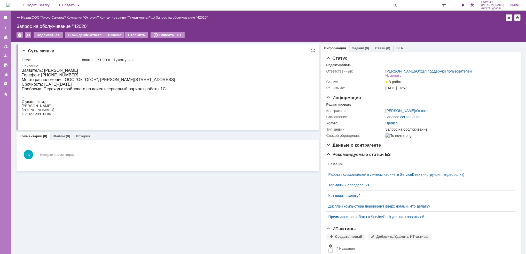
click at [22, 70] on div "Заявитель: [PERSON_NAME]" at bounding box center [97, 70] width 153 height 5
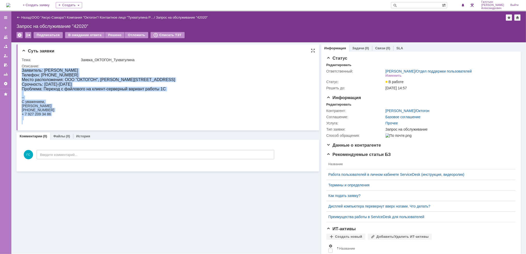
drag, startPoint x: 22, startPoint y: 70, endPoint x: 165, endPoint y: 88, distance: 144.6
click at [165, 88] on html "Заявитель: [PERSON_NAME] Телефон: 89272093486 Место расположения: ООО "ОКТОГОН"…" at bounding box center [164, 96] width 287 height 56
copy body "Заявитель: [PERSON_NAME] Телефон: 89272093486 Место расположения: ООО "ОКТОГОН"…"
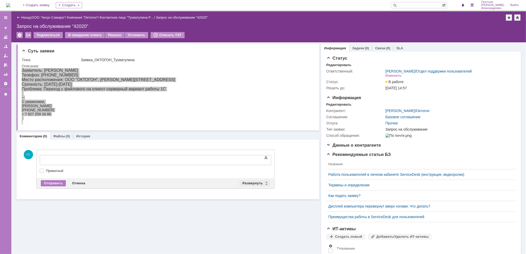
click at [257, 182] on div "Развернуть" at bounding box center [254, 183] width 31 height 6
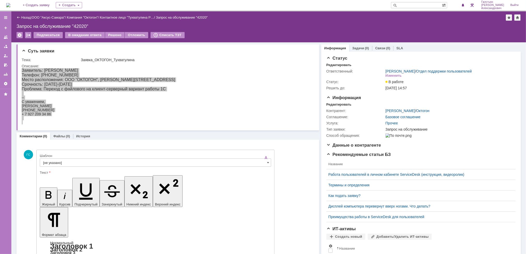
click at [173, 167] on div at bounding box center [155, 169] width 231 height 4
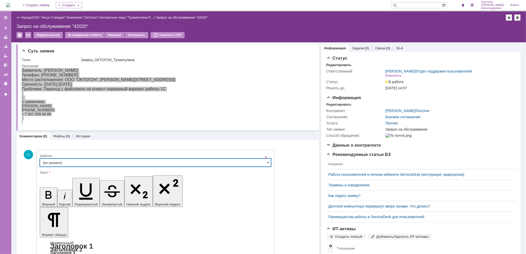
click at [174, 161] on input "[не указано]" at bounding box center [155, 162] width 231 height 8
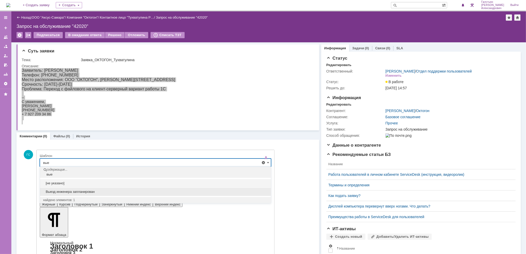
click at [102, 191] on span "Выезд инженера запланирован" at bounding box center [155, 192] width 224 height 4
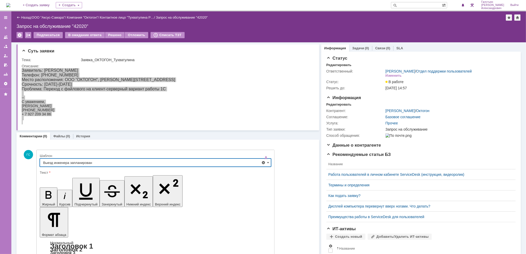
type input "Выезд инженера запланирован"
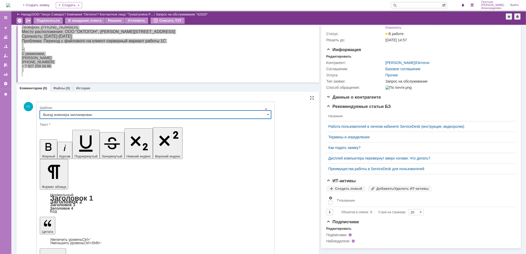
scroll to position [30, 0]
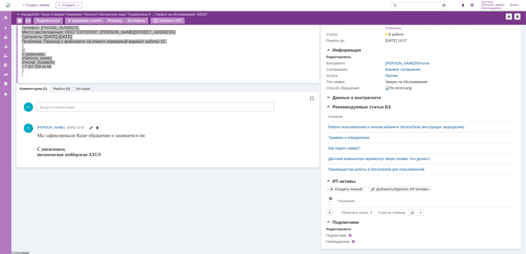
scroll to position [0, 0]
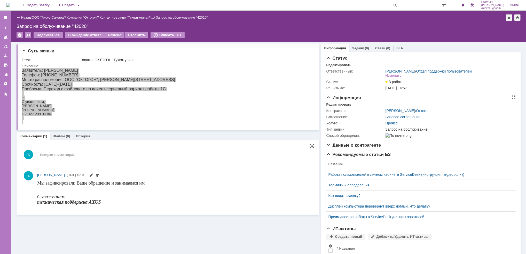
click at [335, 104] on div "Редактировать" at bounding box center [338, 104] width 25 height 4
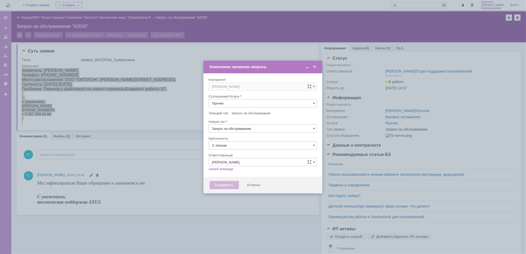
type input "[не указано]"
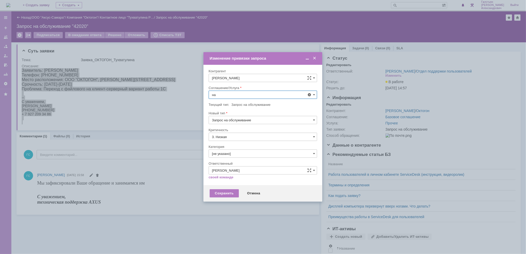
scroll to position [43, 0]
click at [232, 102] on div "АРМ_Настройка" at bounding box center [263, 106] width 108 height 8
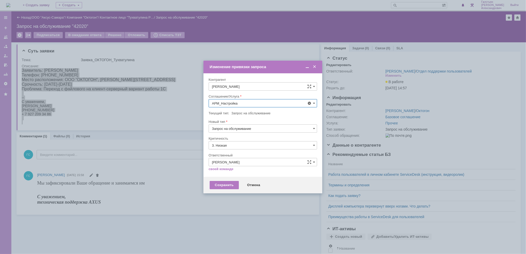
type input "АРМ_Настройка"
click at [236, 144] on input "3. Низкая" at bounding box center [262, 145] width 108 height 8
click at [240, 154] on span "[не указано]" at bounding box center [263, 155] width 102 height 4
type input "[не указано]"
click at [227, 183] on div "Сохранить" at bounding box center [224, 185] width 29 height 8
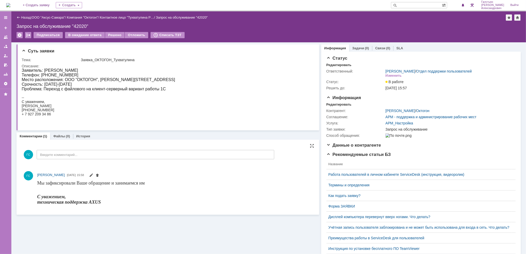
scroll to position [0, 0]
click at [353, 45] on div "Задачи (0)" at bounding box center [360, 47] width 23 height 7
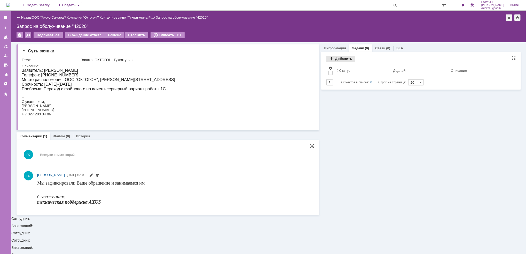
click at [344, 57] on div "Добавить" at bounding box center [340, 59] width 29 height 6
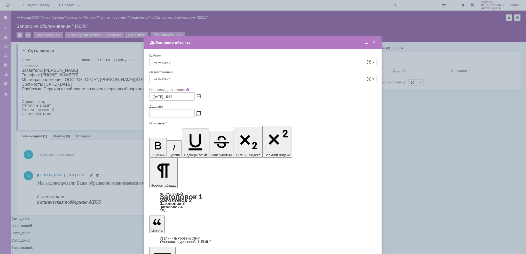
click at [199, 112] on span at bounding box center [199, 113] width 4 height 4
click at [166, 156] on div "30" at bounding box center [166, 158] width 5 height 4
type input "30.09.2025 15:58"
click at [194, 78] on input "[не указано]" at bounding box center [262, 79] width 227 height 8
click at [204, 116] on span "[PERSON_NAME]" at bounding box center [262, 117] width 220 height 4
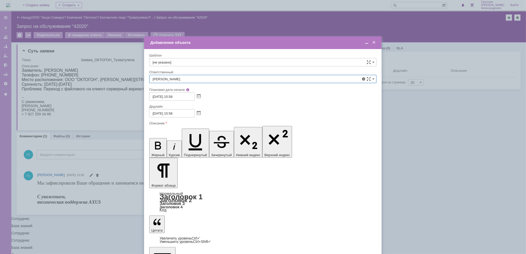
type input "[PERSON_NAME]"
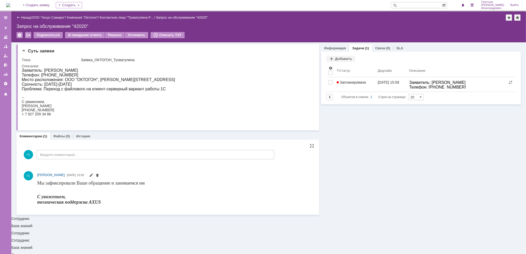
click at [10, 6] on img at bounding box center [8, 5] width 4 height 4
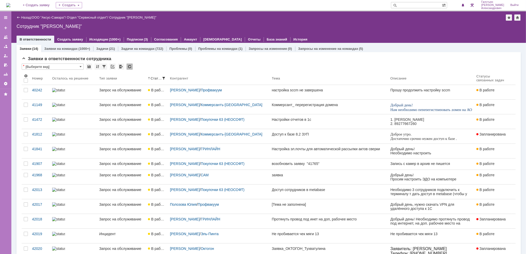
click at [10, 4] on img at bounding box center [8, 5] width 4 height 4
click at [10, 5] on img at bounding box center [8, 5] width 4 height 4
click at [463, 4] on span at bounding box center [463, 5] width 4 height 4
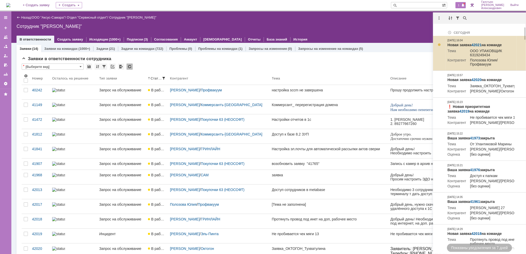
click at [473, 43] on link "42021" at bounding box center [476, 45] width 10 height 4
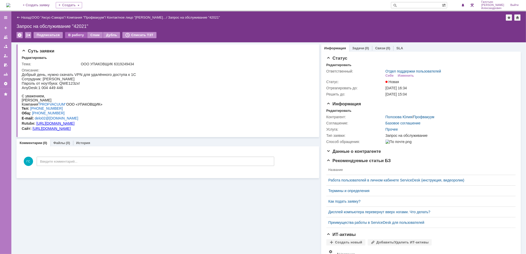
click at [73, 37] on div "В работу" at bounding box center [76, 35] width 22 height 6
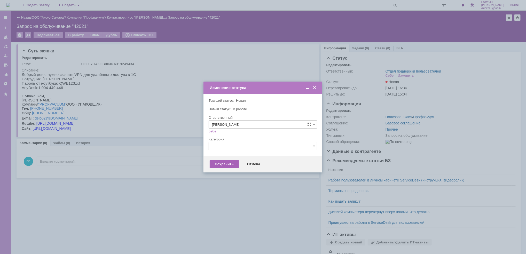
click at [223, 164] on div "Сохранить" at bounding box center [224, 164] width 29 height 8
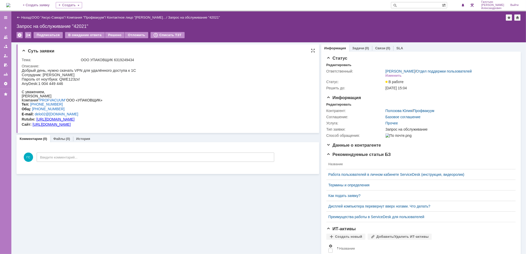
click at [23, 75] on span "Сотрудник: [PERSON_NAME]" at bounding box center [47, 74] width 53 height 4
drag, startPoint x: 40, startPoint y: 142, endPoint x: 56, endPoint y: 88, distance: 56.6
drag, startPoint x: 70, startPoint y: 84, endPoint x: 23, endPoint y: 75, distance: 47.7
click at [23, 75] on div "Добрый день, нужно скачать VPN для удалённого доступа к 1С Сотрудник: [PERSON_N…" at bounding box center [78, 77] width 114 height 18
drag, startPoint x: 2, startPoint y: 7, endPoint x: 20, endPoint y: 75, distance: 69.8
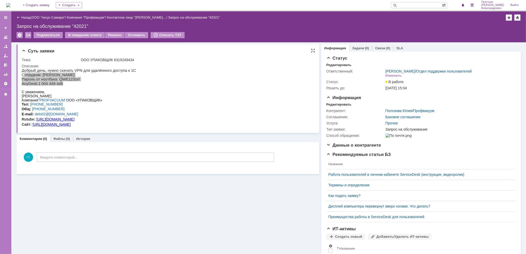
click at [20, 75] on div "Суть заявки Тема: ООО УПАКОВЩИК 6319249434 Описание:" at bounding box center [168, 88] width 302 height 89
drag, startPoint x: 42, startPoint y: 142, endPoint x: 29, endPoint y: 78, distance: 65.9
click at [29, 78] on span "Пароль от ноутбука: QWE123zx!" at bounding box center [50, 79] width 58 height 4
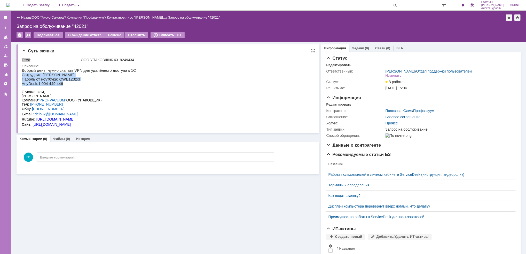
drag, startPoint x: 22, startPoint y: 73, endPoint x: 65, endPoint y: 84, distance: 43.6
click at [65, 84] on div "Добрый день, нужно скачать VPN для удалённого доступа к 1С Сотрудник: [PERSON_N…" at bounding box center [78, 77] width 114 height 18
copy div "Сотрудник: [PERSON_NAME] от ноутбука: QWE123zx! AnyDesk:1 004 449 446"
click at [338, 103] on div "Редактировать" at bounding box center [338, 104] width 25 height 4
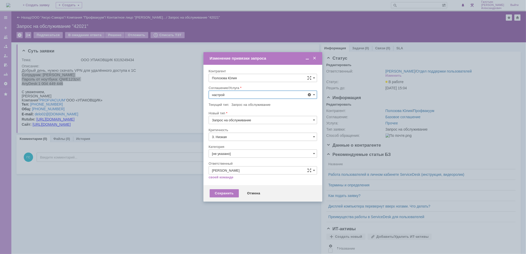
scroll to position [34, 0]
click at [244, 155] on div "АРМ_Настройка" at bounding box center [263, 157] width 108 height 8
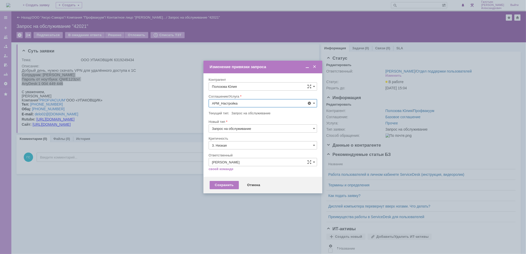
type input "АРМ_Настройка"
click at [248, 144] on input "3. Низкая" at bounding box center [262, 145] width 108 height 8
click at [237, 156] on span "[не указано]" at bounding box center [263, 155] width 102 height 4
type input "[не указано]"
click at [228, 185] on div "Сохранить" at bounding box center [224, 185] width 29 height 8
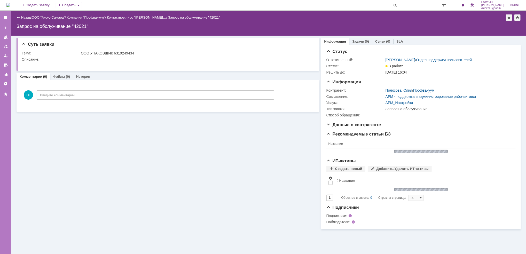
scroll to position [0, 0]
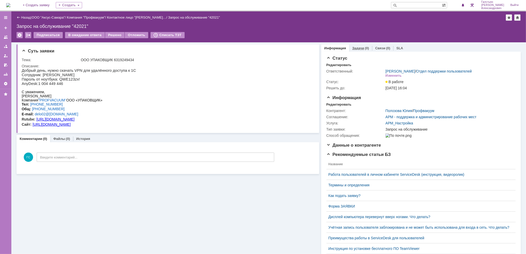
click at [352, 46] on link "Задачи" at bounding box center [358, 48] width 12 height 4
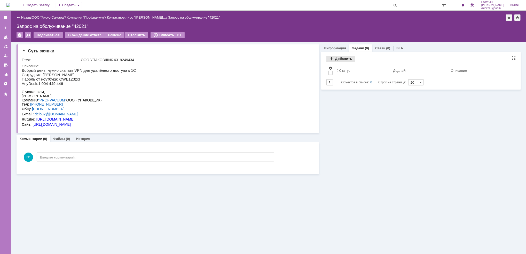
click at [340, 60] on div "Добавить" at bounding box center [340, 59] width 29 height 6
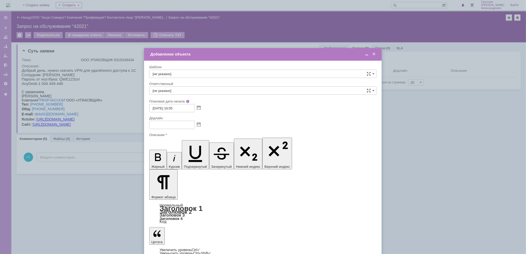
click at [199, 125] on span at bounding box center [199, 125] width 4 height 4
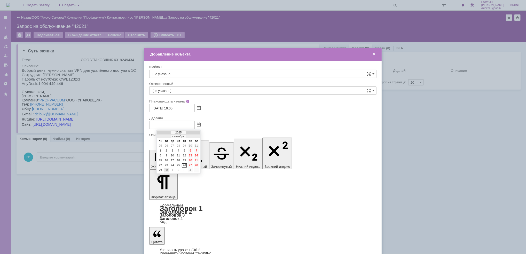
click at [166, 170] on div "30" at bounding box center [166, 170] width 5 height 4
type input "30.09.2025 16:07"
click at [197, 92] on input "[не указано]" at bounding box center [262, 90] width 227 height 8
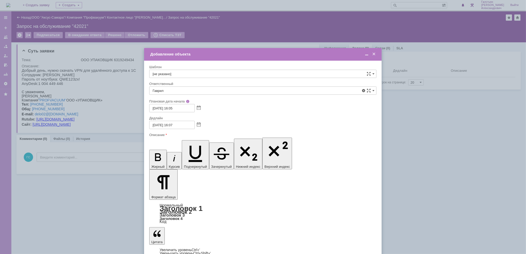
click at [189, 144] on span "[PERSON_NAME]" at bounding box center [262, 145] width 220 height 4
type input "[PERSON_NAME]"
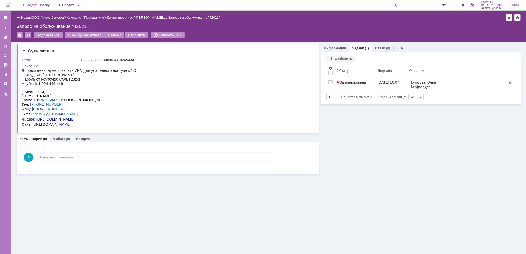
click at [10, 4] on img at bounding box center [8, 5] width 4 height 4
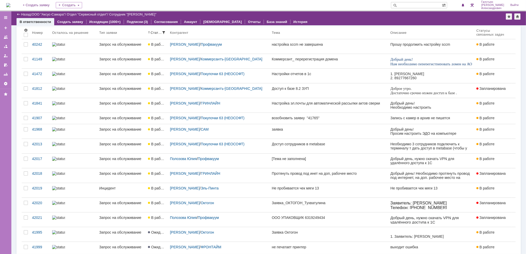
scroll to position [20, 0]
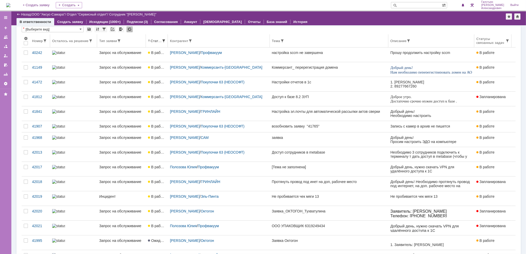
click at [201, 39] on div "Контрагент" at bounding box center [219, 41] width 98 height 4
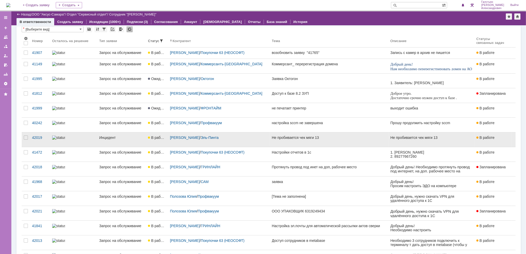
scroll to position [34, 0]
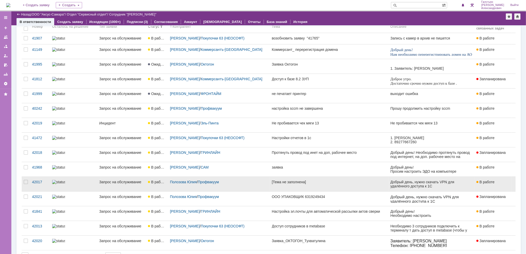
click at [326, 183] on div "[Тема не заполнена]" at bounding box center [329, 182] width 114 height 4
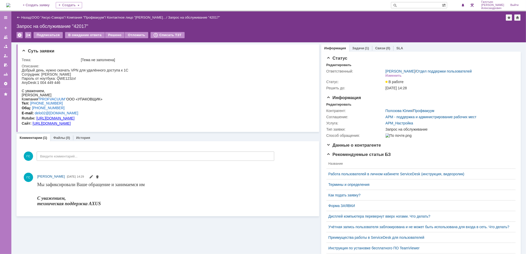
click at [26, 22] on div "Назад | ООО "Аксус-Самара" / Компания "Профвакуум" / Контактное лицо "Полозова …" at bounding box center [268, 26] width 514 height 31
click at [26, 21] on div "Назад | ООО "Аксус-Самара" / Компания "Профвакуум" / Контактное лицо "Полозова …" at bounding box center [268, 26] width 514 height 31
click at [26, 18] on link "Назад" at bounding box center [26, 17] width 10 height 4
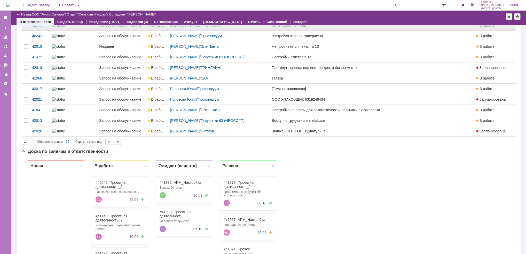
scroll to position [91, 0]
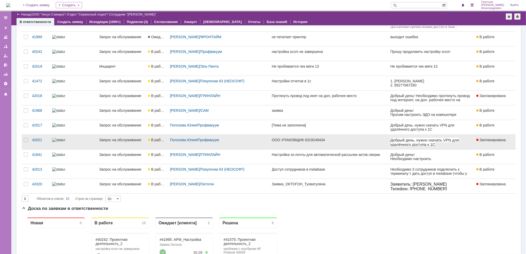
click at [240, 146] on div "Полозова Юлия / Профвакуум" at bounding box center [219, 142] width 102 height 14
click at [330, 146] on link "ООО УПАКОВЩИК 6319249434" at bounding box center [329, 142] width 118 height 14
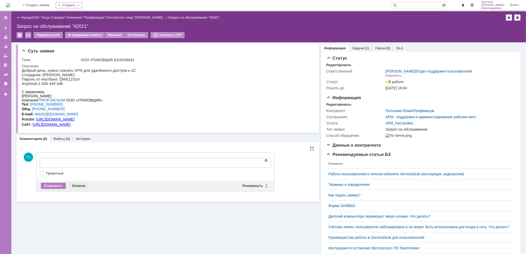
click at [77, 184] on div "Отмена" at bounding box center [78, 186] width 19 height 6
click at [58, 183] on div "Отправить" at bounding box center [53, 186] width 25 height 6
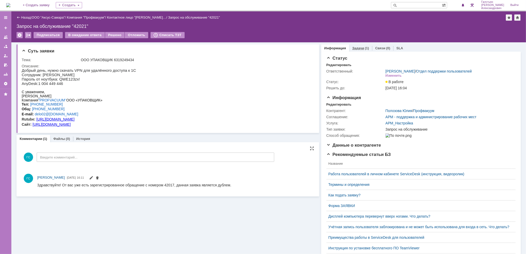
click at [365, 46] on div "(1)" at bounding box center [367, 48] width 4 height 4
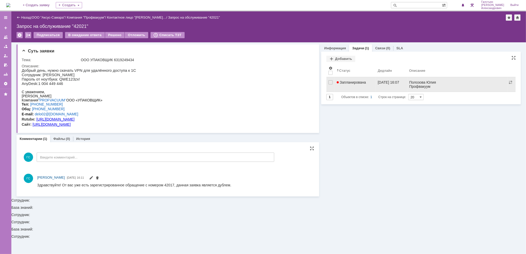
click at [357, 84] on link "Запланирована" at bounding box center [354, 84] width 41 height 14
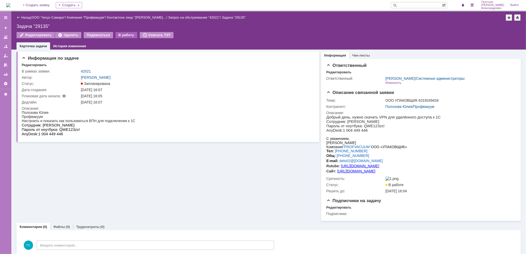
click at [116, 35] on div "В работу" at bounding box center [126, 35] width 22 height 6
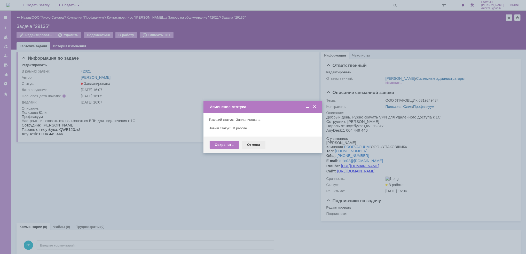
click at [251, 148] on div "Отмена" at bounding box center [253, 145] width 23 height 8
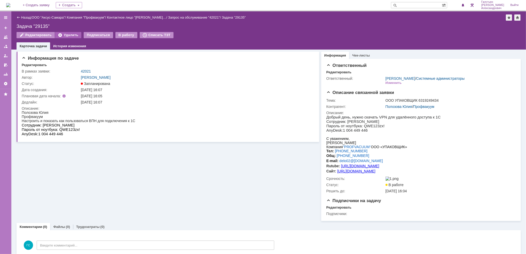
click at [65, 33] on div "Удалить" at bounding box center [68, 35] width 26 height 6
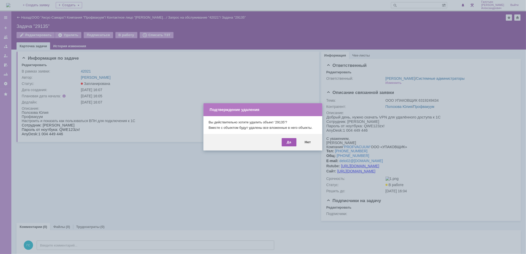
click at [285, 144] on div "Да" at bounding box center [289, 142] width 15 height 8
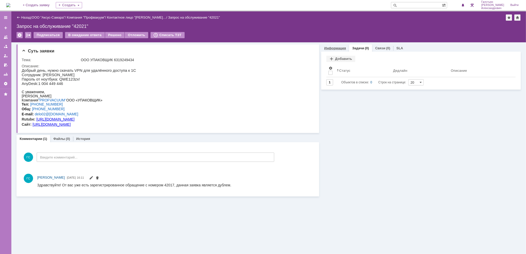
click at [336, 44] on div "Информация" at bounding box center [335, 47] width 28 height 7
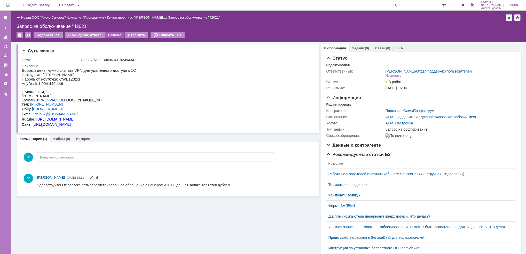
click at [114, 35] on div "Решено" at bounding box center [115, 35] width 20 height 6
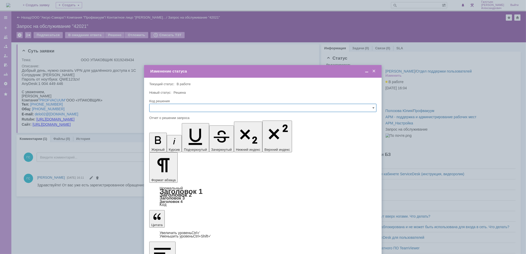
drag, startPoint x: 228, startPoint y: 63, endPoint x: 244, endPoint y: 63, distance: 16.0
click at [244, 63] on div at bounding box center [263, 127] width 526 height 254
click at [174, 139] on span "Дубль" at bounding box center [262, 137] width 220 height 4
type input "Дубль"
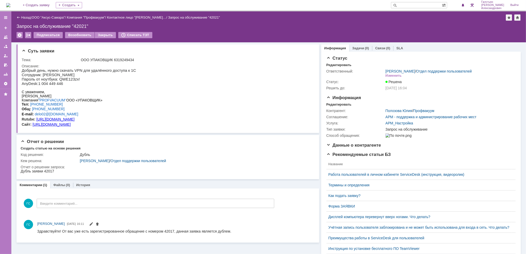
click at [10, 3] on img at bounding box center [8, 5] width 4 height 4
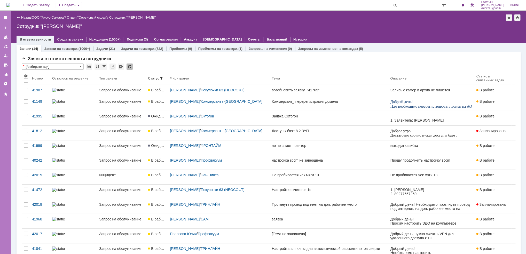
click at [10, 3] on img at bounding box center [8, 5] width 4 height 4
click at [461, 4] on span "1" at bounding box center [458, 5] width 5 height 4
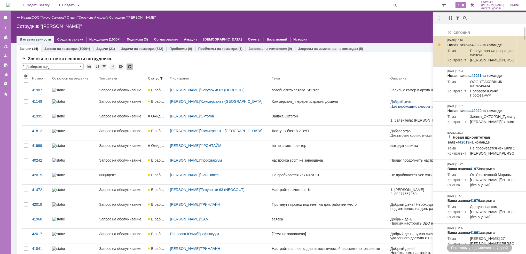
click at [478, 43] on link "42022" at bounding box center [476, 45] width 10 height 4
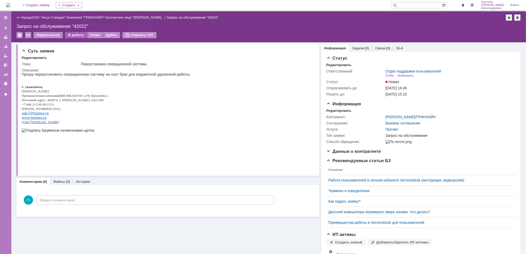
click at [72, 33] on div "В работу" at bounding box center [76, 35] width 22 height 6
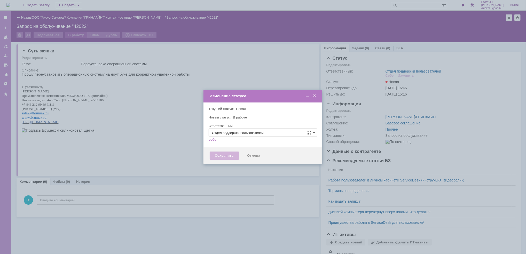
type input "[PERSON_NAME]"
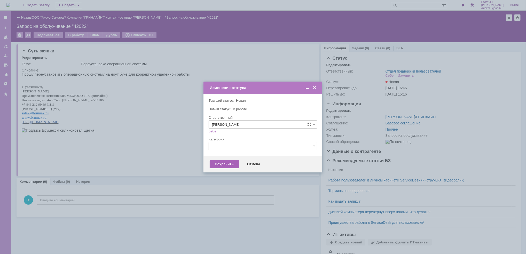
click at [226, 164] on div "Сохранить" at bounding box center [224, 164] width 29 height 8
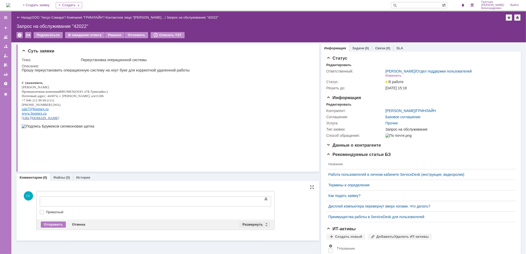
click at [250, 224] on div "Развернуть" at bounding box center [254, 224] width 31 height 6
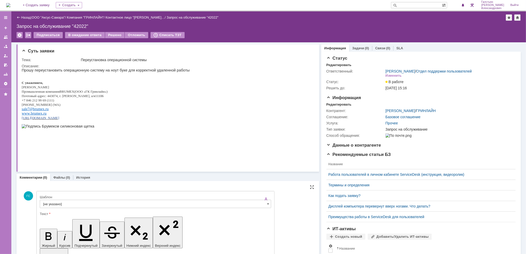
click at [144, 201] on input "[не указано]" at bounding box center [155, 204] width 231 height 8
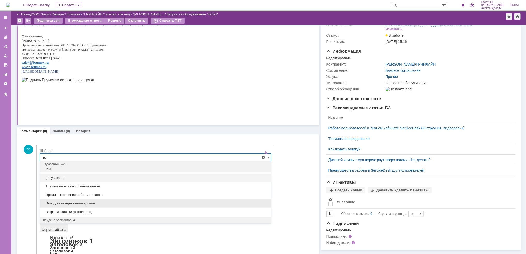
click at [116, 202] on span "Выезд инженера запланирован" at bounding box center [155, 203] width 224 height 4
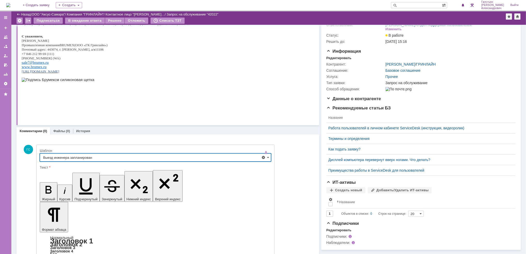
type input "Выезд инженера запланирован"
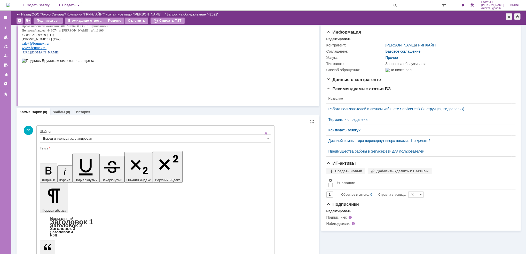
drag, startPoint x: 57, startPoint y: 238, endPoint x: 51, endPoint y: 234, distance: 7.3
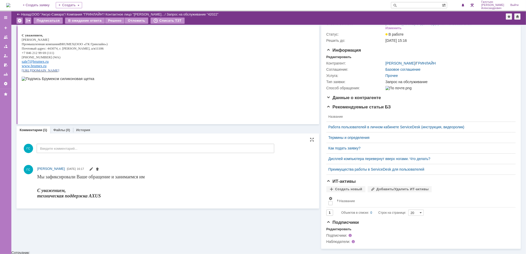
scroll to position [0, 0]
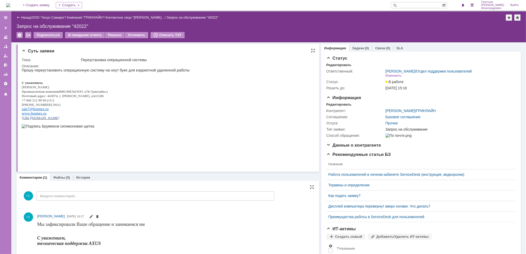
drag, startPoint x: 22, startPoint y: 72, endPoint x: 174, endPoint y: 70, distance: 152.8
click at [174, 70] on div "Прошу переустановить операционную систему на ноут буке для корректной удаленной…" at bounding box center [105, 100] width 168 height 64
drag, startPoint x: 174, startPoint y: 70, endPoint x: 45, endPoint y: 134, distance: 144.5
click at [23, 68] on html "Прошу переустановить операционную систему на ноут буке для корректной удаленной…" at bounding box center [164, 100] width 287 height 64
copy p "Прошу переустановить операционную систему на ноут буке для корректной удаленной…"
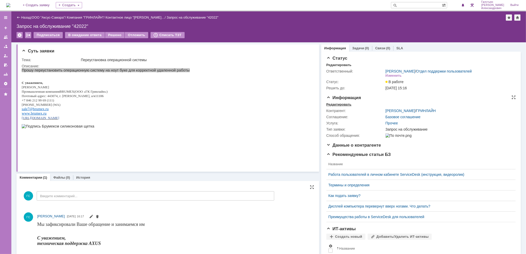
click at [338, 102] on div "Редактировать" at bounding box center [338, 104] width 25 height 4
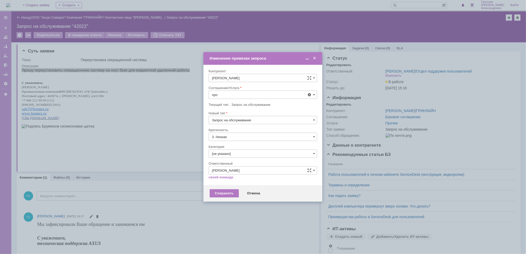
click at [264, 163] on span "Проектная деятельность" at bounding box center [263, 162] width 102 height 4
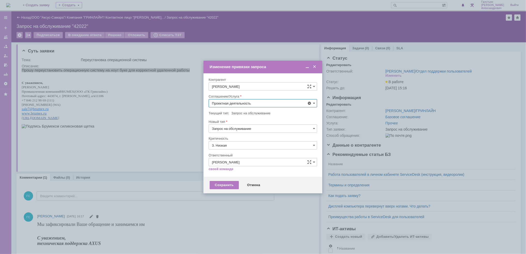
type input "Проектная деятельность"
click at [250, 142] on input "3. Низкая" at bounding box center [262, 145] width 108 height 8
click at [250, 154] on span "[не указано]" at bounding box center [263, 155] width 102 height 4
type input "[не указано]"
click at [228, 182] on div "Сохранить" at bounding box center [224, 185] width 29 height 8
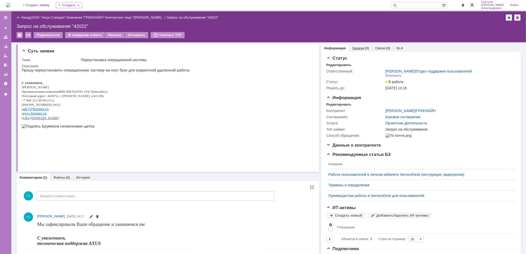
click at [359, 45] on div "Задачи (0)" at bounding box center [360, 47] width 23 height 7
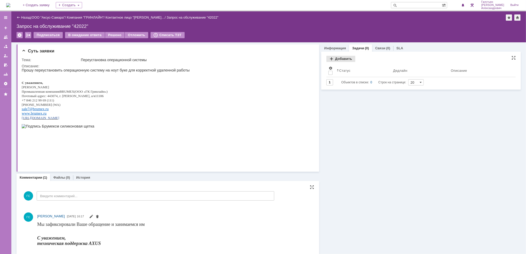
click at [329, 60] on div "Добавить" at bounding box center [340, 59] width 29 height 6
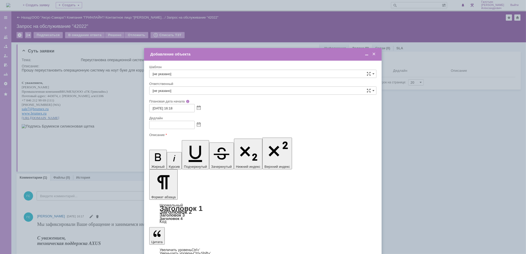
click at [199, 123] on span at bounding box center [199, 125] width 4 height 4
click at [172, 168] on div "1" at bounding box center [172, 170] width 5 height 4
type input "[DATE] 16:18"
click at [184, 90] on input "[не указано]" at bounding box center [262, 90] width 227 height 8
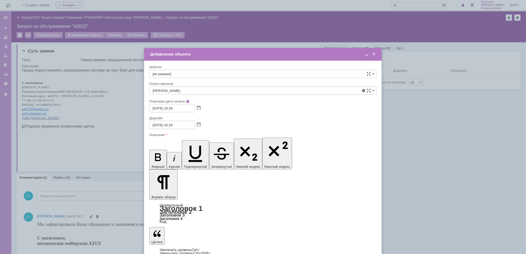
click at [200, 148] on div "[PERSON_NAME]" at bounding box center [262, 145] width 227 height 8
type input "[PERSON_NAME]"
click at [198, 127] on span at bounding box center [199, 125] width 4 height 4
click at [165, 148] on div "7" at bounding box center [166, 150] width 5 height 4
type input "[DATE] 16:18"
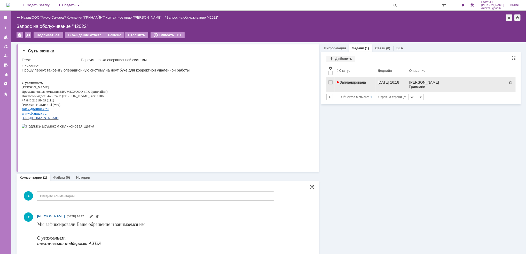
click at [365, 88] on link "Запланирована" at bounding box center [354, 84] width 41 height 14
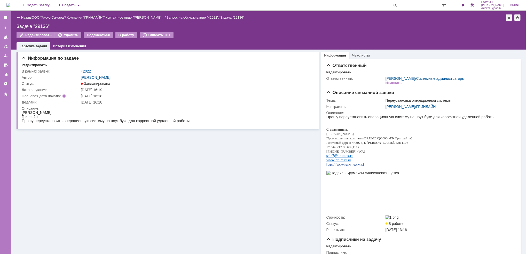
click at [10, 5] on img at bounding box center [8, 5] width 4 height 4
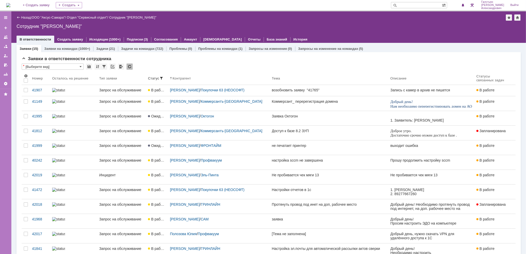
click at [10, 5] on img at bounding box center [8, 5] width 4 height 4
click at [463, 3] on span at bounding box center [463, 5] width 4 height 4
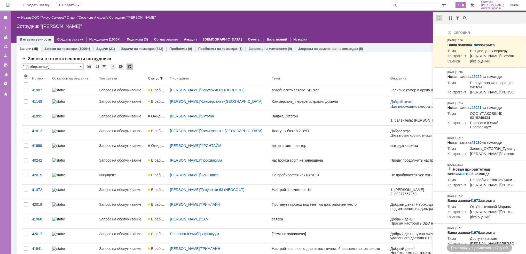
click at [439, 19] on div at bounding box center [439, 18] width 6 height 6
click at [445, 36] on div "Отметить уведомления прочитанными" at bounding box center [474, 31] width 75 height 11
click at [440, 28] on div "Отметить уведомления прочитанными" at bounding box center [474, 31] width 75 height 8
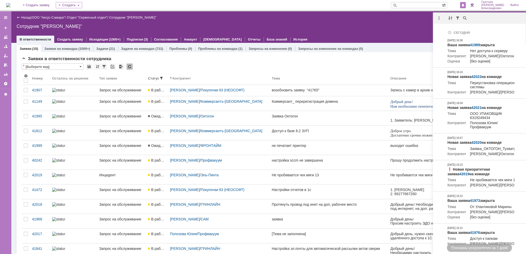
click at [415, 32] on div at bounding box center [269, 34] width 504 height 4
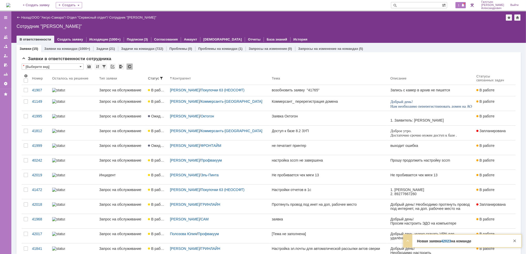
click at [459, 7] on div "1" at bounding box center [460, 5] width 11 height 6
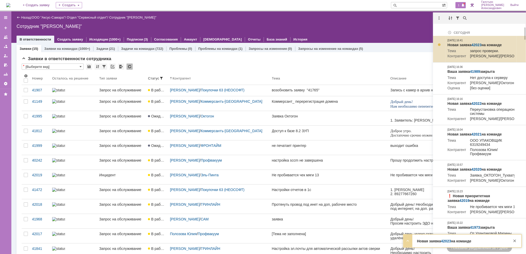
click at [478, 44] on link "42023" at bounding box center [476, 45] width 10 height 4
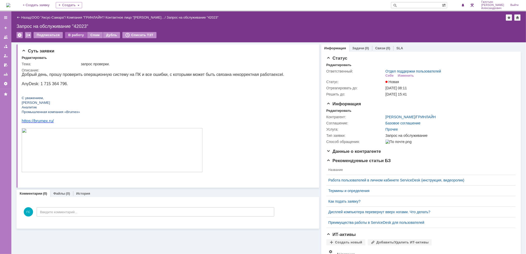
click at [73, 35] on div "В работу" at bounding box center [76, 35] width 22 height 6
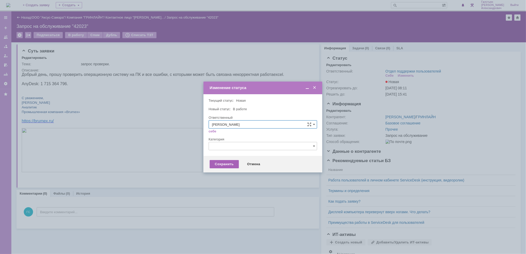
click at [222, 164] on div "Сохранить" at bounding box center [224, 164] width 29 height 8
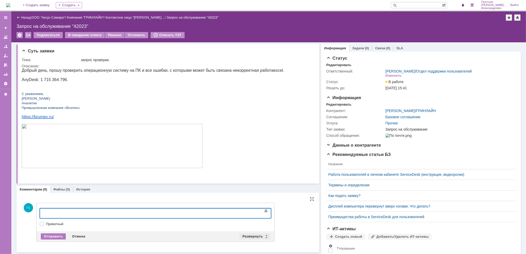
click at [248, 233] on div "Развернуть" at bounding box center [254, 236] width 31 height 6
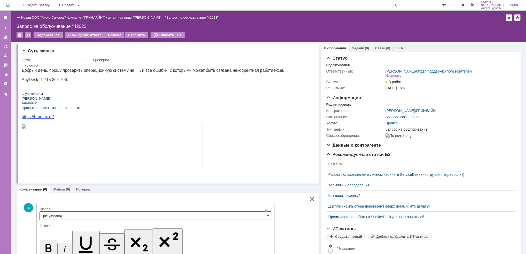
click at [108, 217] on input "[не указано]" at bounding box center [155, 216] width 231 height 8
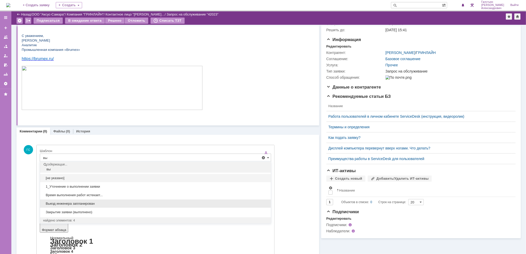
click at [77, 202] on span "Выезд инженера запланирован" at bounding box center [155, 204] width 224 height 4
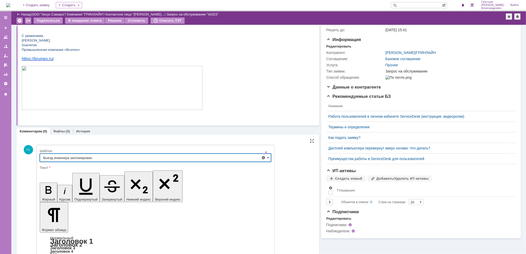
type input "Выезд инженера запланирован"
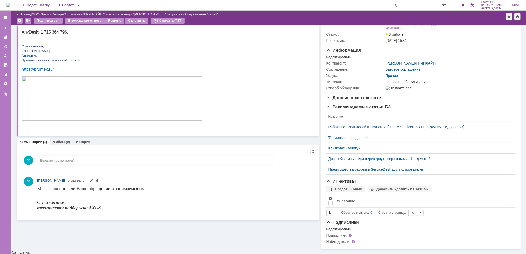
scroll to position [0, 0]
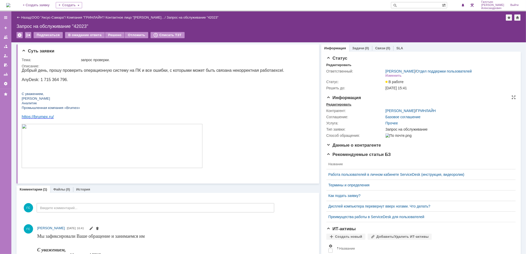
click at [334, 103] on div "Редактировать" at bounding box center [338, 104] width 25 height 4
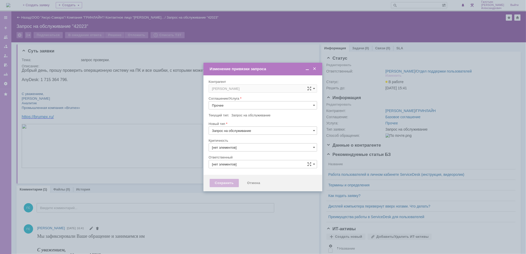
type input "3. Низкая"
type input "[не указано]"
type input "[PERSON_NAME]"
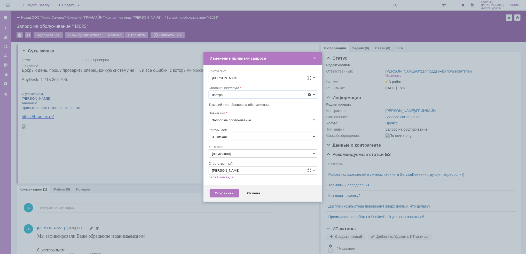
scroll to position [34, 0]
click at [245, 156] on span "АРМ_Настройка" at bounding box center [263, 157] width 102 height 4
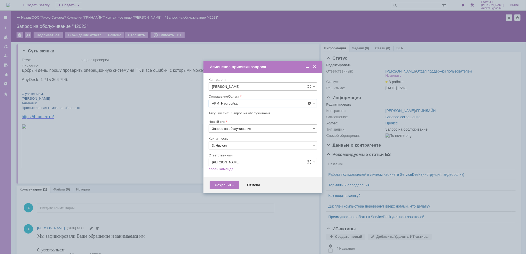
type input "АРМ_Настройка"
click at [249, 145] on input "3. Низкая" at bounding box center [262, 145] width 108 height 8
click at [248, 152] on div "[не указано]" at bounding box center [263, 155] width 108 height 8
type input "[не указано]"
click at [221, 187] on div "Сохранить" at bounding box center [224, 185] width 29 height 8
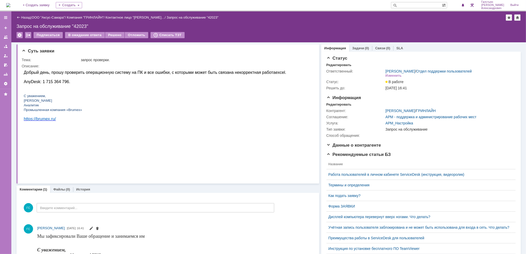
scroll to position [0, 0]
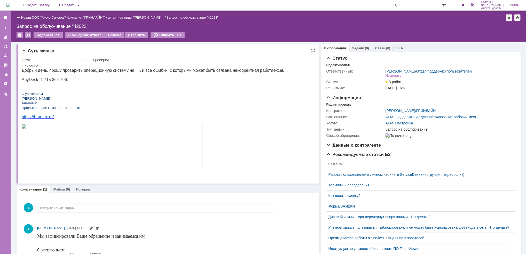
click at [49, 68] on p "Добрый день, прошу проверить операционную систему на ПК и все ошибки, с которым…" at bounding box center [152, 70] width 262 height 5
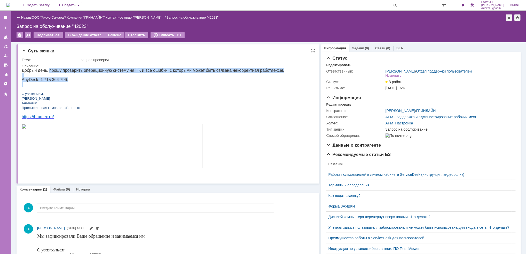
drag, startPoint x: 47, startPoint y: 70, endPoint x: 68, endPoint y: 85, distance: 26.1
click at [68, 85] on div "Добрый день, прошу проверить операционную систему на ПК и все ошибки, с которым…" at bounding box center [152, 121] width 262 height 106
copy div "прошу проверить операционную систему на ПК и все ошибки, с которыми может быть …"
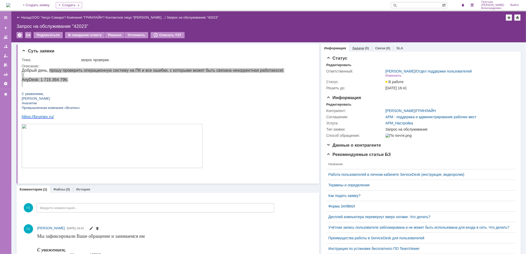
click at [356, 46] on link "Задачи" at bounding box center [358, 48] width 12 height 4
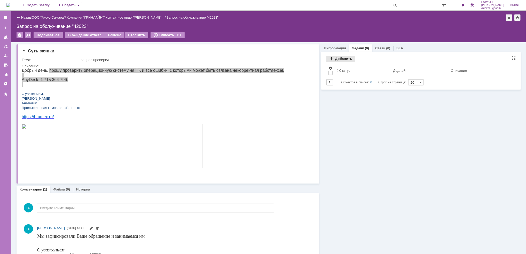
click at [342, 57] on div "Добавить" at bounding box center [340, 59] width 29 height 6
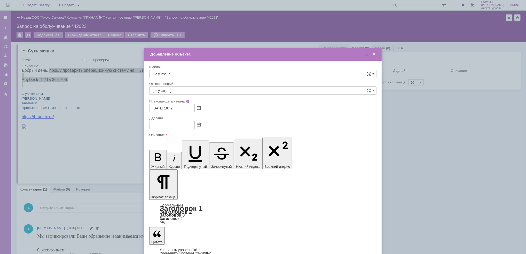
click at [197, 124] on span at bounding box center [199, 125] width 4 height 4
click at [166, 169] on div "30" at bounding box center [166, 170] width 5 height 4
type input "[DATE] 16:43"
click at [173, 90] on input "[не указано]" at bounding box center [262, 90] width 227 height 8
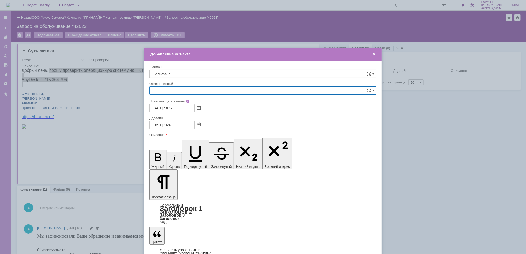
type input "о"
type input "N"
type input "B"
type input "[PERSON_NAME]"
type input "Т"
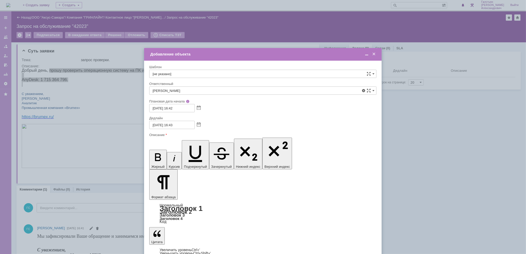
click at [179, 145] on span "[PERSON_NAME]" at bounding box center [262, 145] width 220 height 4
type input "[PERSON_NAME]"
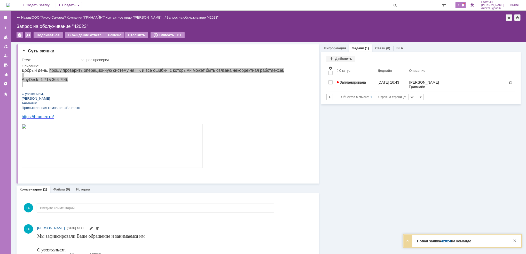
click at [463, 7] on div "1" at bounding box center [460, 5] width 11 height 6
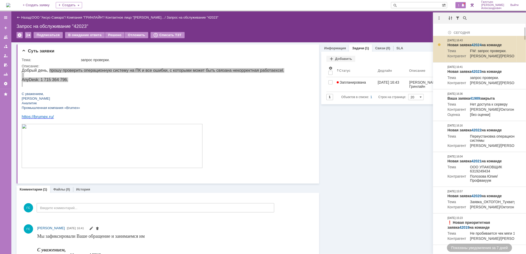
click at [476, 44] on link "42024" at bounding box center [476, 45] width 10 height 4
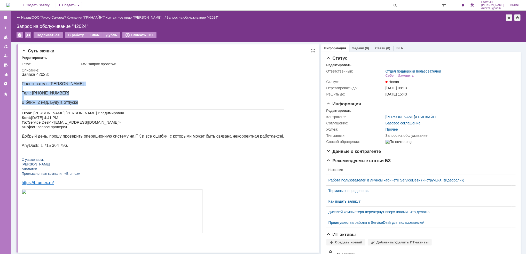
drag, startPoint x: 22, startPoint y: 84, endPoint x: 82, endPoint y: 102, distance: 63.3
click at [82, 102] on div "Заявка 42023: Пользователь [PERSON_NAME]. Тел.: [PHONE_NUMBER] В ближ. 2 нед. Б…" at bounding box center [152, 155] width 262 height 167
copy div "Пользователь [PERSON_NAME]. Тел.: [PHONE_NUMBER] В ближ. 2 нед. Буду в отпуске"
click at [106, 33] on div "Дубль" at bounding box center [111, 35] width 17 height 6
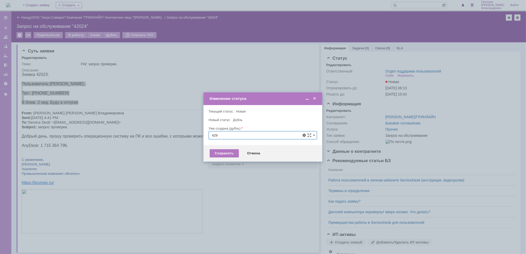
click at [230, 135] on input "429" at bounding box center [262, 135] width 108 height 8
click at [228, 164] on span "42023" at bounding box center [263, 164] width 102 height 4
type input "42023"
click at [229, 151] on div "Сохранить" at bounding box center [224, 153] width 29 height 8
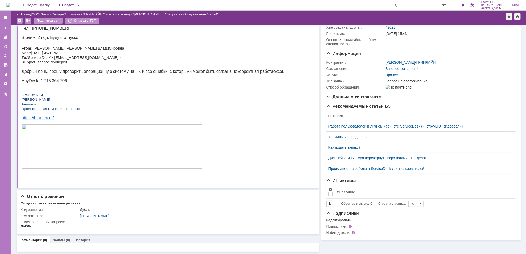
scroll to position [43, 0]
click at [35, 239] on link "Комментарии" at bounding box center [31, 240] width 23 height 4
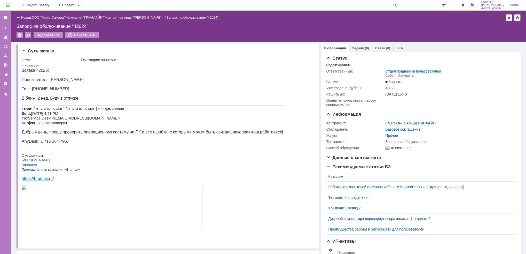
click at [27, 17] on link "Назад" at bounding box center [26, 17] width 10 height 4
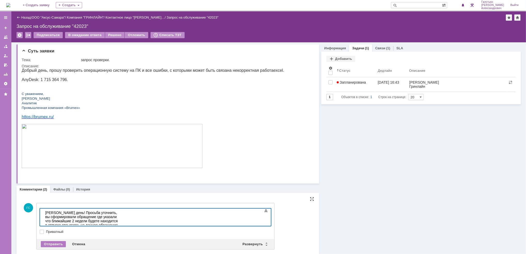
click at [118, 231] on div "Находясь в отпуске кто то из пользователей будет работать за вашим ПК или вы пе…" at bounding box center [81, 239] width 73 height 17
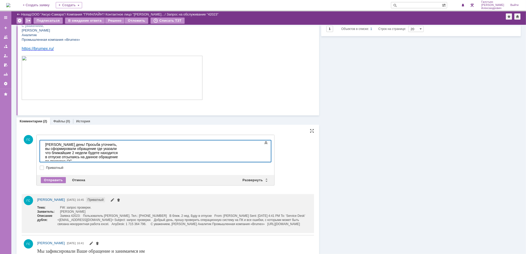
scroll to position [65, 0]
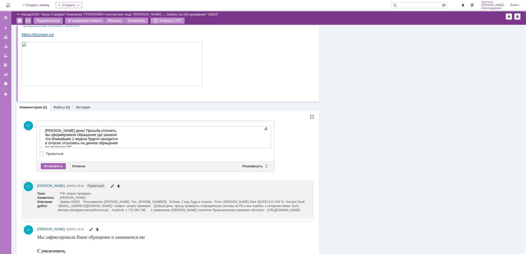
click at [55, 166] on div "Отправить" at bounding box center [53, 166] width 25 height 6
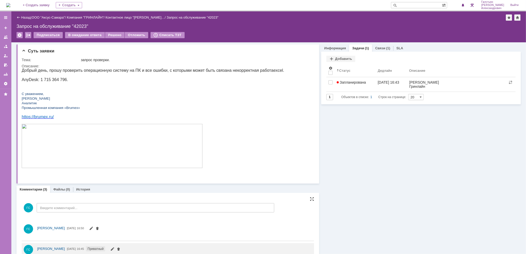
scroll to position [0, 0]
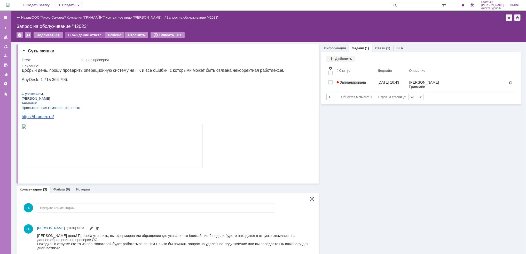
click at [82, 35] on div "В ожидание ответа" at bounding box center [84, 35] width 39 height 6
